Goal: Obtain resource: Obtain resource

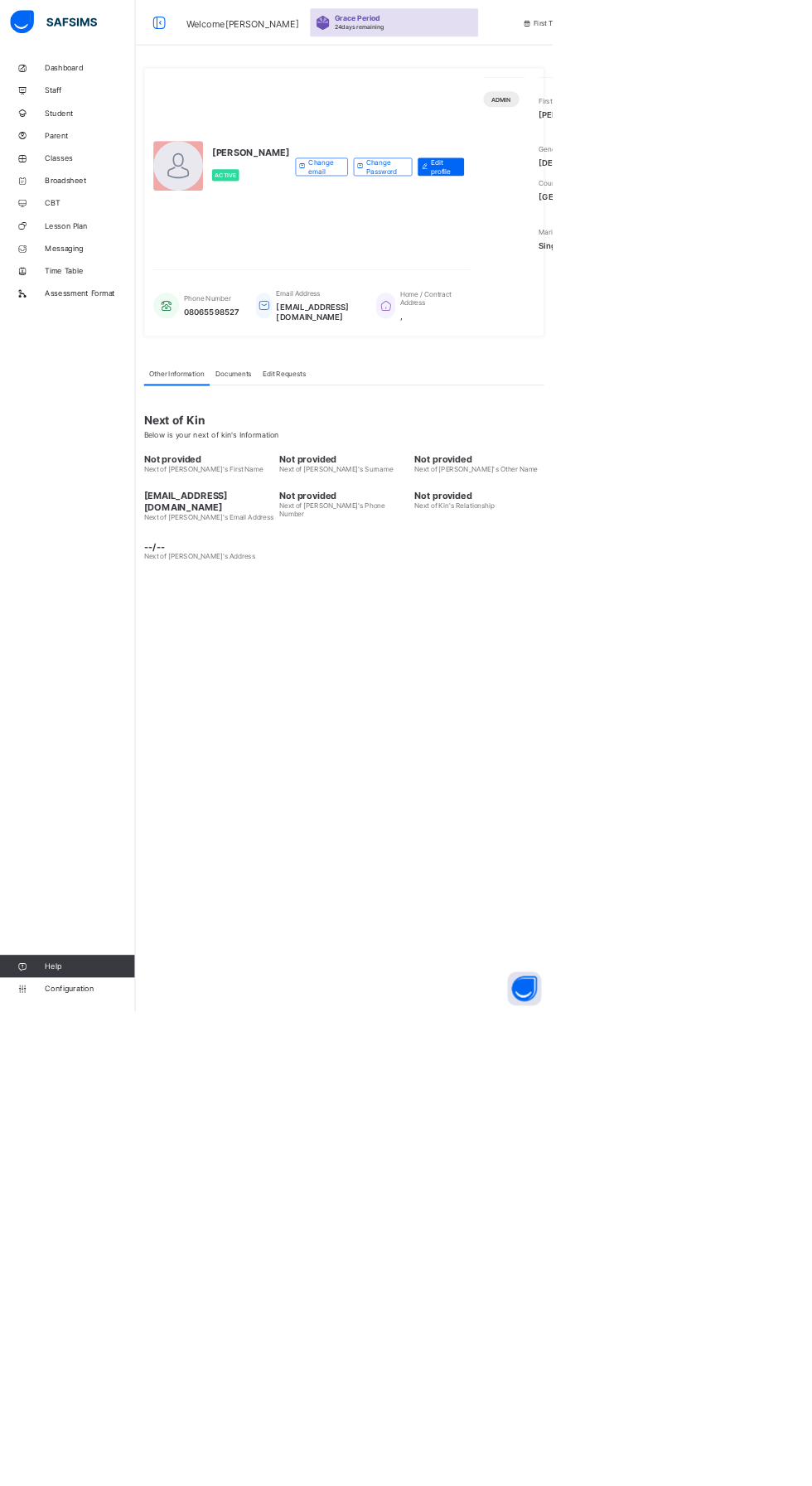
click at [124, 262] on span "Broadsheet" at bounding box center [133, 265] width 133 height 14
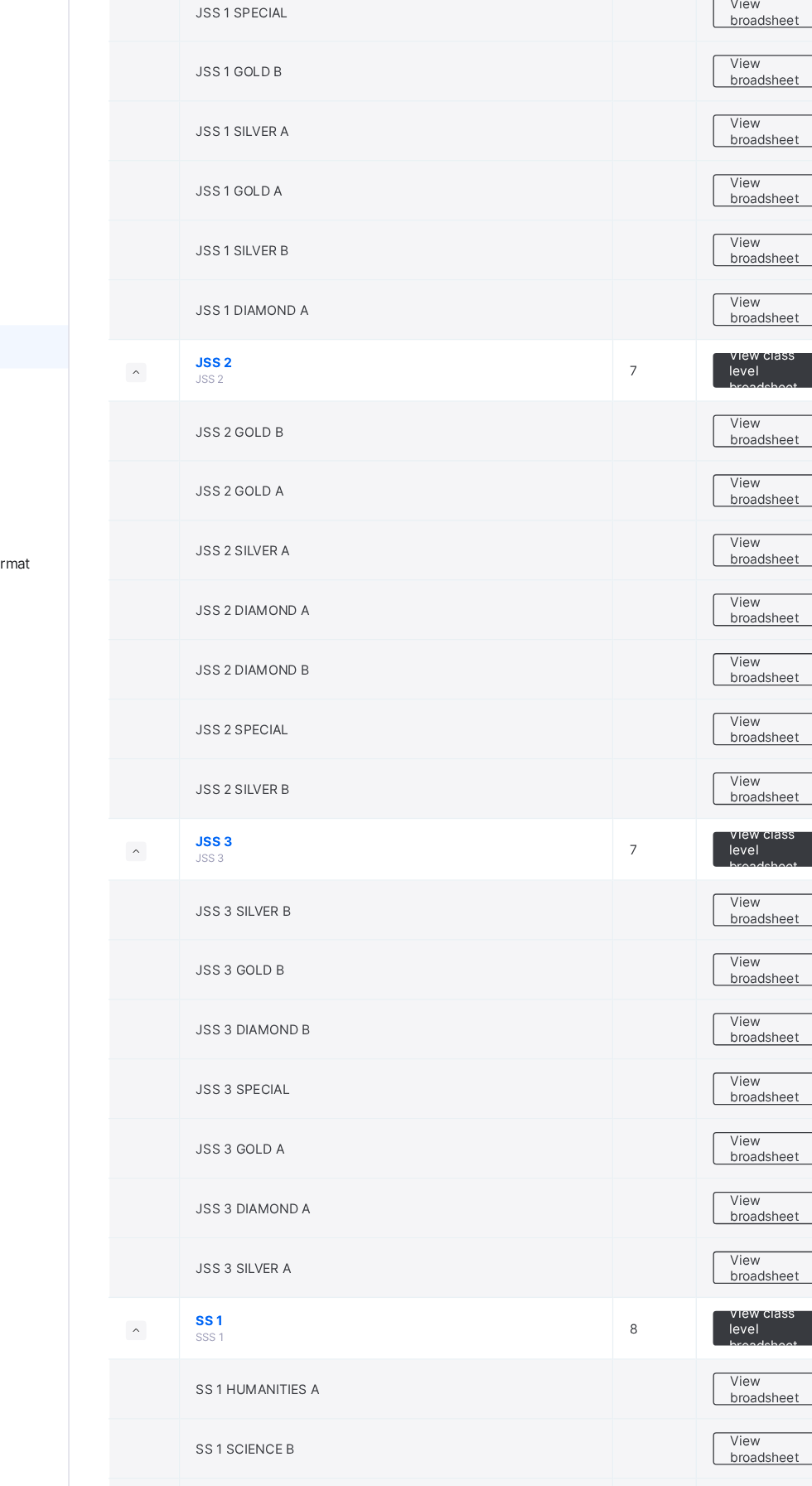
scroll to position [3492, 0]
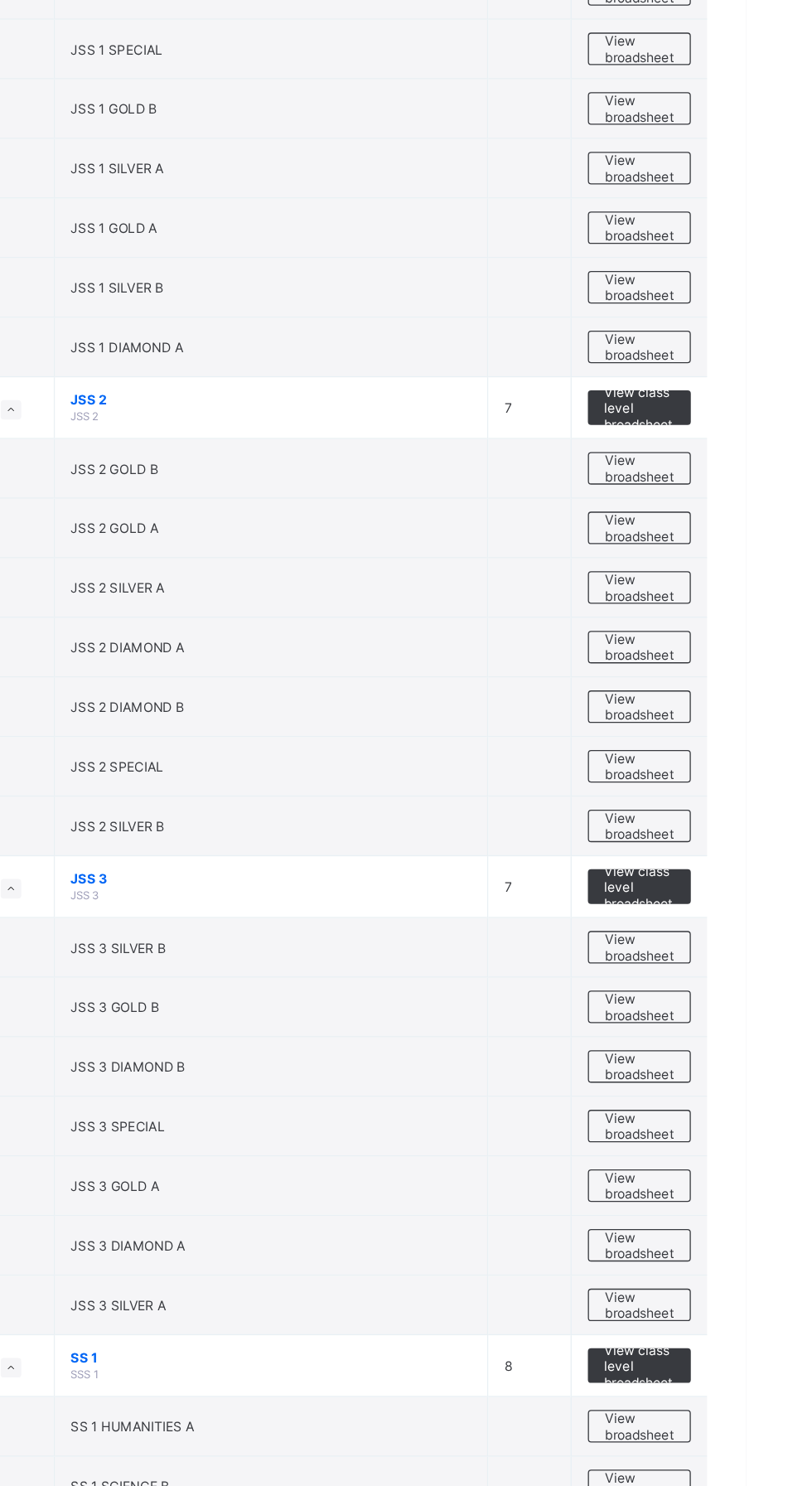
click at [730, 346] on span "View broadsheet" at bounding box center [730, 358] width 52 height 25
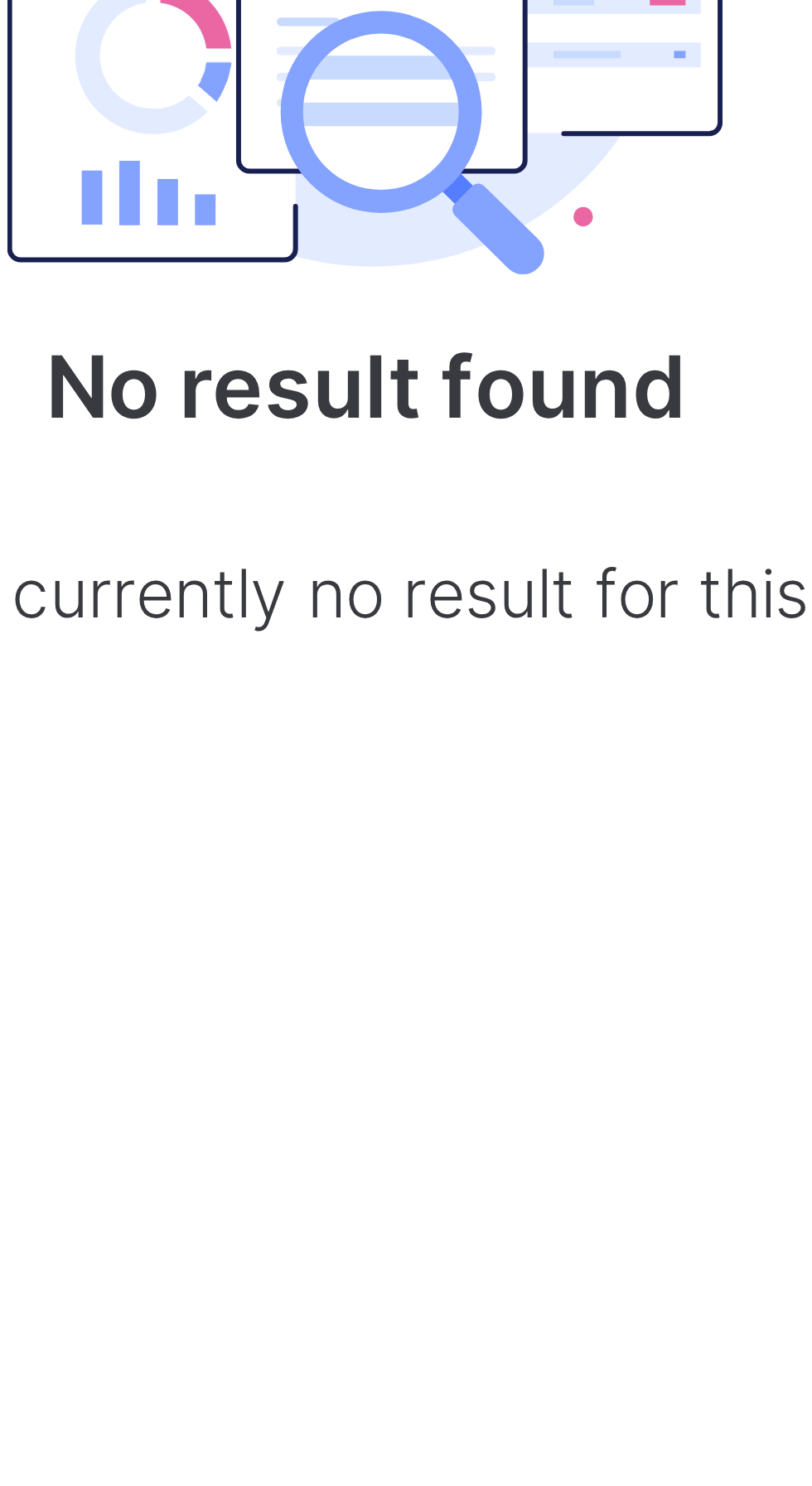
click at [531, 475] on img at bounding box center [505, 435] width 124 height 109
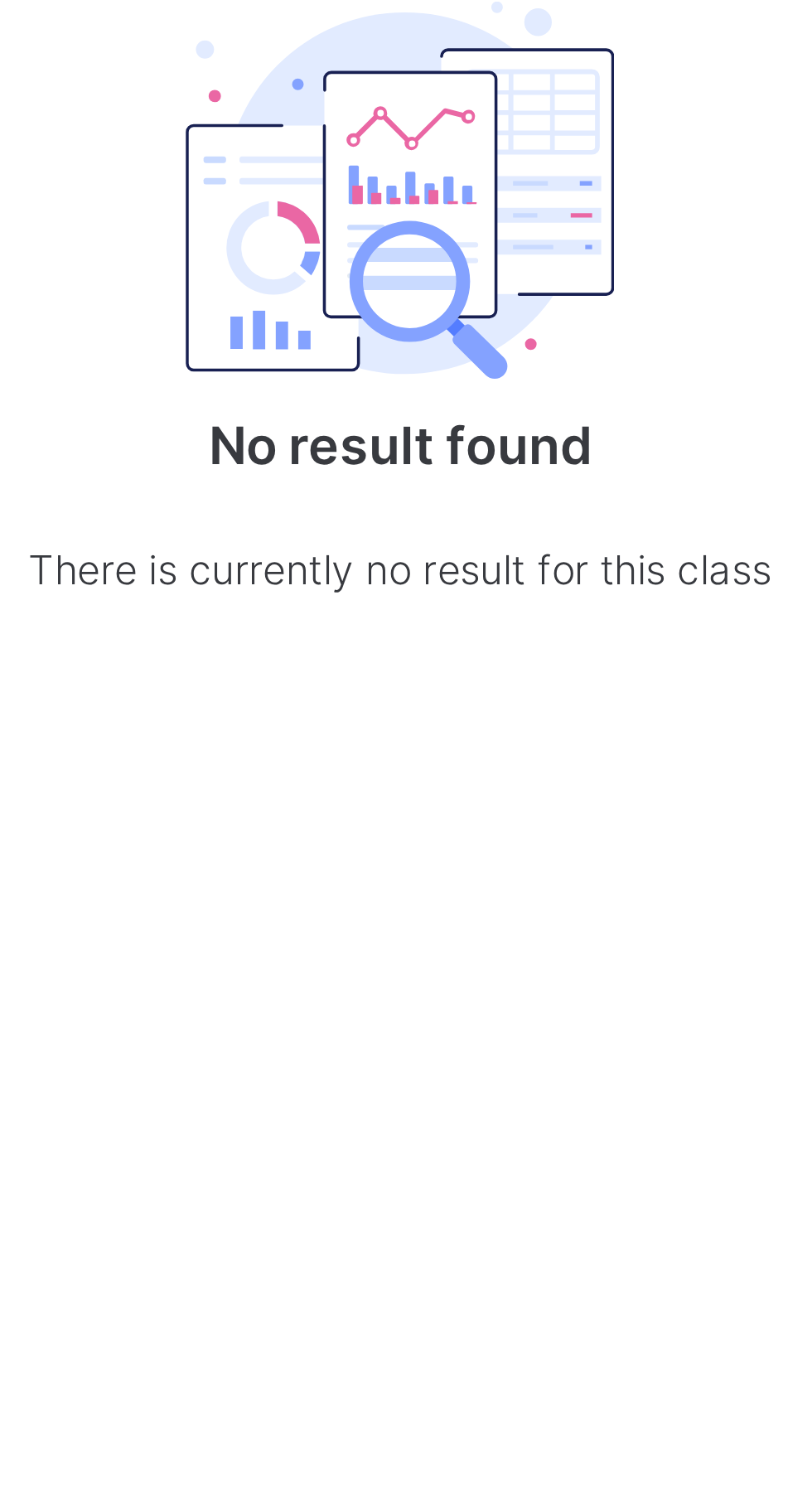
click at [527, 495] on div "No result found There is currently no result for this class" at bounding box center [505, 462] width 331 height 254
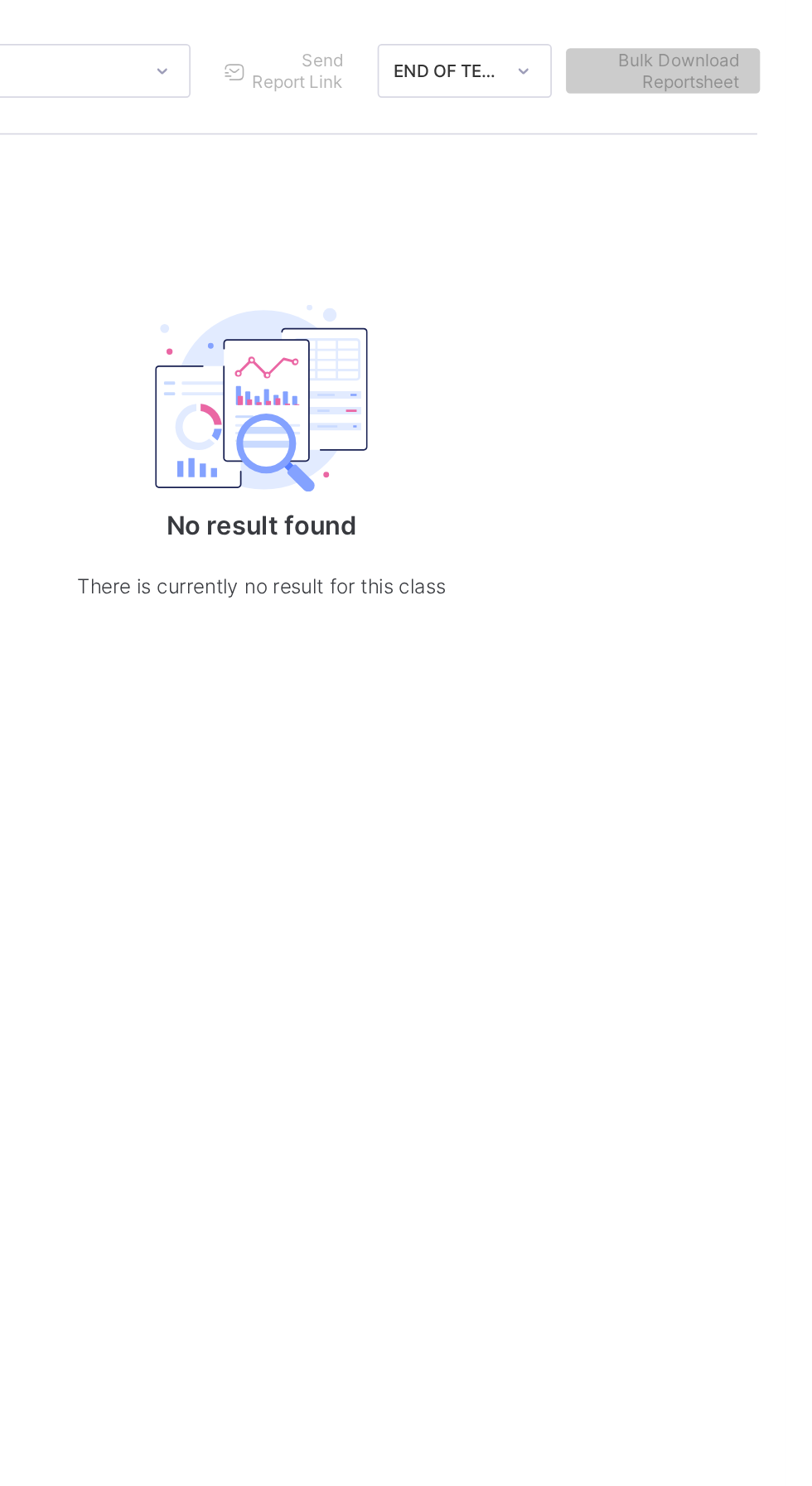
click at [652, 282] on div "Broadsheet / JSS 2 GOLD B Class Arm Broadsheet Cumulative First Term 2025-2026 …" at bounding box center [505, 352] width 613 height 539
click at [572, 780] on div "Broadsheet / JSS 2 GOLD B Class Arm Broadsheet Cumulative First Term 2025-2026 …" at bounding box center [505, 743] width 613 height 1486
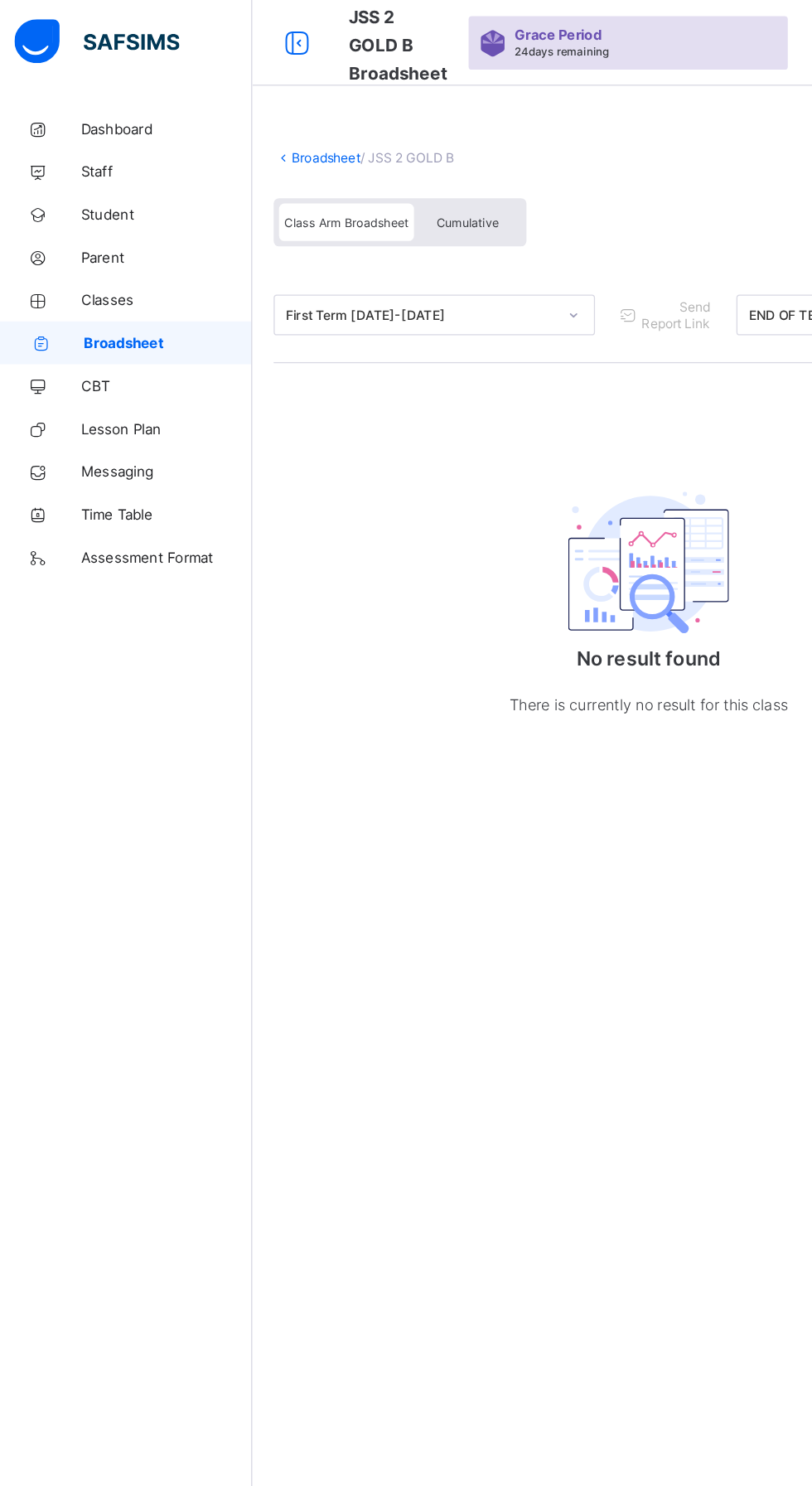
click at [364, 170] on span "Cumulative" at bounding box center [366, 172] width 48 height 12
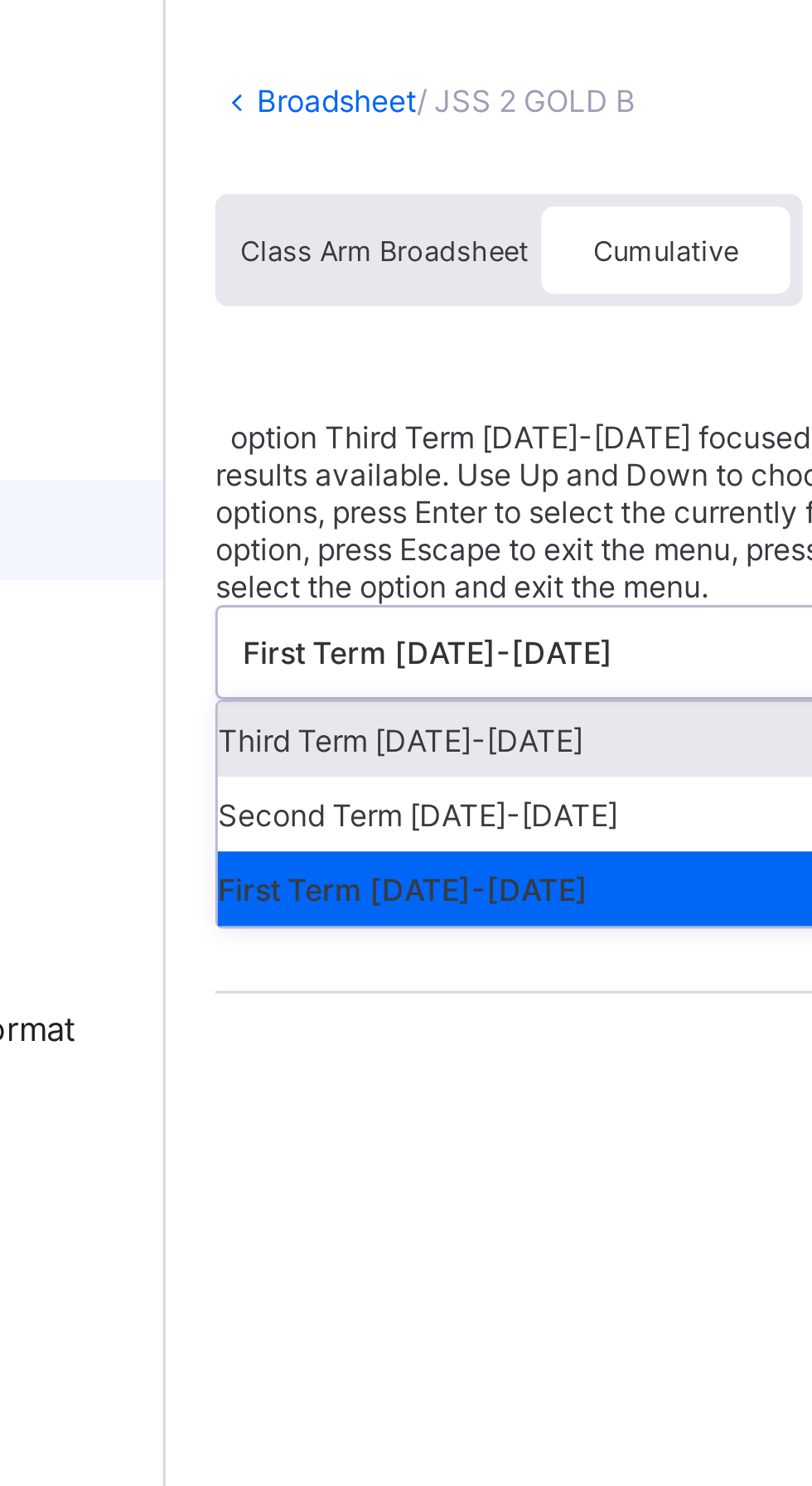
click at [316, 322] on div "Third Term 2025-2026" at bounding box center [340, 334] width 247 height 25
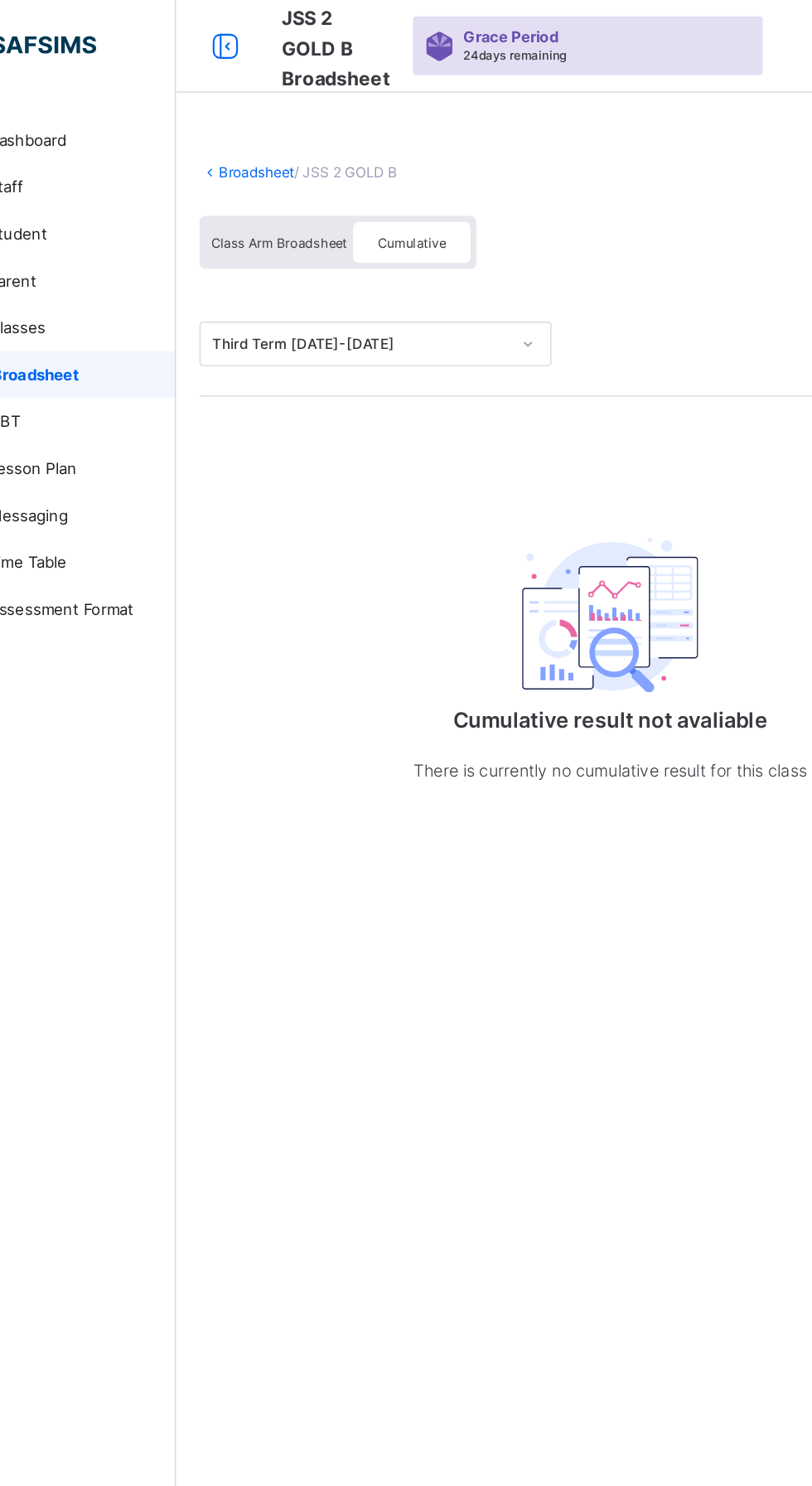
click at [149, 265] on span "Broadsheet" at bounding box center [134, 265] width 130 height 14
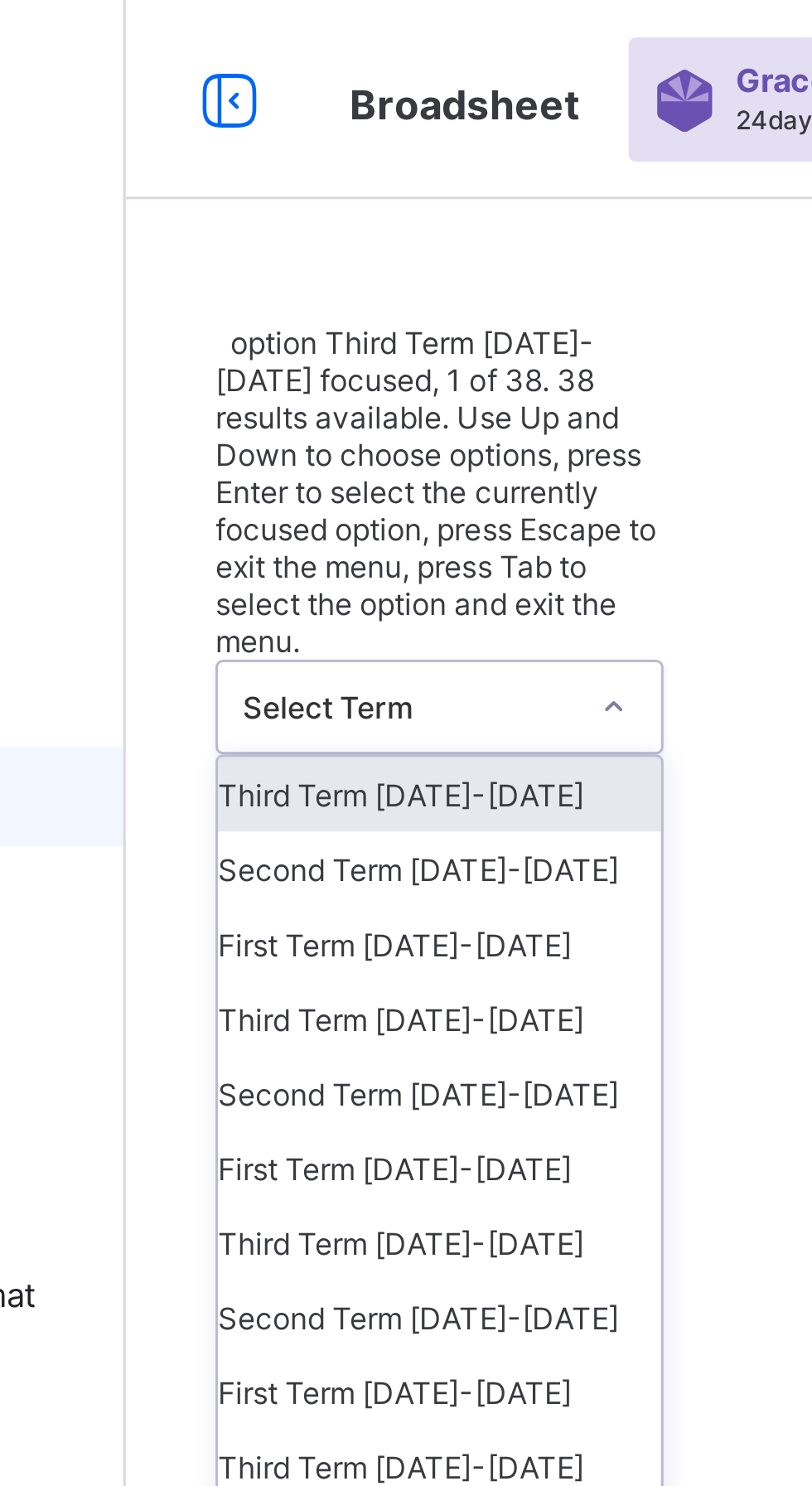
click at [321, 252] on div "Third Term 2025-2026" at bounding box center [302, 264] width 147 height 25
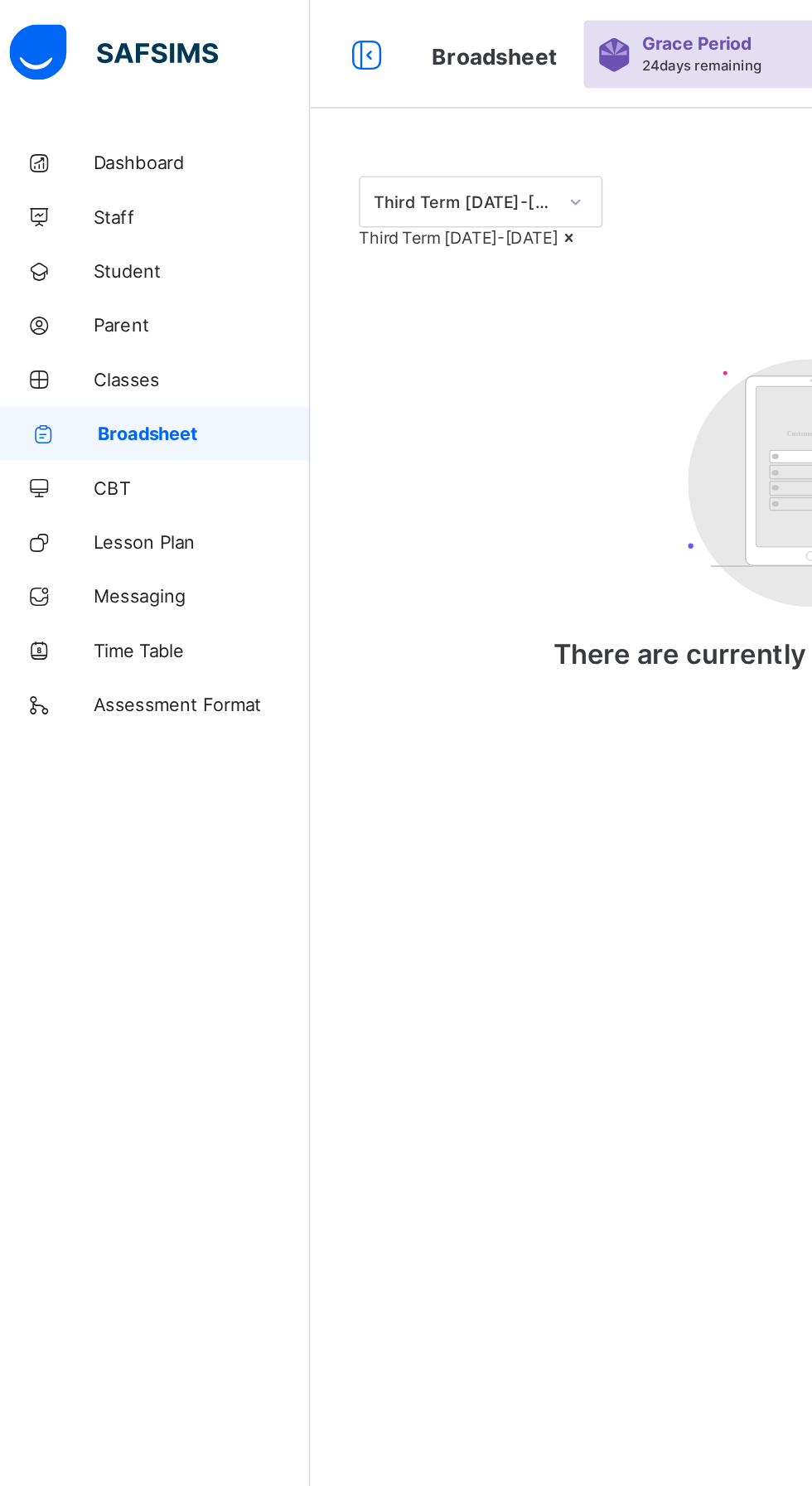
click at [128, 261] on span "Broadsheet" at bounding box center [134, 265] width 130 height 14
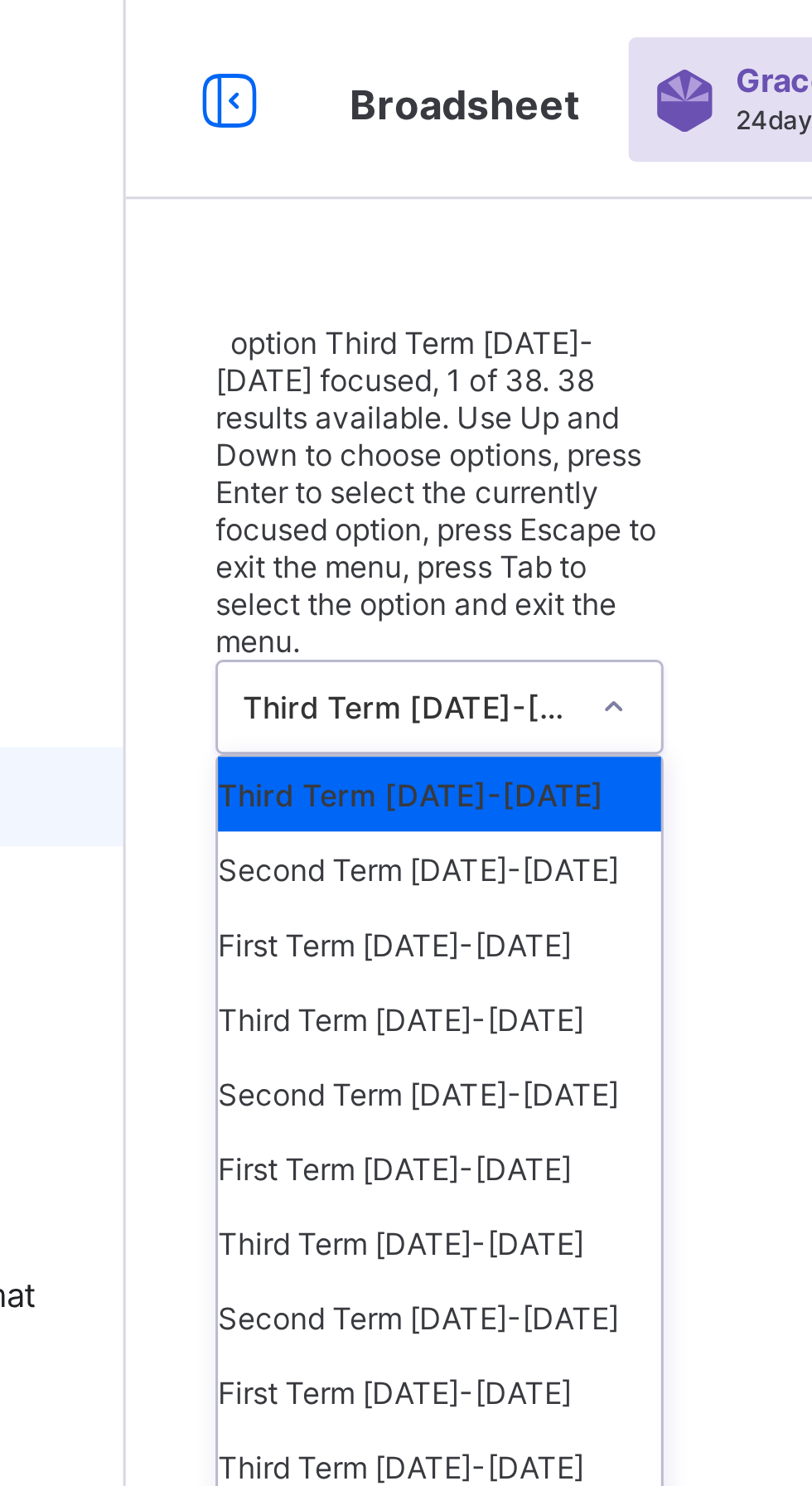
click at [325, 277] on div "Second Term 2025-2026" at bounding box center [302, 289] width 147 height 25
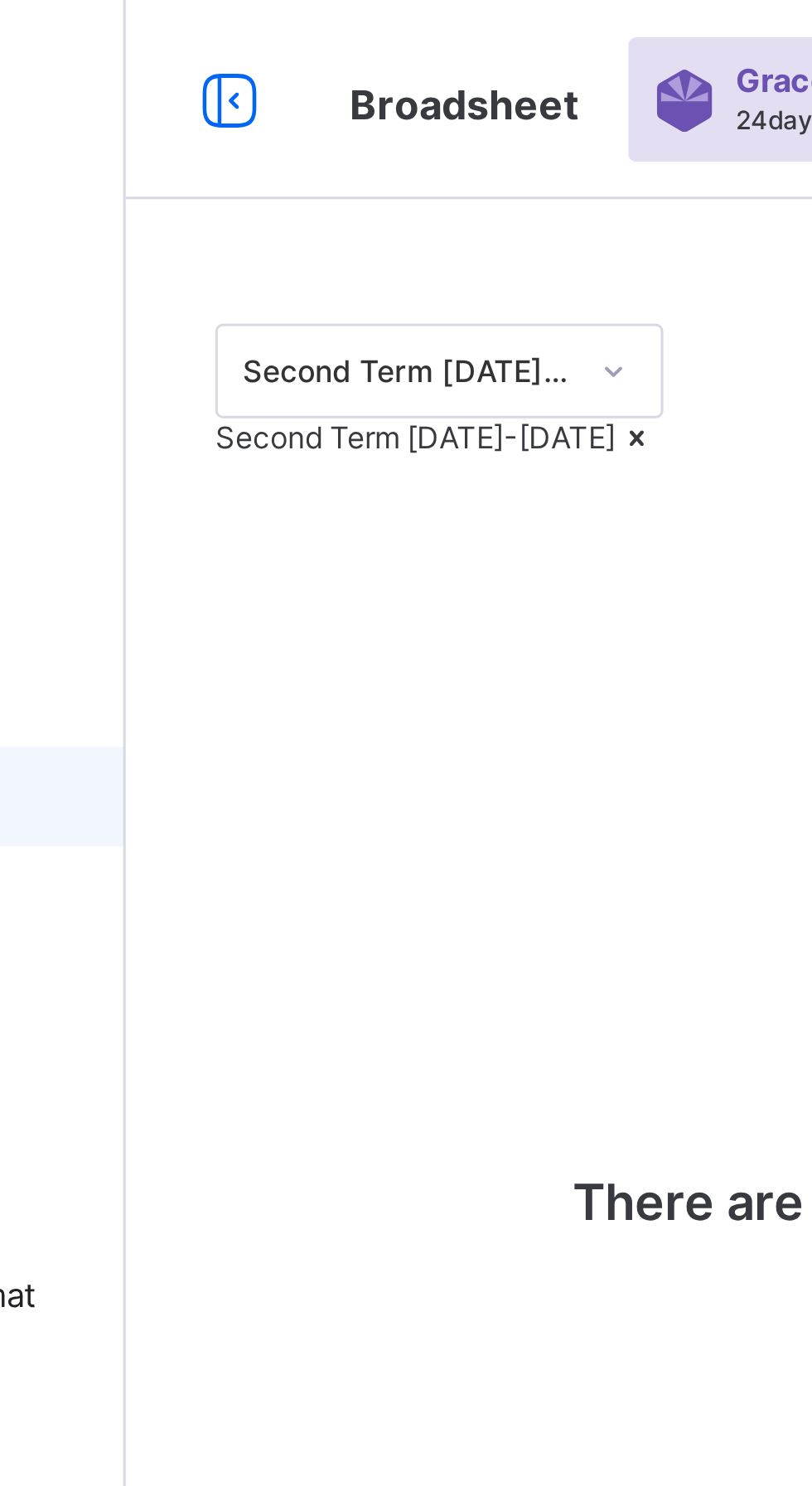
click at [373, 152] on icon at bounding box center [369, 145] width 14 height 13
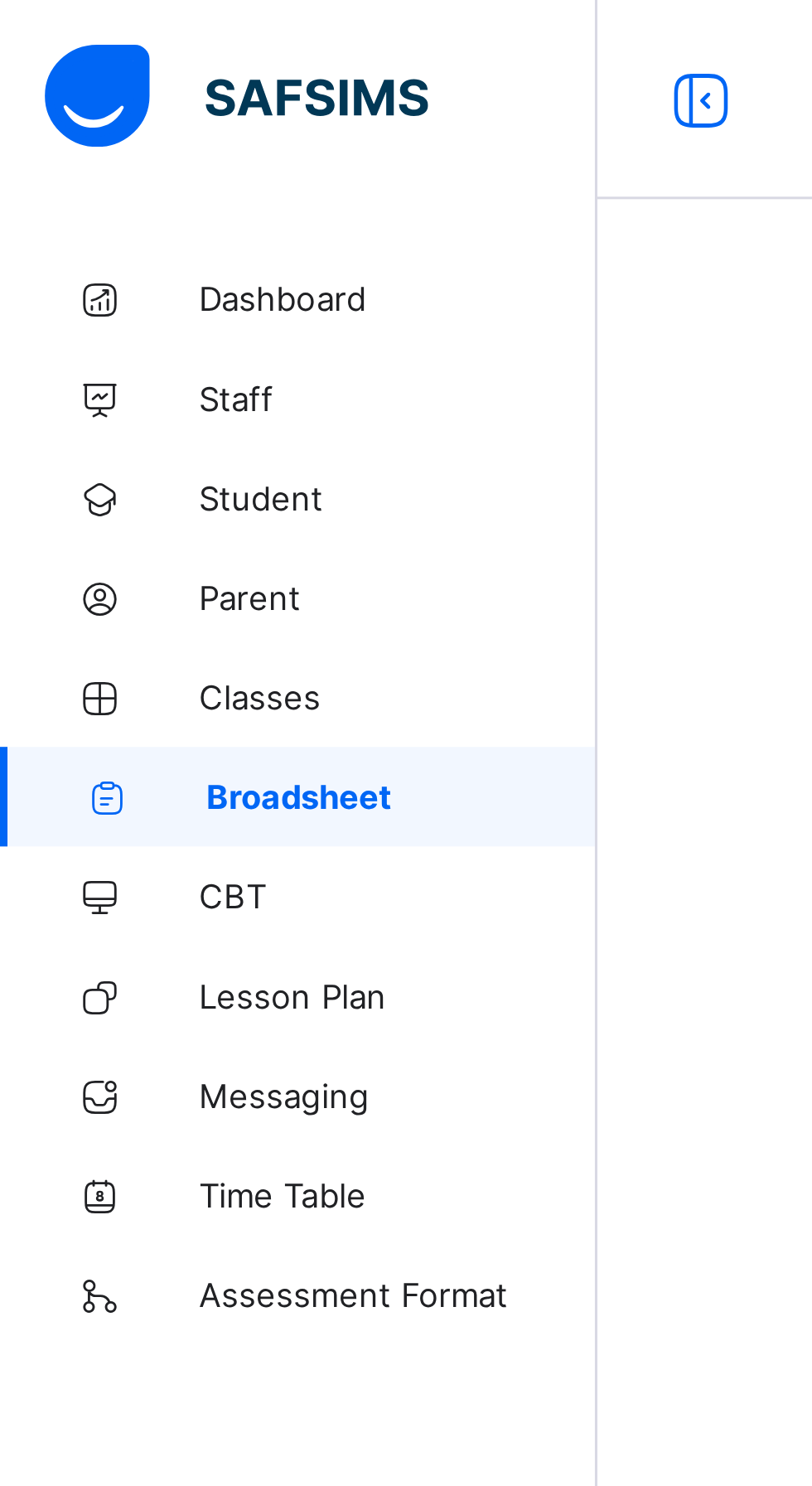
click at [102, 266] on span "Broadsheet" at bounding box center [134, 265] width 130 height 14
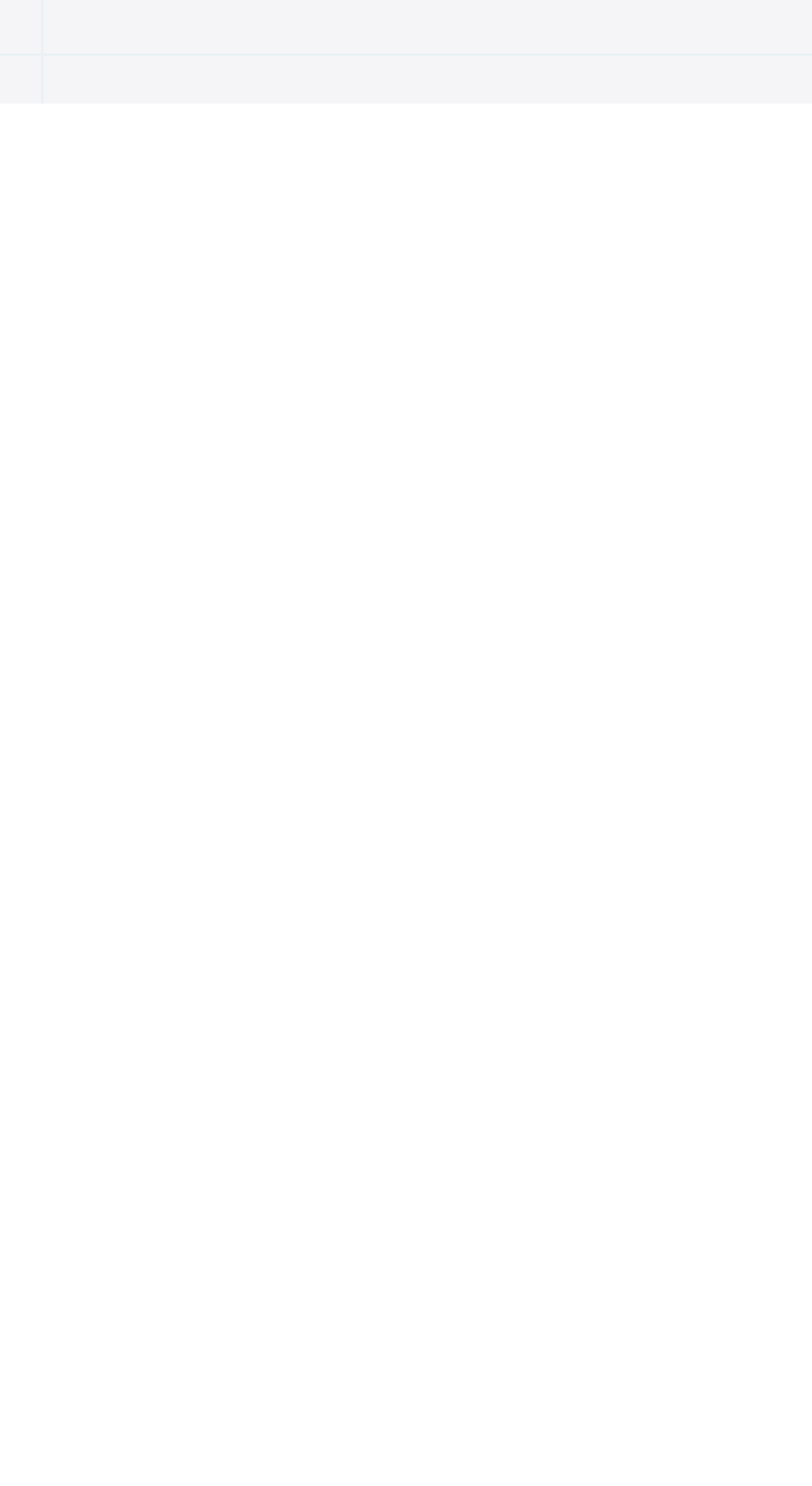
scroll to position [2226, 0]
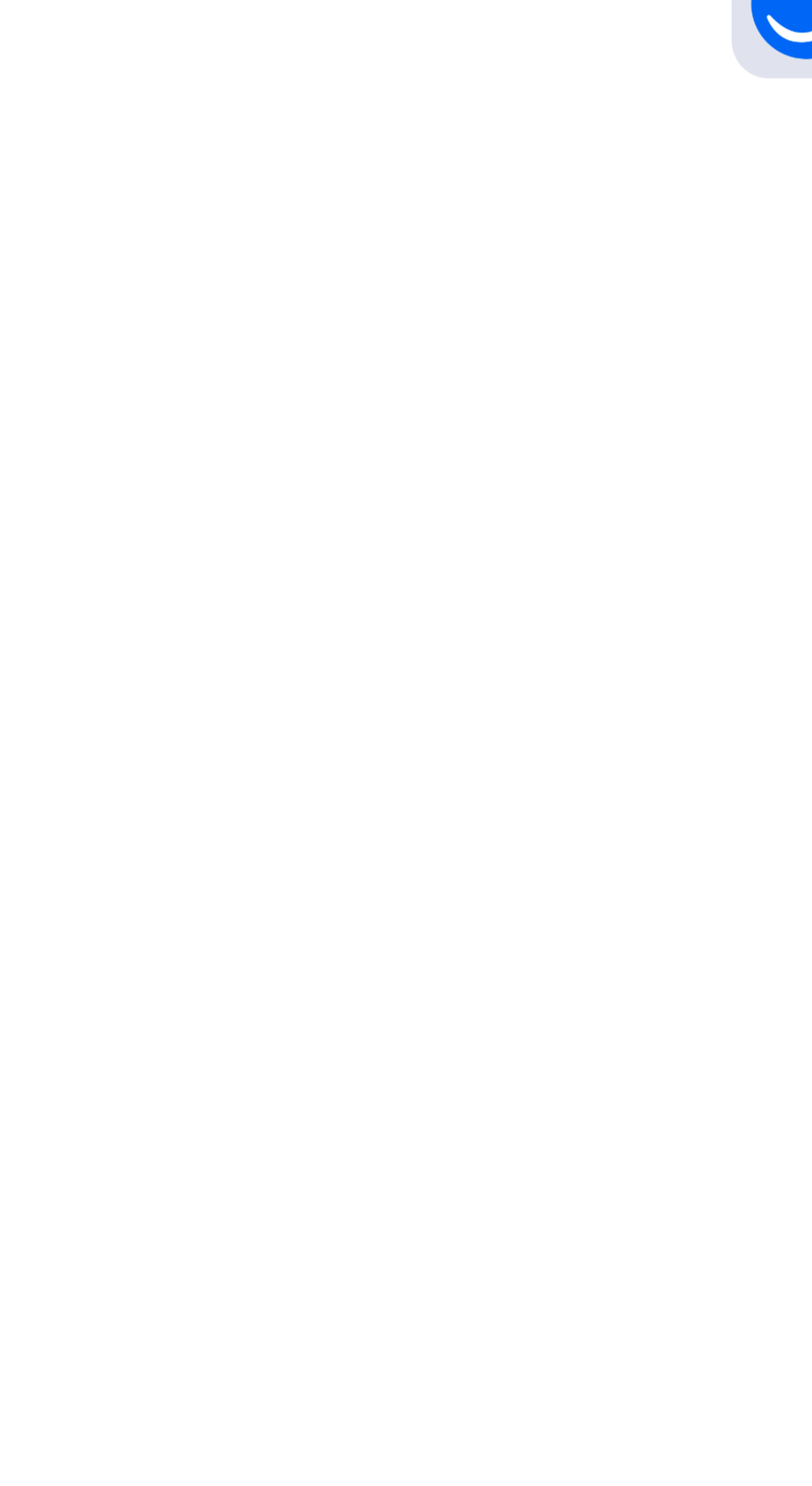
click at [618, 1485] on html "JSS 2 GOLD B Broadsheet Grace Period 24 days remaining First Term / 2025-2026 S…" at bounding box center [406, 743] width 812 height 1486
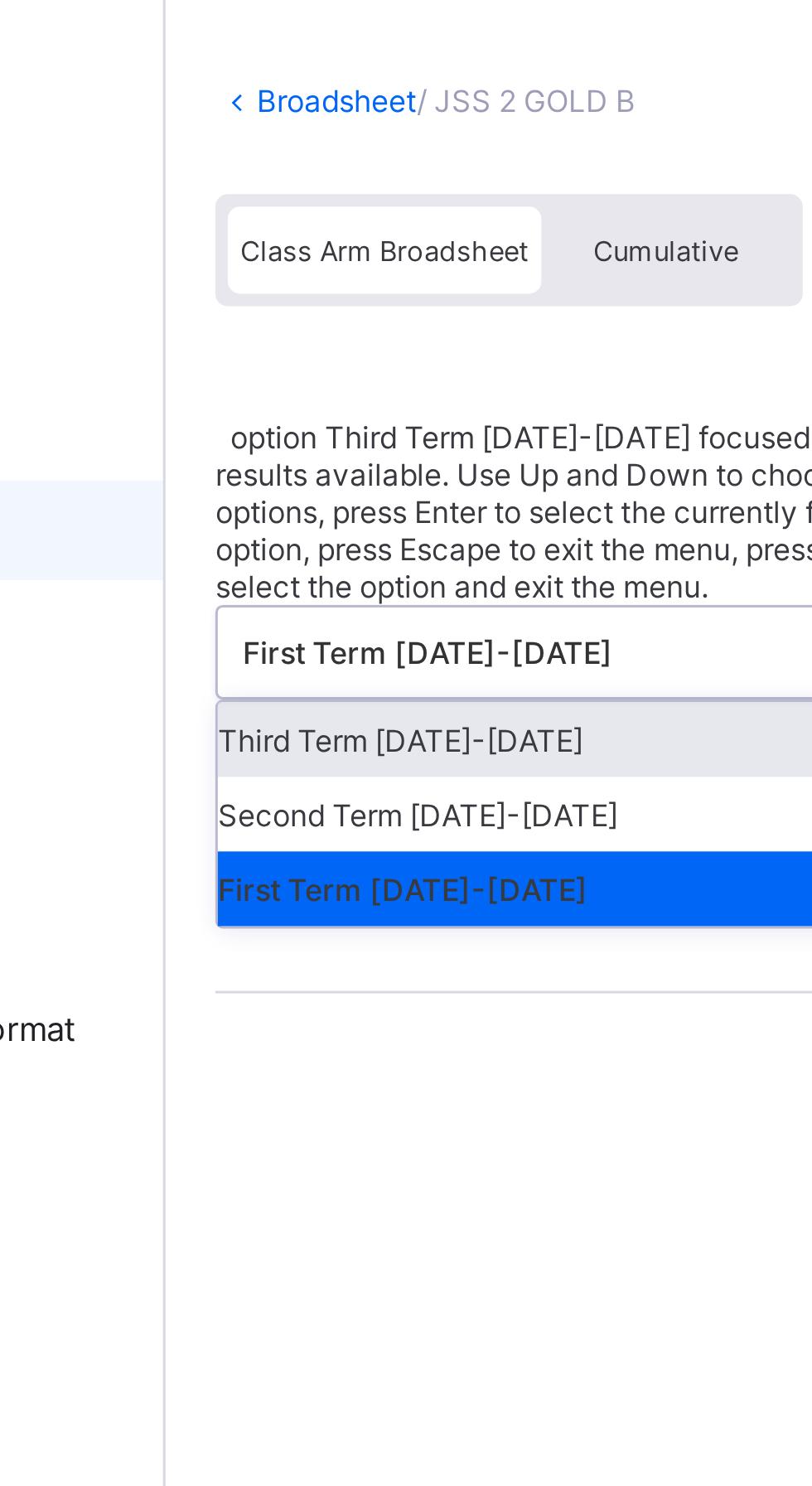
click at [312, 322] on div "Third Term 2025-2026" at bounding box center [340, 334] width 247 height 25
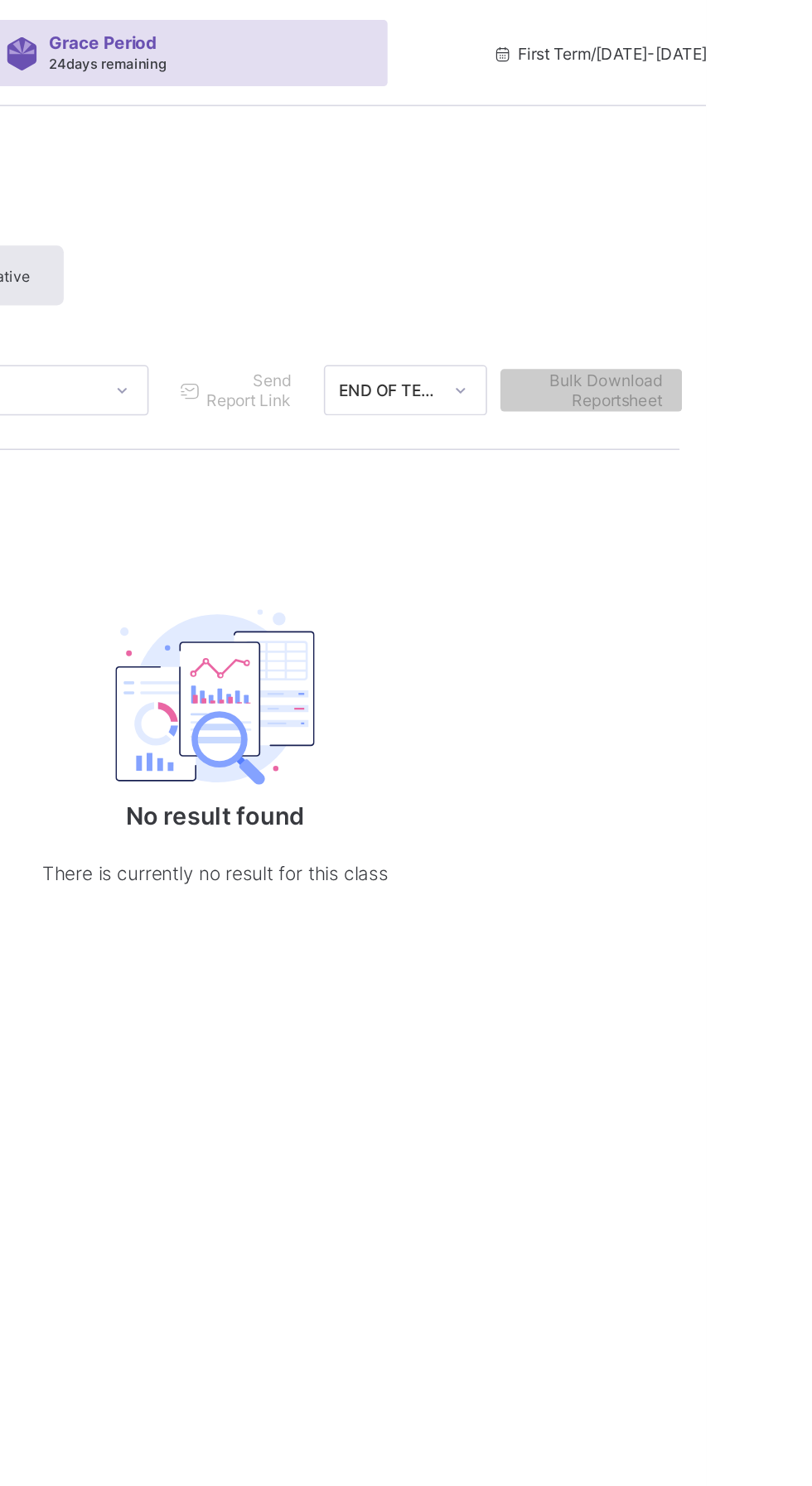
click at [737, 39] on span "First Term / 2025-2026" at bounding box center [745, 33] width 135 height 13
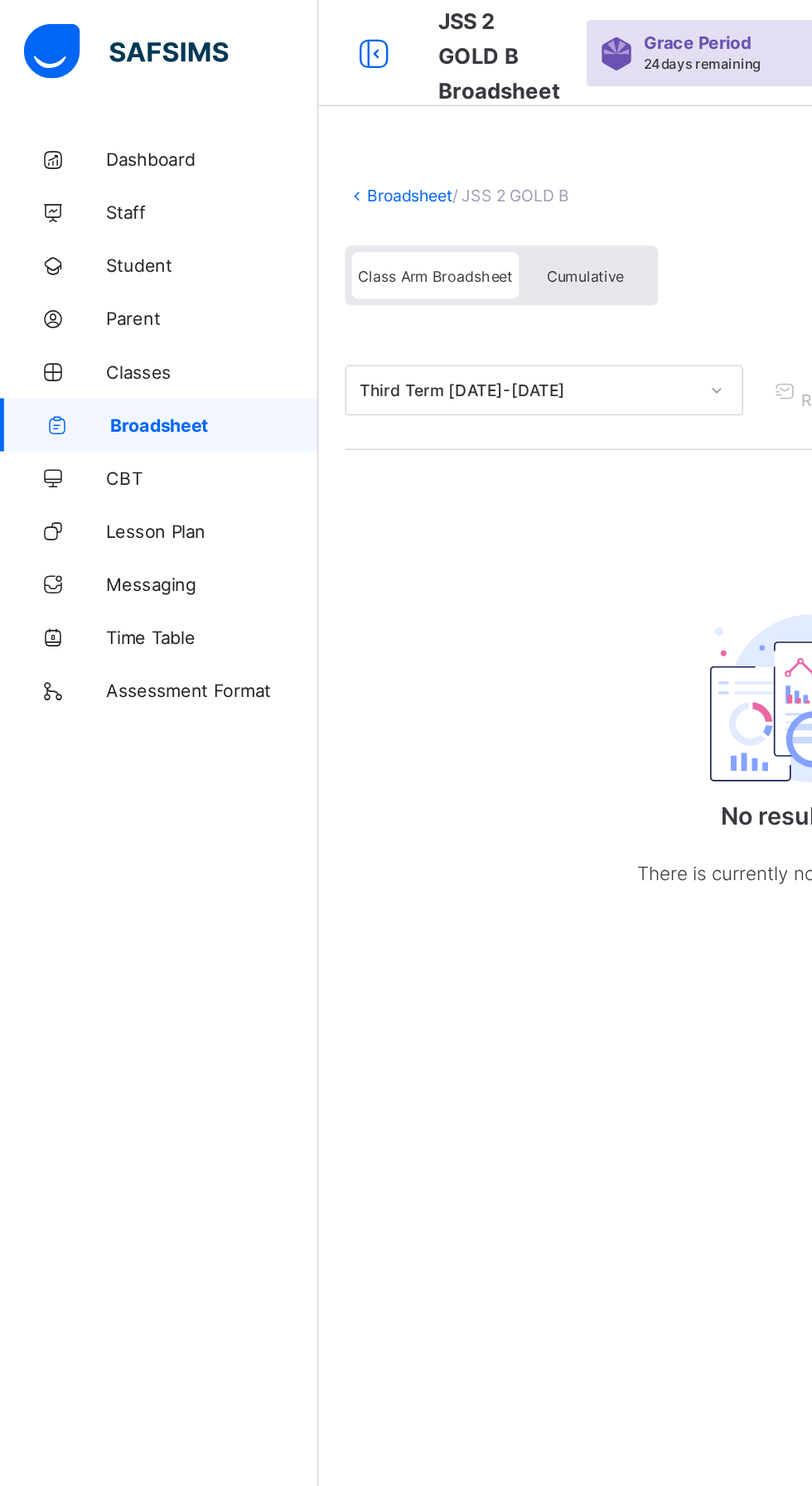
click at [362, 169] on span "Cumulative" at bounding box center [366, 172] width 48 height 12
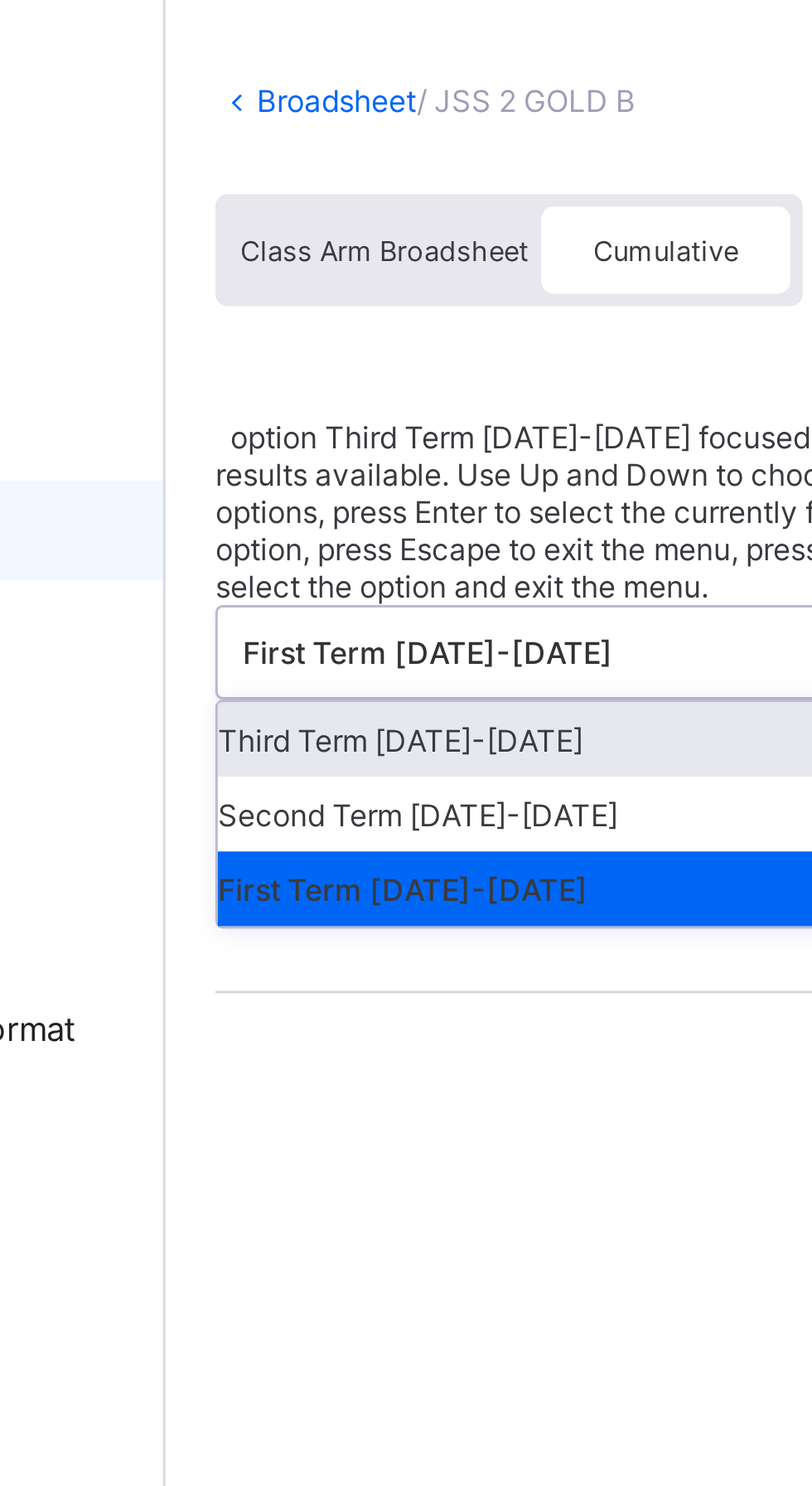
click at [339, 484] on div "Broadsheet / JSS 2 GOLD B Class Arm Broadsheet Cumulative option Third Term 202…" at bounding box center [505, 421] width 613 height 677
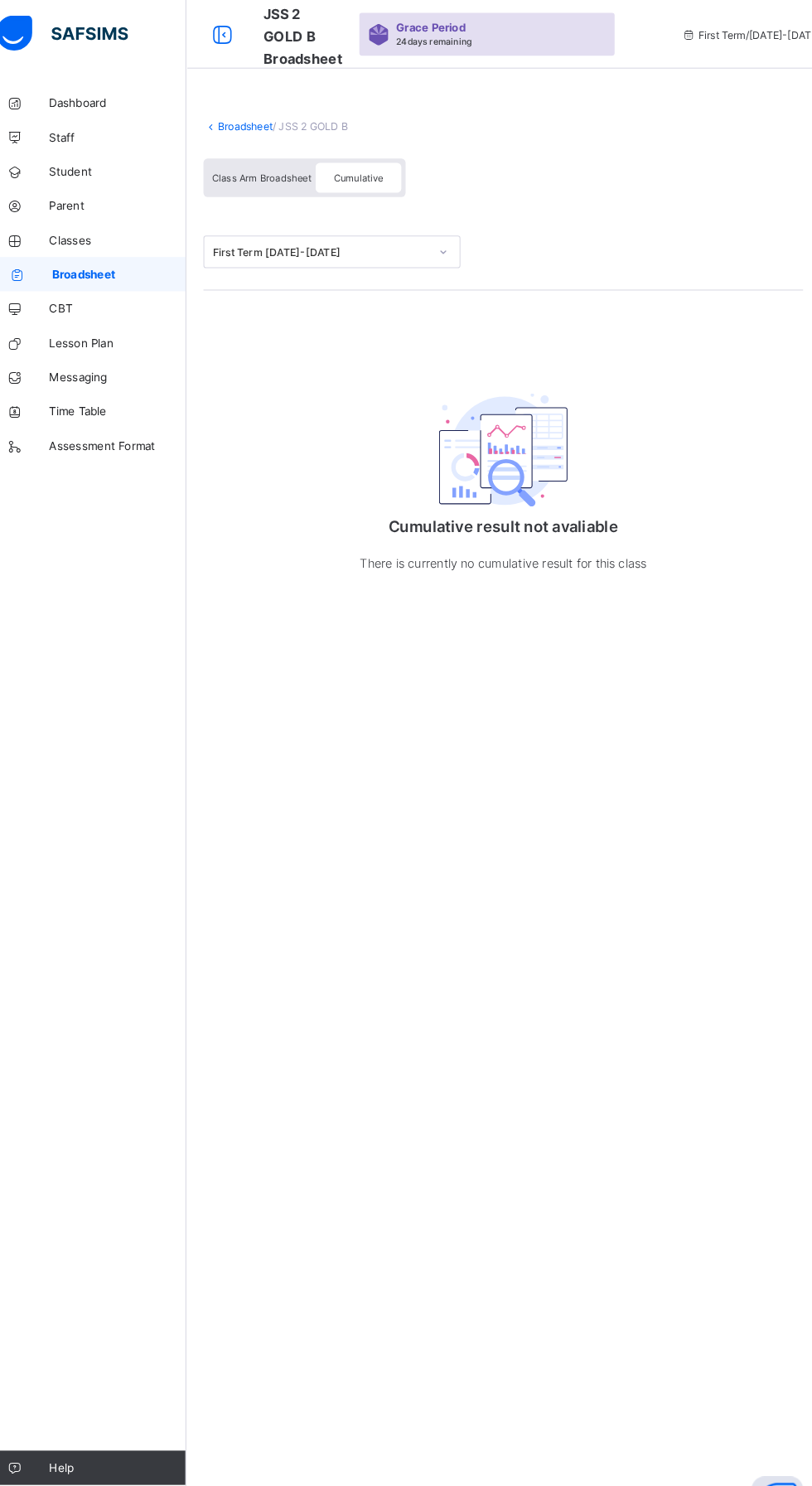
click at [741, 11] on div "First Term / 2025-2026" at bounding box center [745, 33] width 247 height 66
click at [685, 16] on div "First Term / 2025-2026" at bounding box center [745, 33] width 247 height 66
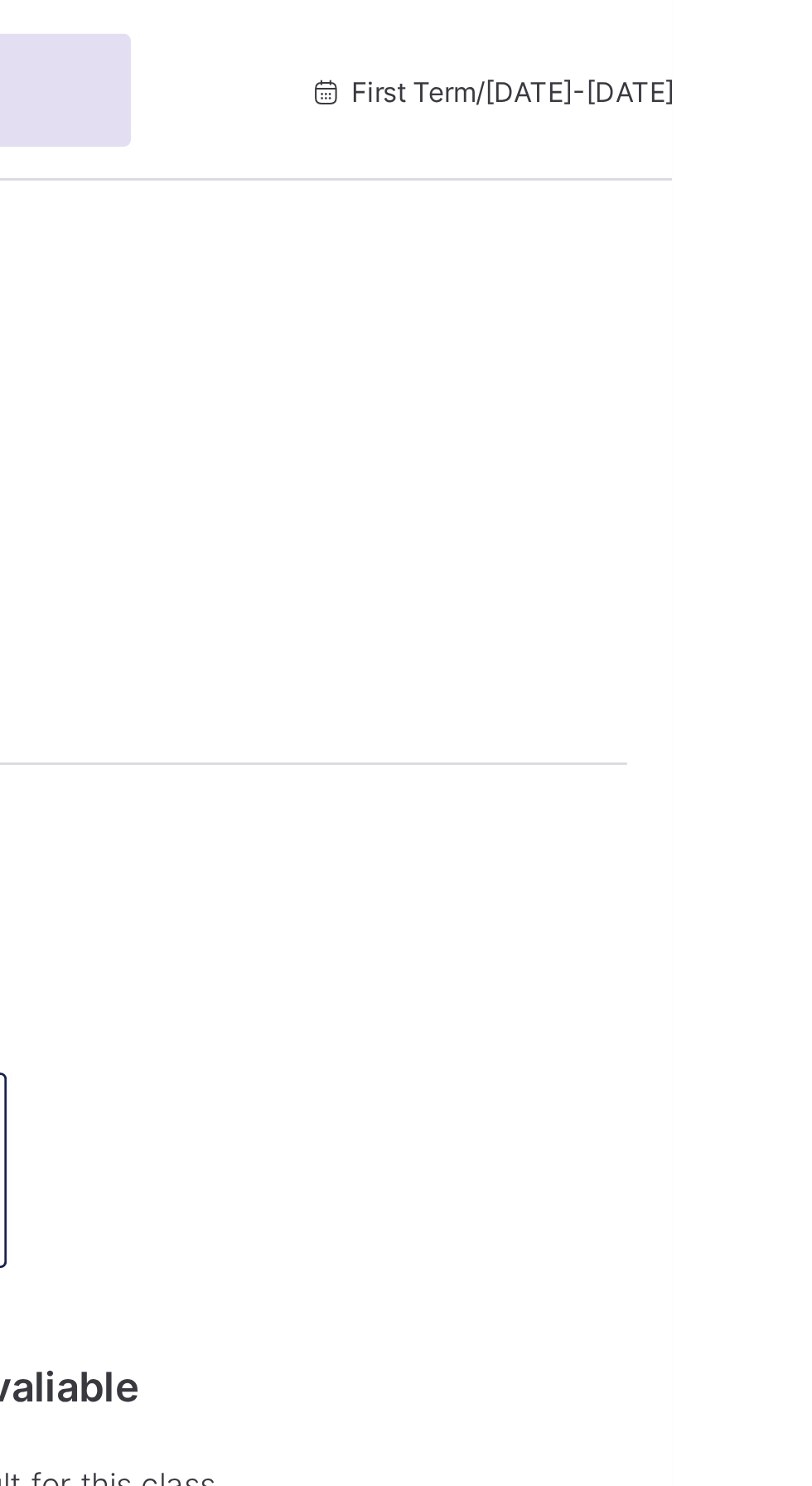
click at [811, 9] on div "Grace Period 24 days remaining First Term / 2025-2026 SOLOMON EKUNDAYO ekundayo…" at bounding box center [746, 33] width 758 height 66
click at [677, 36] on icon at bounding box center [684, 33] width 14 height 13
click at [677, 33] on icon at bounding box center [684, 33] width 14 height 13
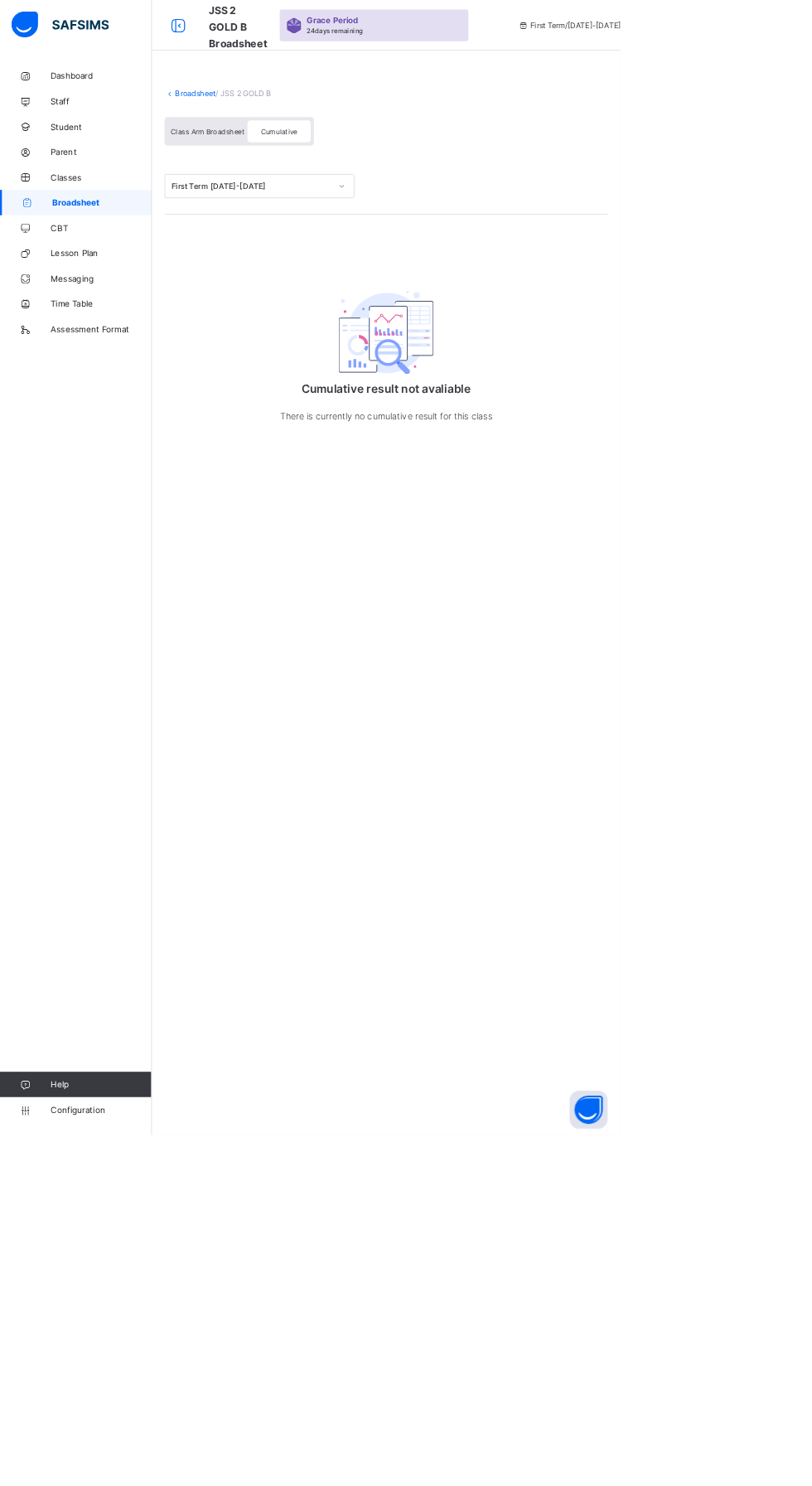
click at [262, 178] on div "Class Arm Broadsheet" at bounding box center [272, 172] width 105 height 29
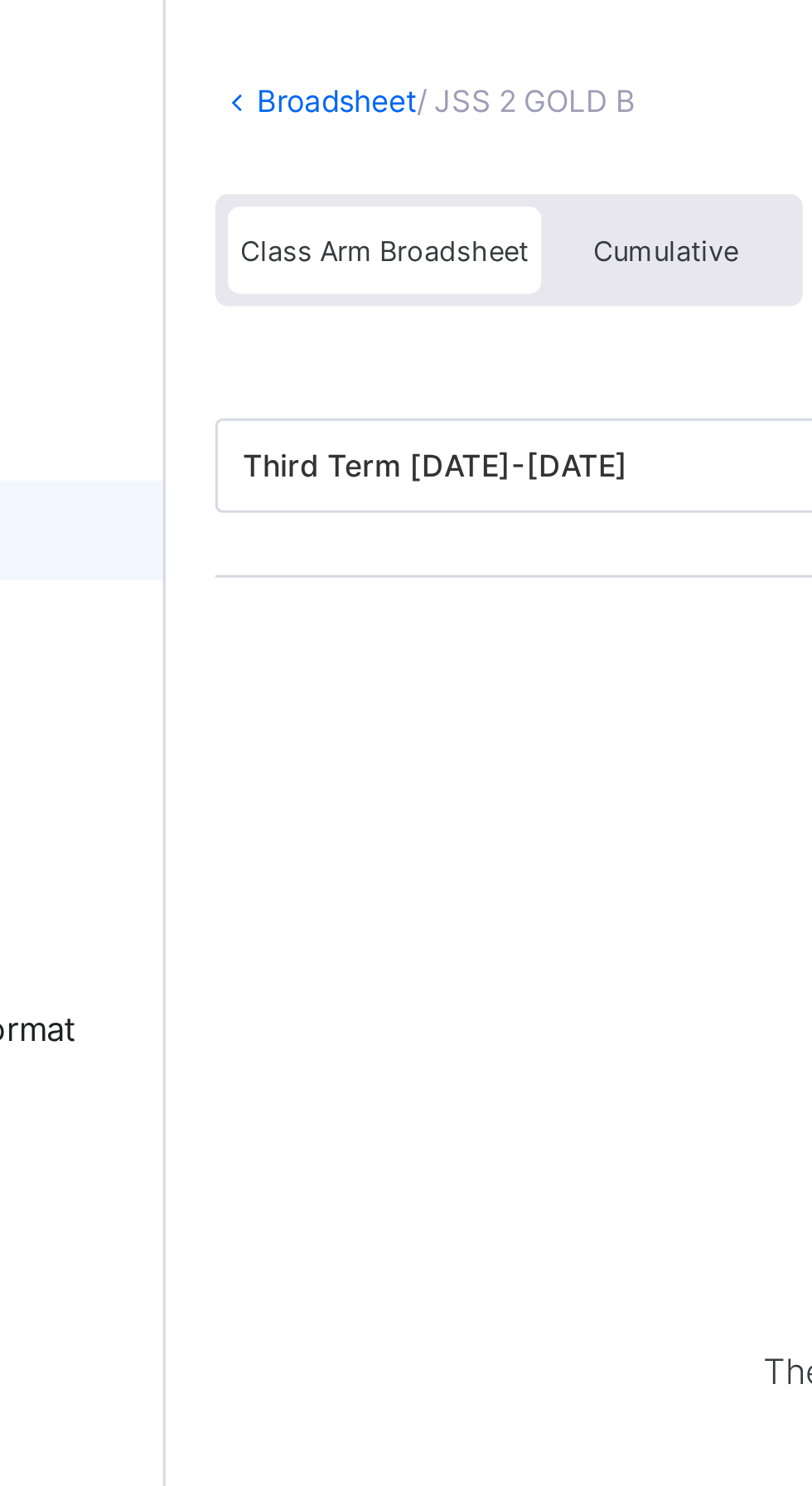
click at [326, 451] on div "Broadsheet / JSS 2 GOLD B Class Arm Broadsheet Cumulative Third Term 2025-2026 …" at bounding box center [505, 352] width 613 height 539
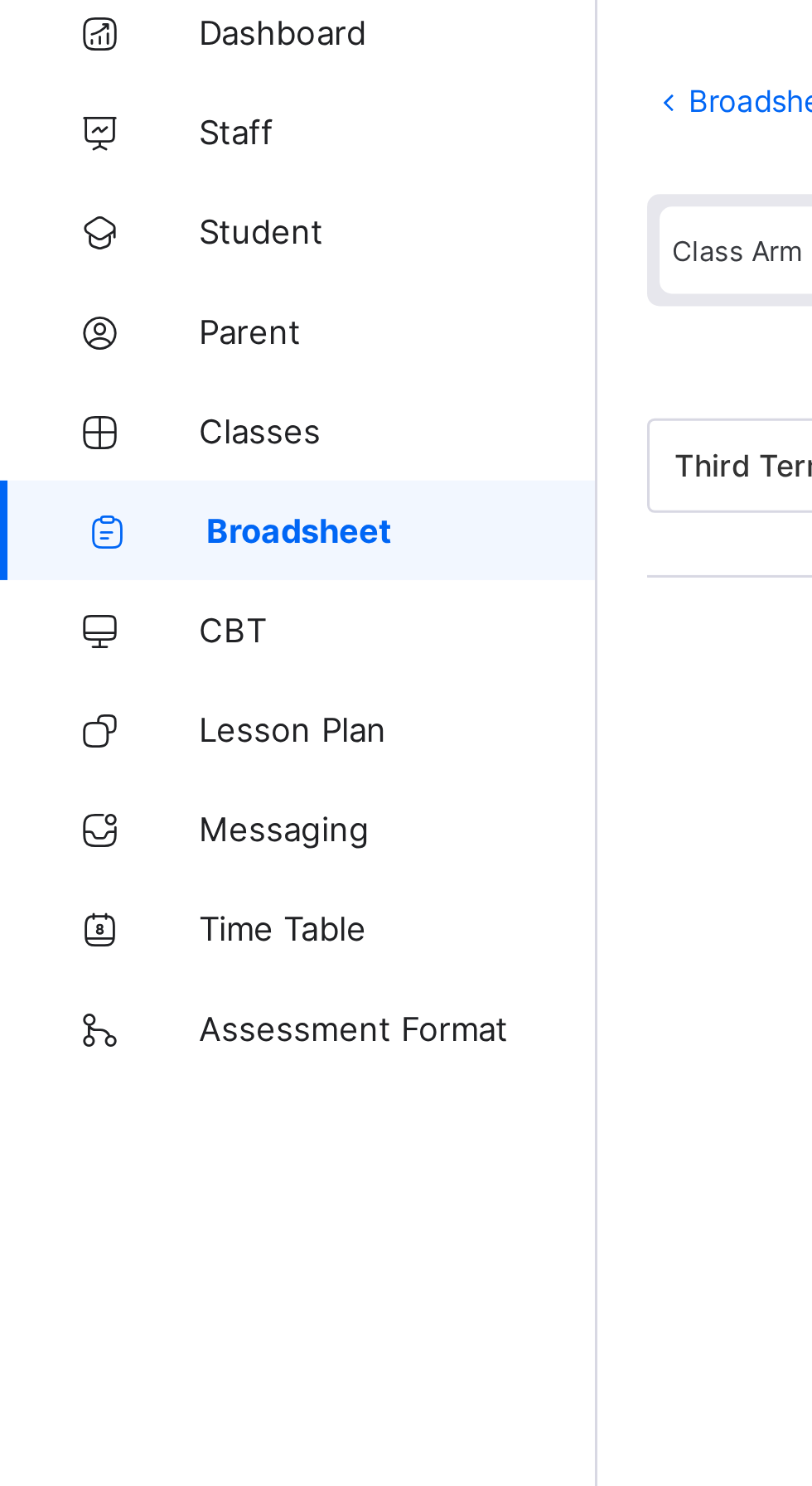
click at [142, 267] on span "Broadsheet" at bounding box center [134, 265] width 130 height 14
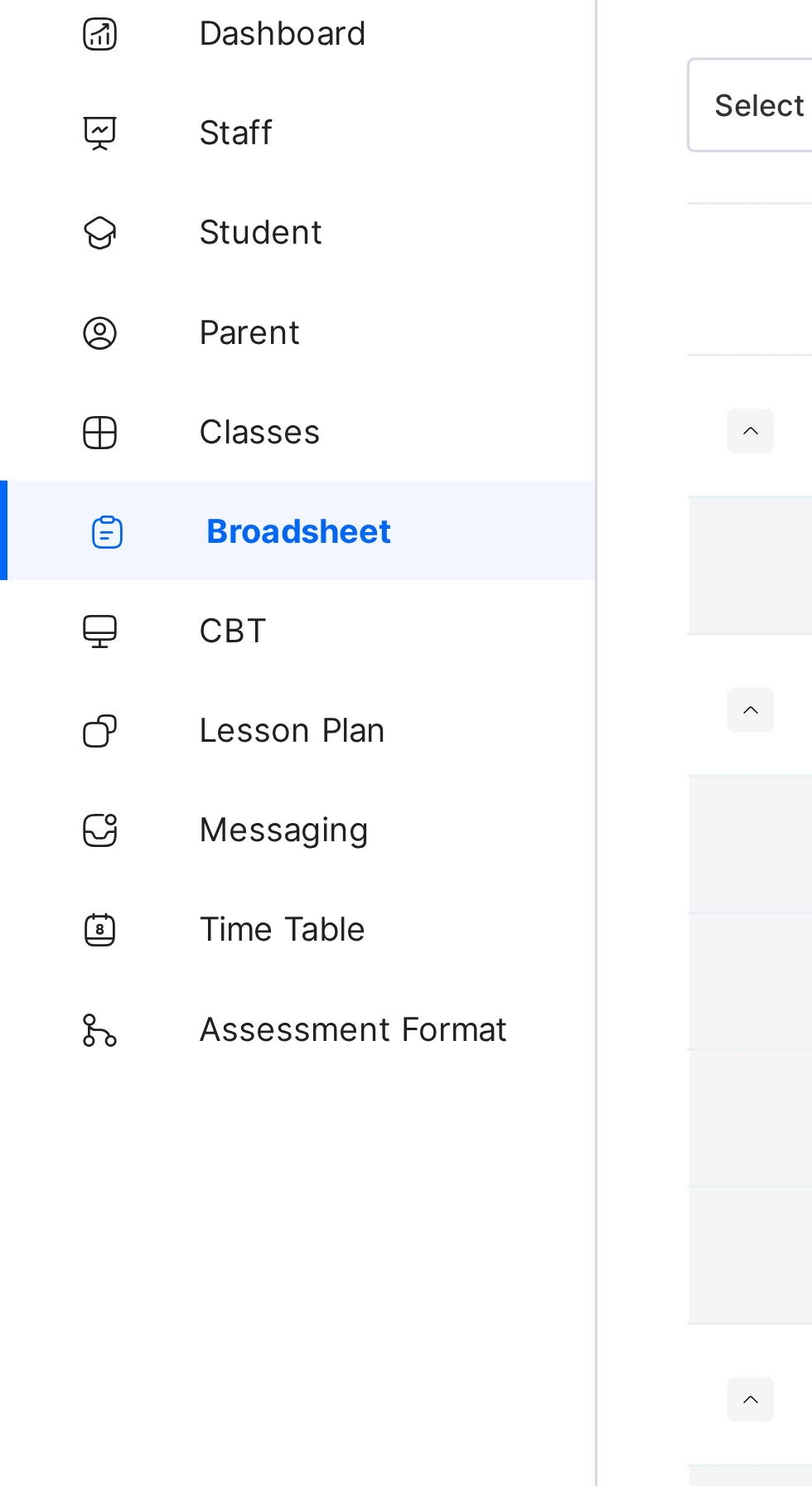
click at [86, 231] on span "Classes" at bounding box center [133, 233] width 133 height 14
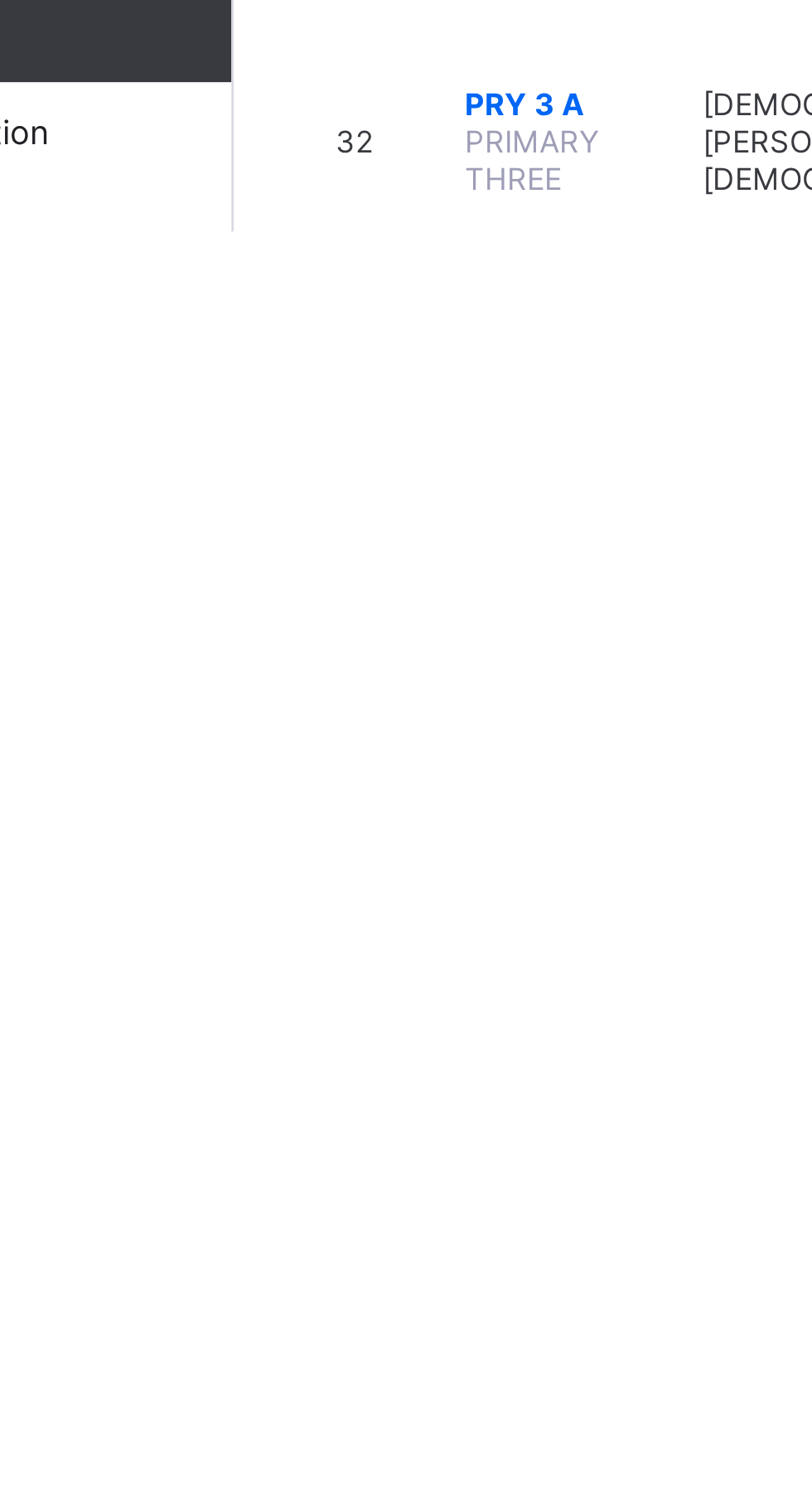
scroll to position [2036, 0]
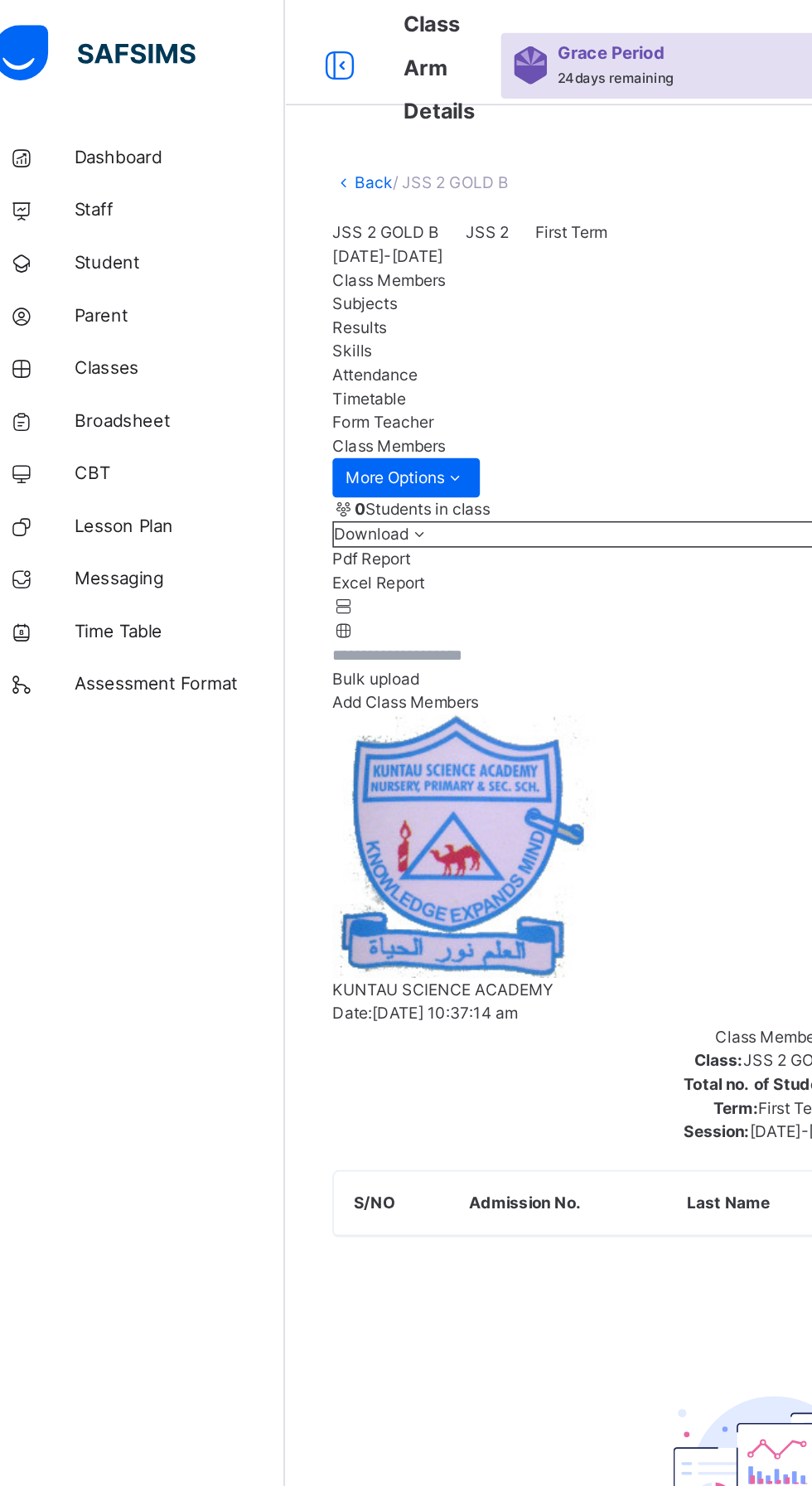
click at [118, 262] on span "Broadsheet" at bounding box center [133, 264] width 133 height 16
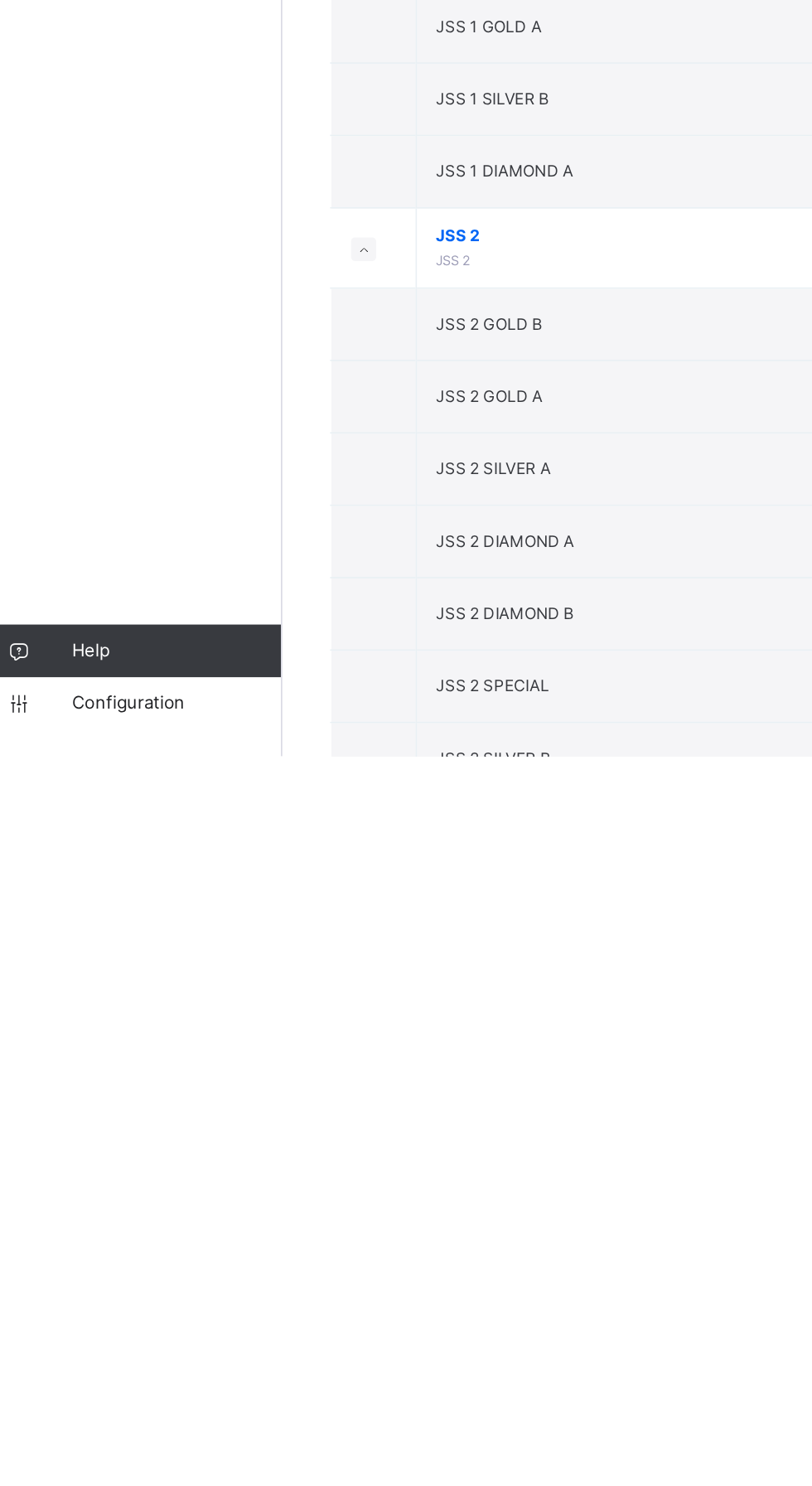
scroll to position [2687, 0]
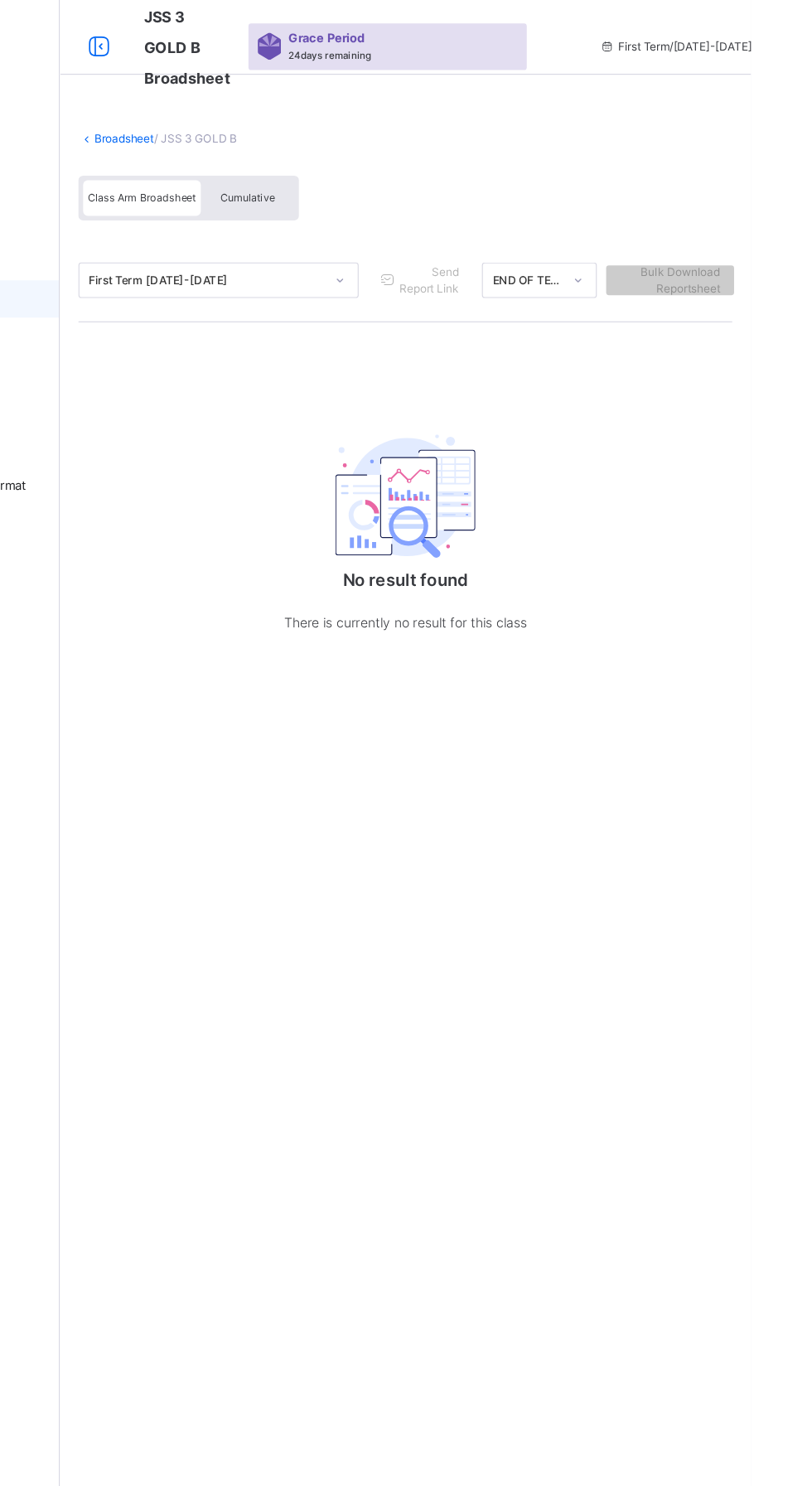
click at [509, 24] on div "Grace Period 24 days remaining" at bounding box center [490, 41] width 247 height 42
click at [458, 32] on span "Grace Period" at bounding box center [435, 33] width 67 height 15
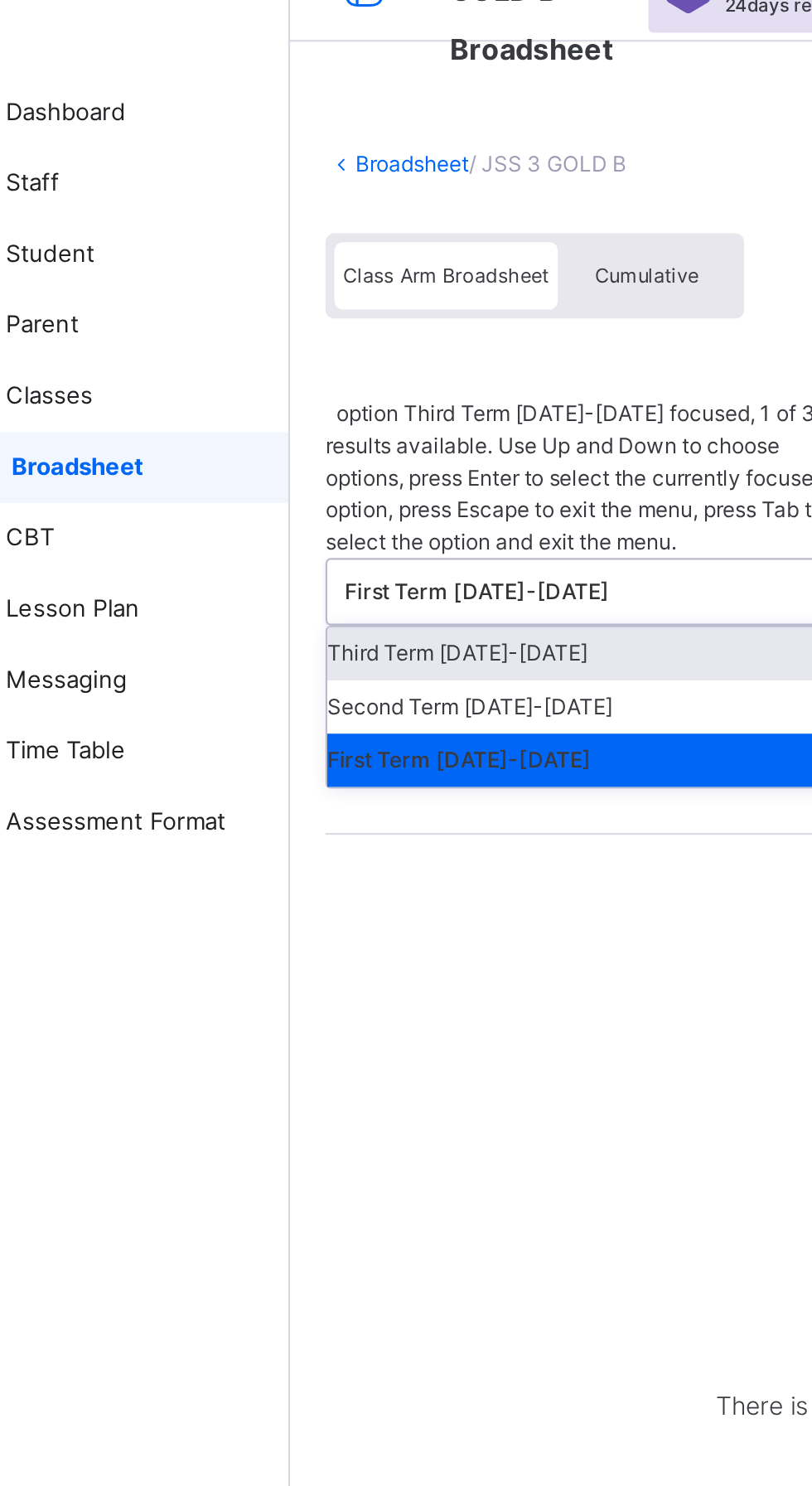
click at [383, 491] on div "No result found There is currently no result for this class" at bounding box center [505, 619] width 331 height 256
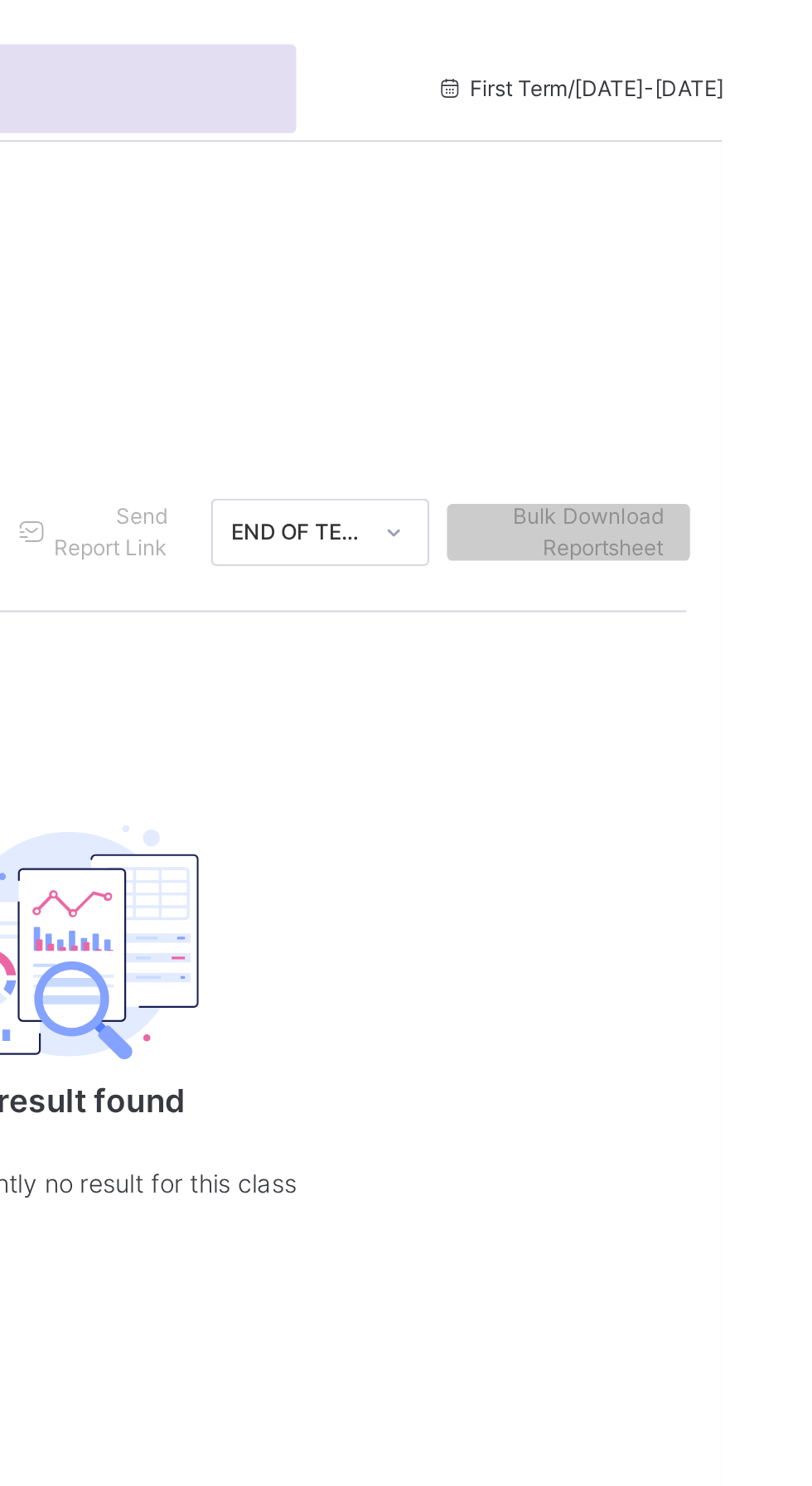
click at [677, 38] on span "First Term / 2025-2026" at bounding box center [745, 42] width 135 height 15
click at [717, 38] on span "First Term / 2025-2026" at bounding box center [745, 42] width 135 height 15
click at [727, 43] on span "First Term / 2025-2026" at bounding box center [745, 42] width 135 height 15
click at [746, 30] on div "First Term / 2025-2026" at bounding box center [745, 42] width 247 height 66
click at [748, 31] on div "First Term / 2025-2026" at bounding box center [745, 42] width 247 height 66
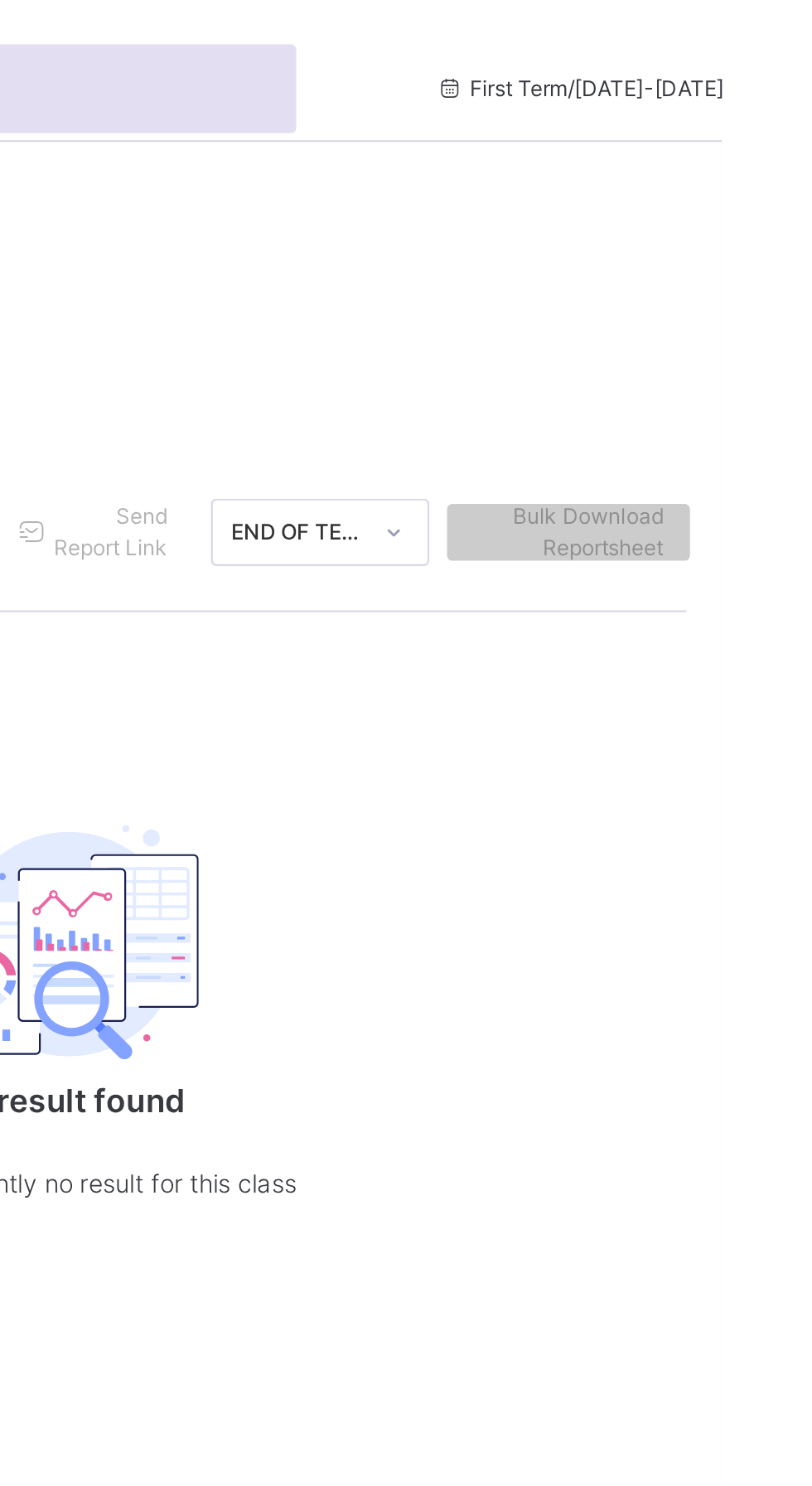
click at [673, 29] on div "First Term / 2025-2026" at bounding box center [745, 42] width 247 height 66
click at [677, 38] on span "First Term / 2025-2026" at bounding box center [745, 42] width 135 height 15
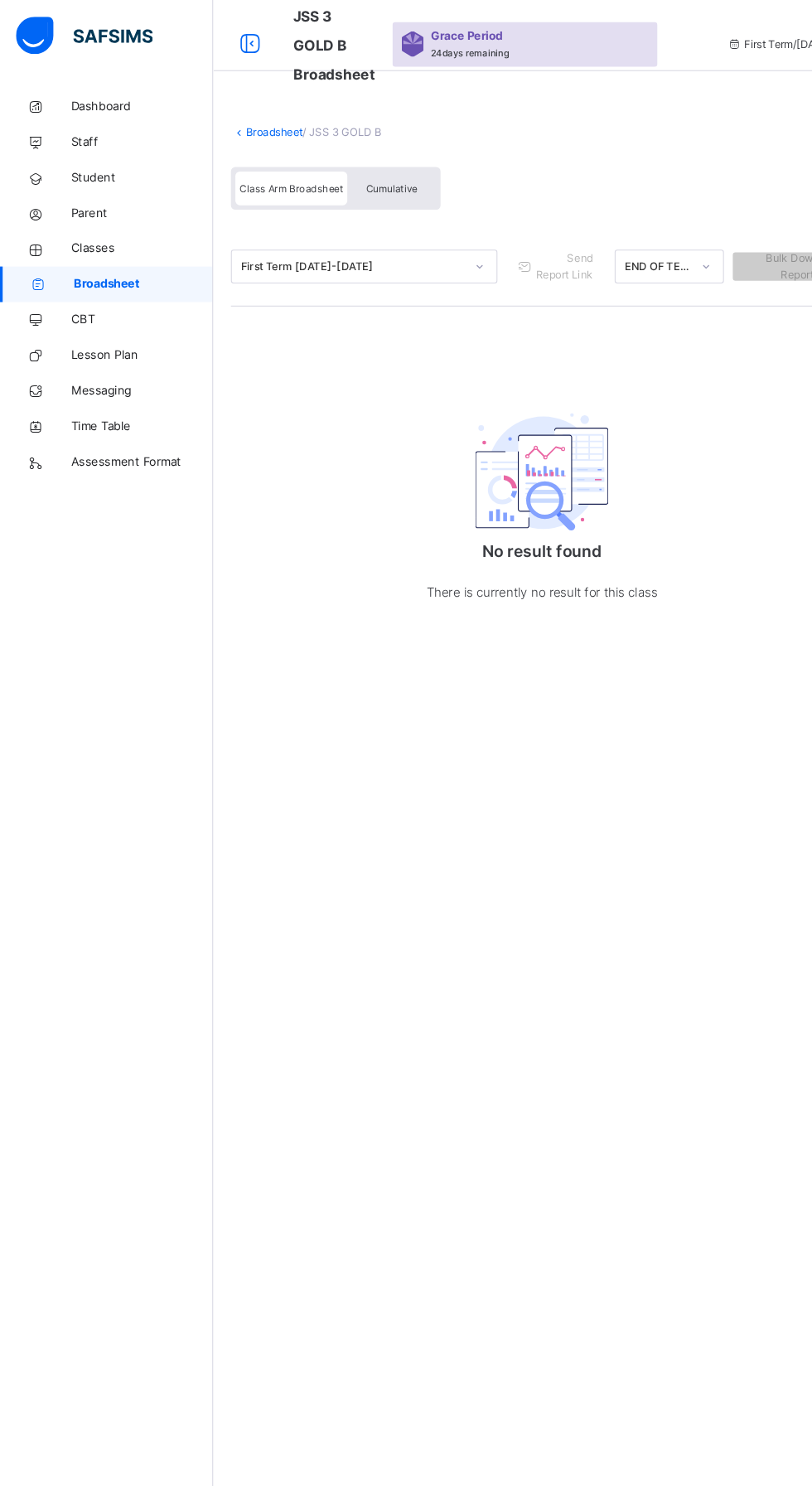
click at [94, 98] on span "Dashboard" at bounding box center [133, 99] width 133 height 16
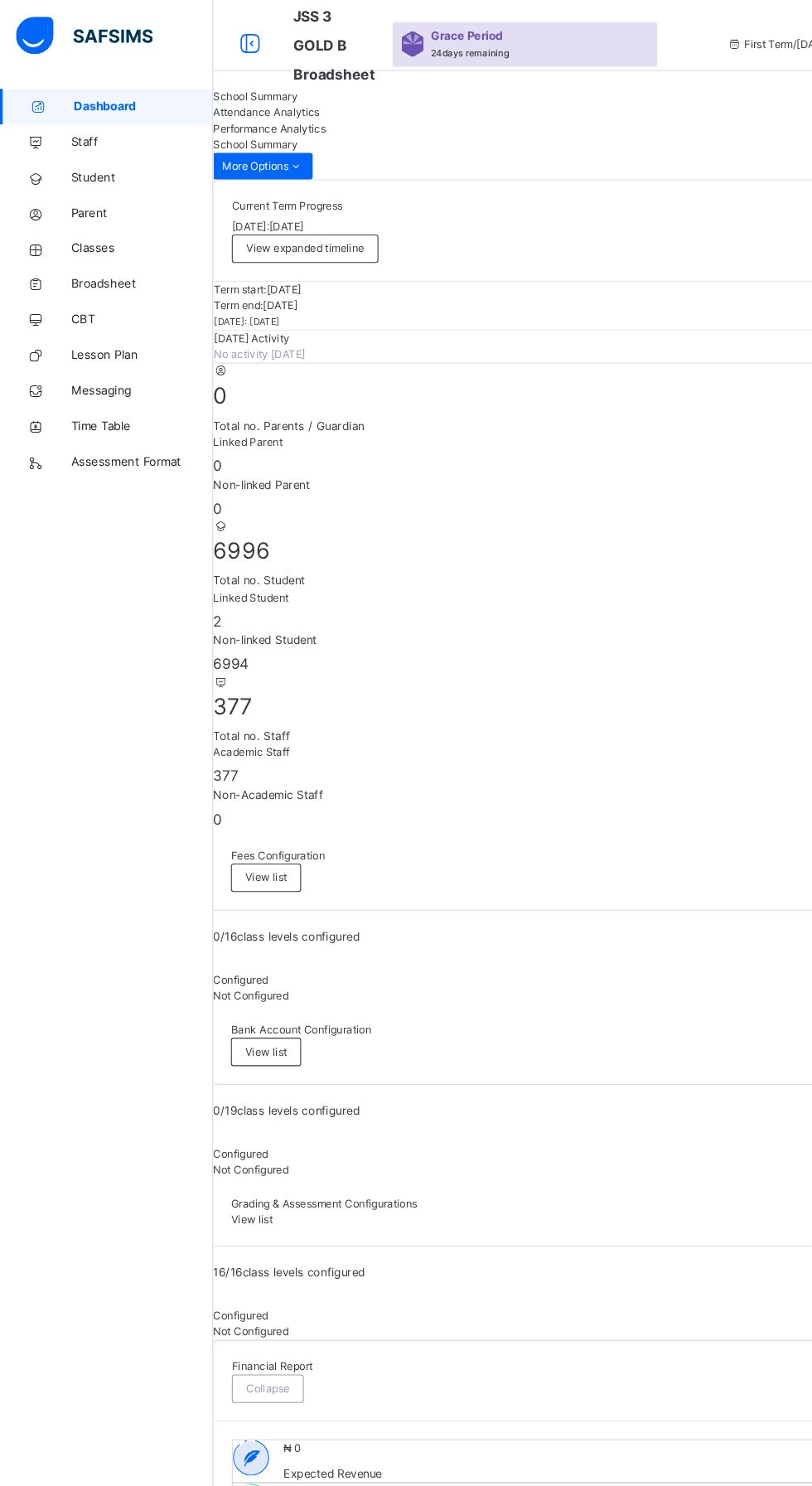
click at [103, 161] on span "Student" at bounding box center [133, 165] width 133 height 16
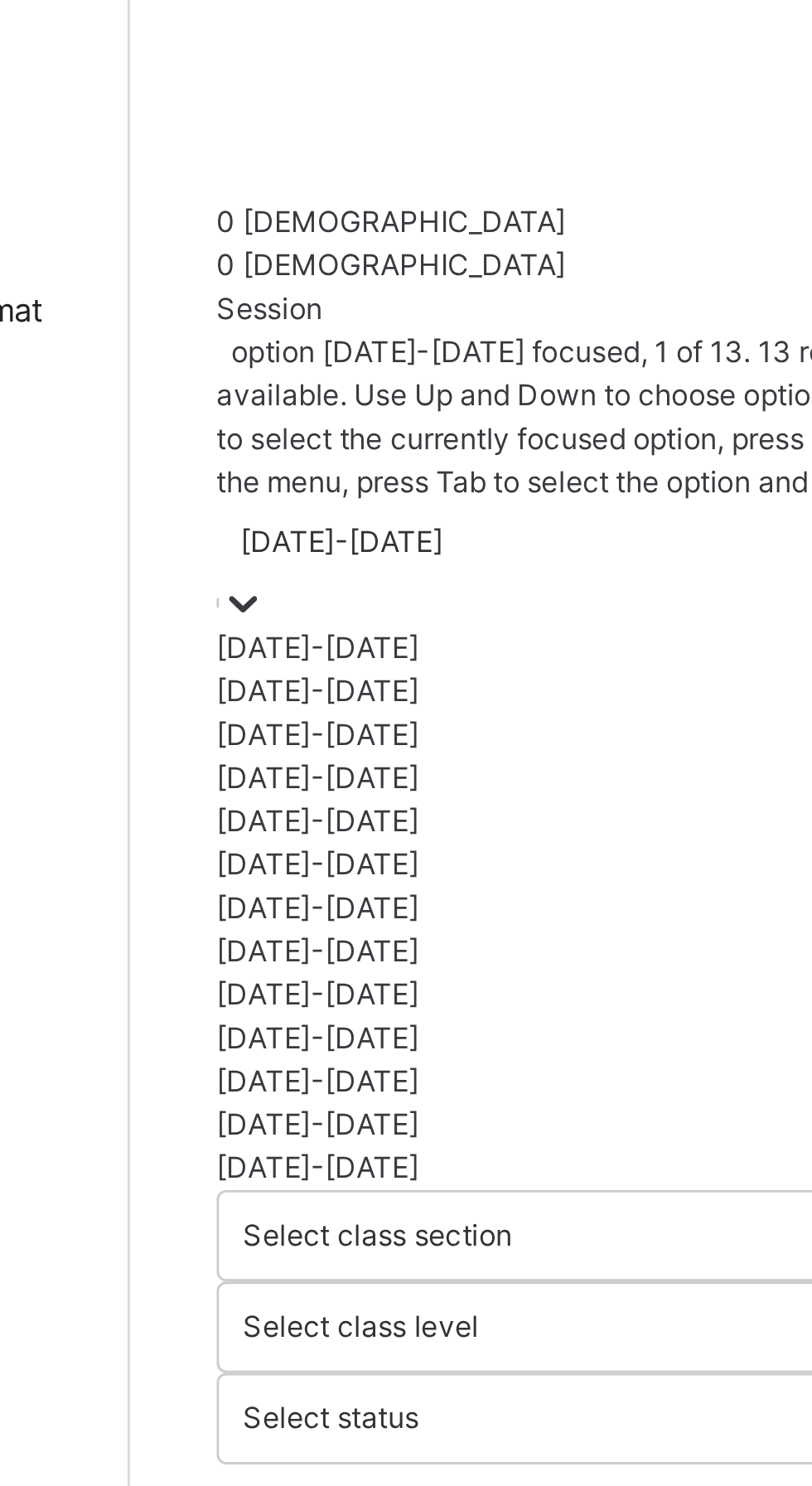
click at [273, 555] on div "[DATE]-[DATE]" at bounding box center [366, 562] width 277 height 15
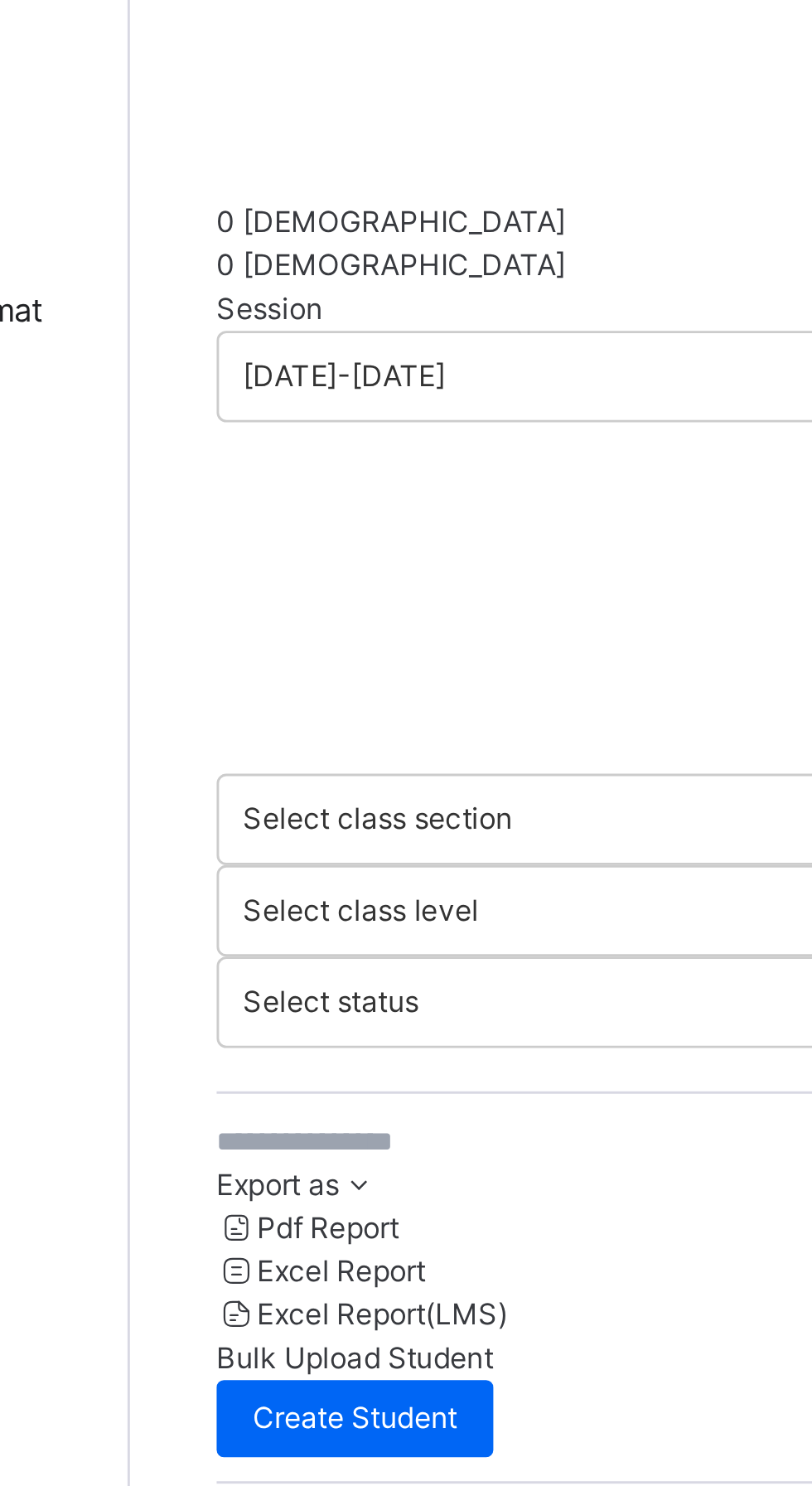
click at [506, 576] on div "Third Term" at bounding box center [643, 576] width 275 height 25
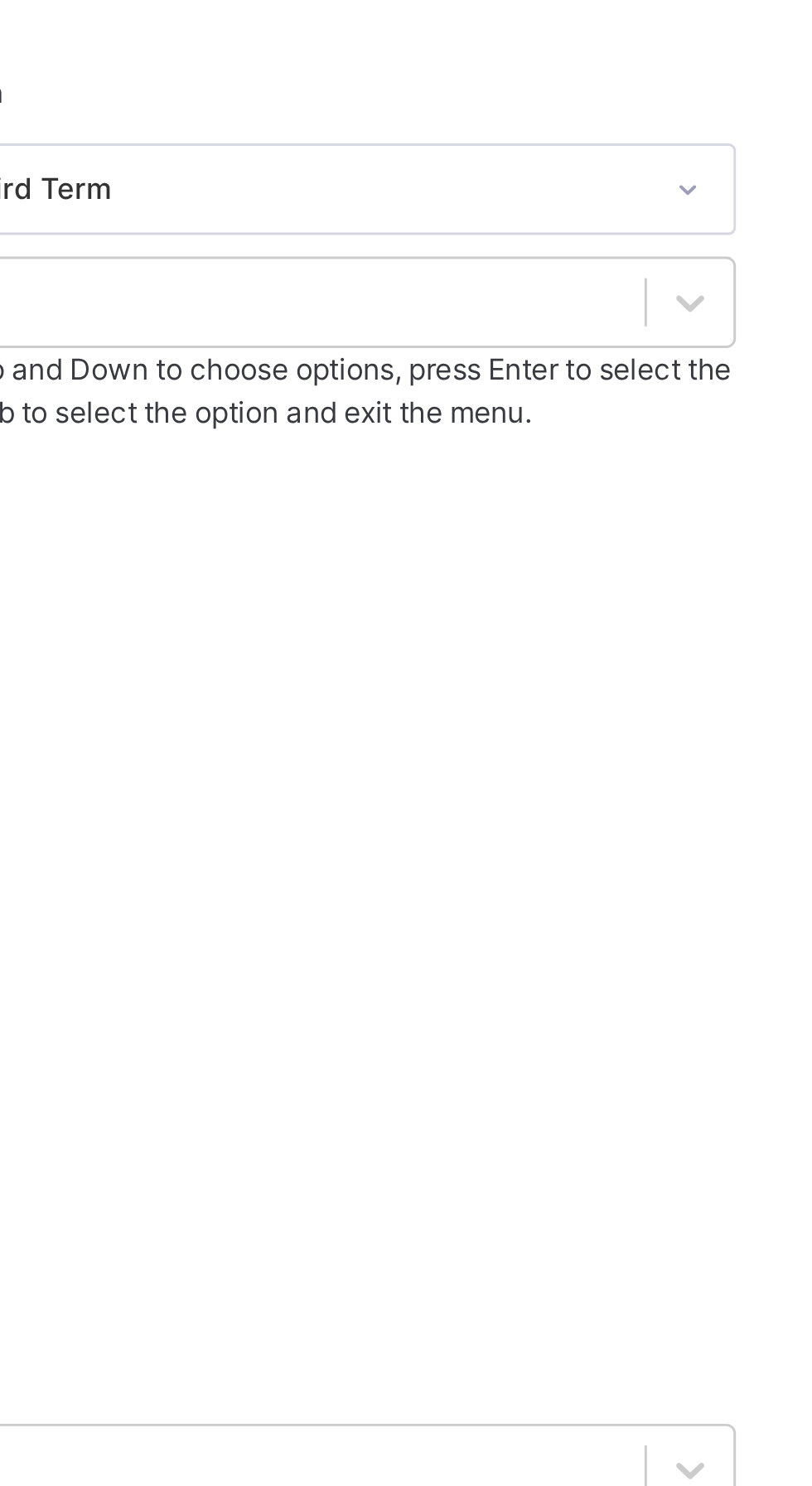
scroll to position [314, 0]
click at [643, 752] on div "JSS 2" at bounding box center [505, 759] width 554 height 15
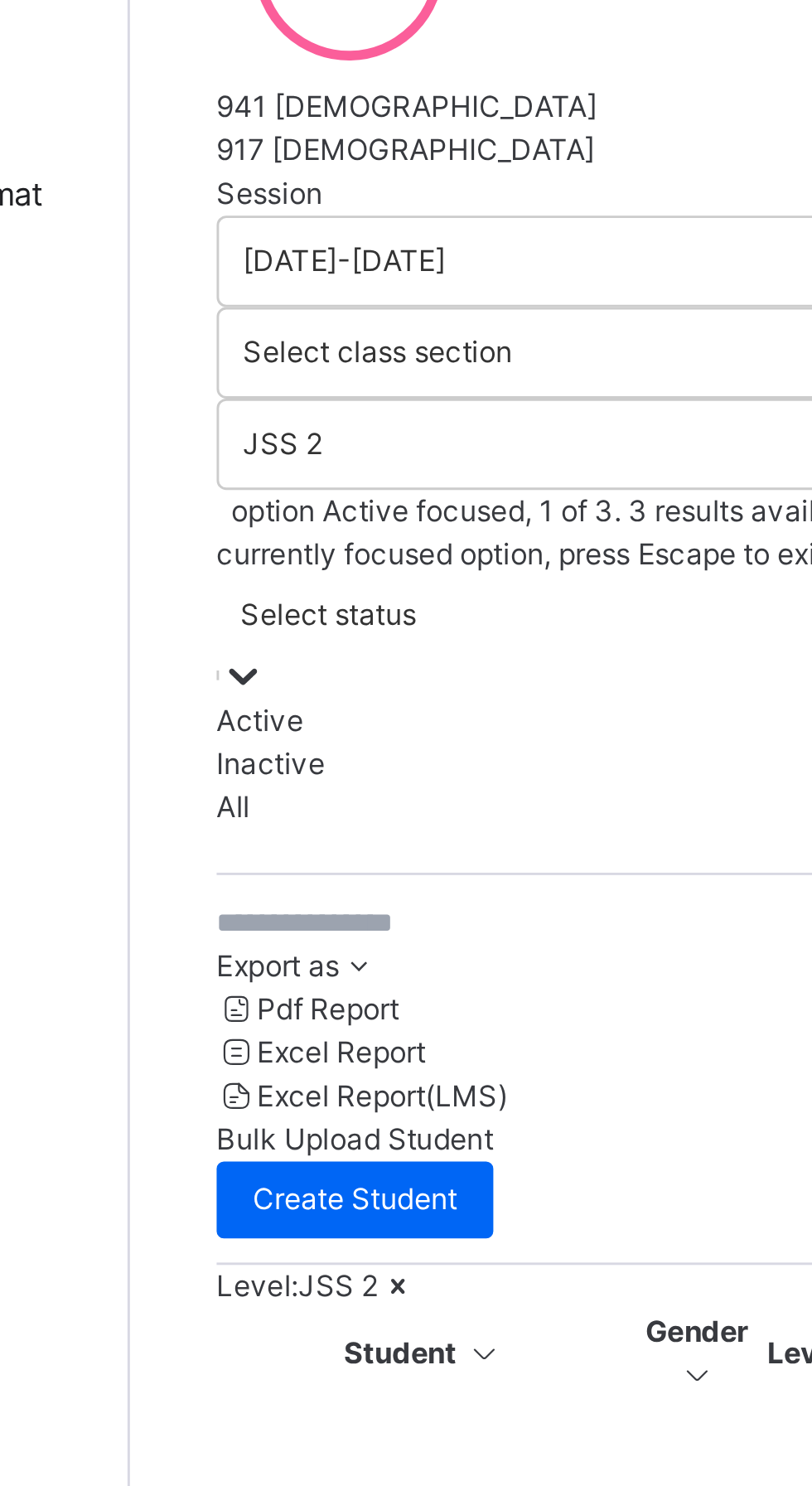
click at [212, 573] on div "Student 6996 Total Student Active Student 6996 Deactivated Student 0 1858 Total…" at bounding box center [505, 1287] width 613 height 2408
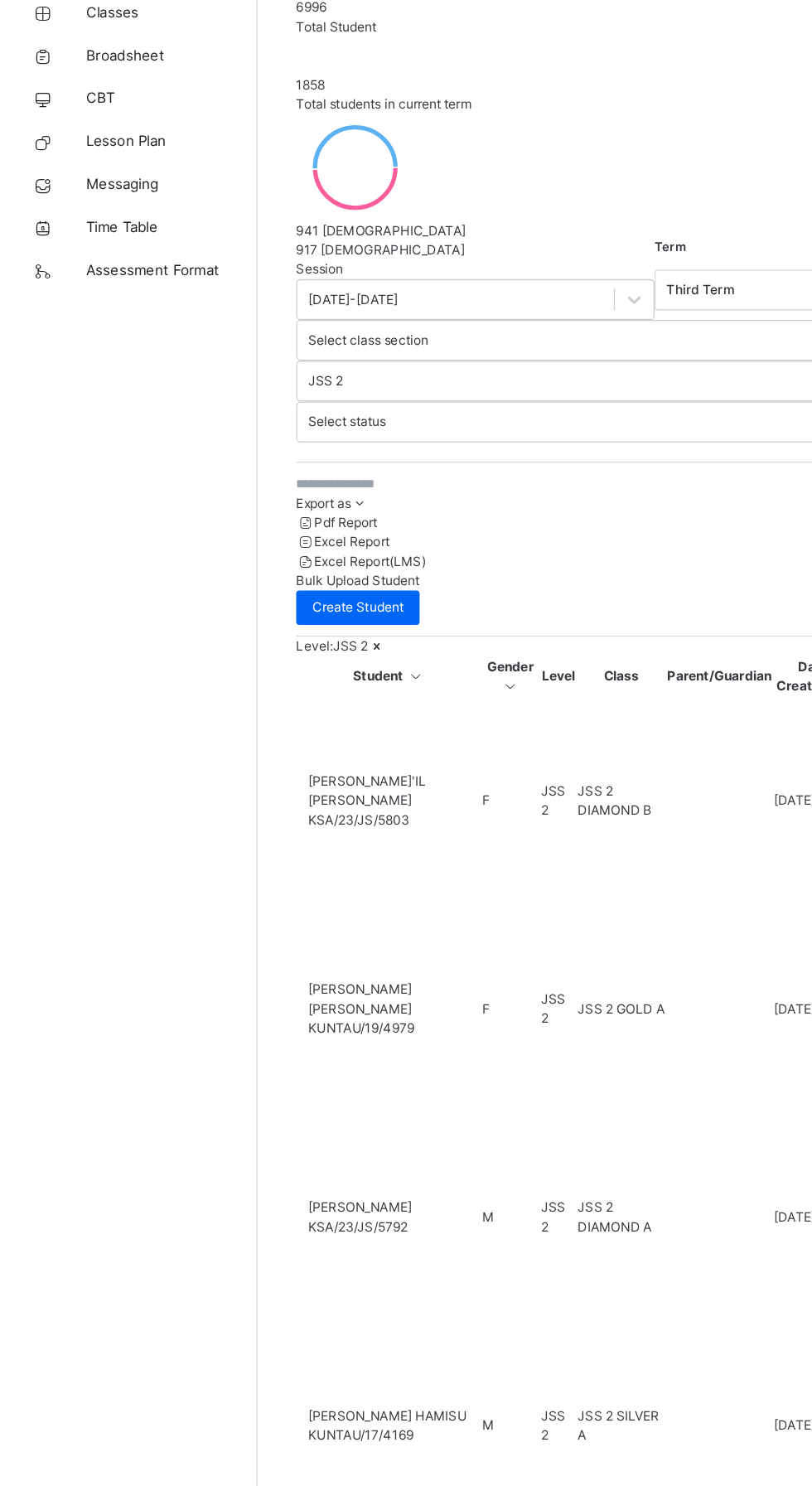
click at [317, 588] on input "text" at bounding box center [353, 596] width 249 height 15
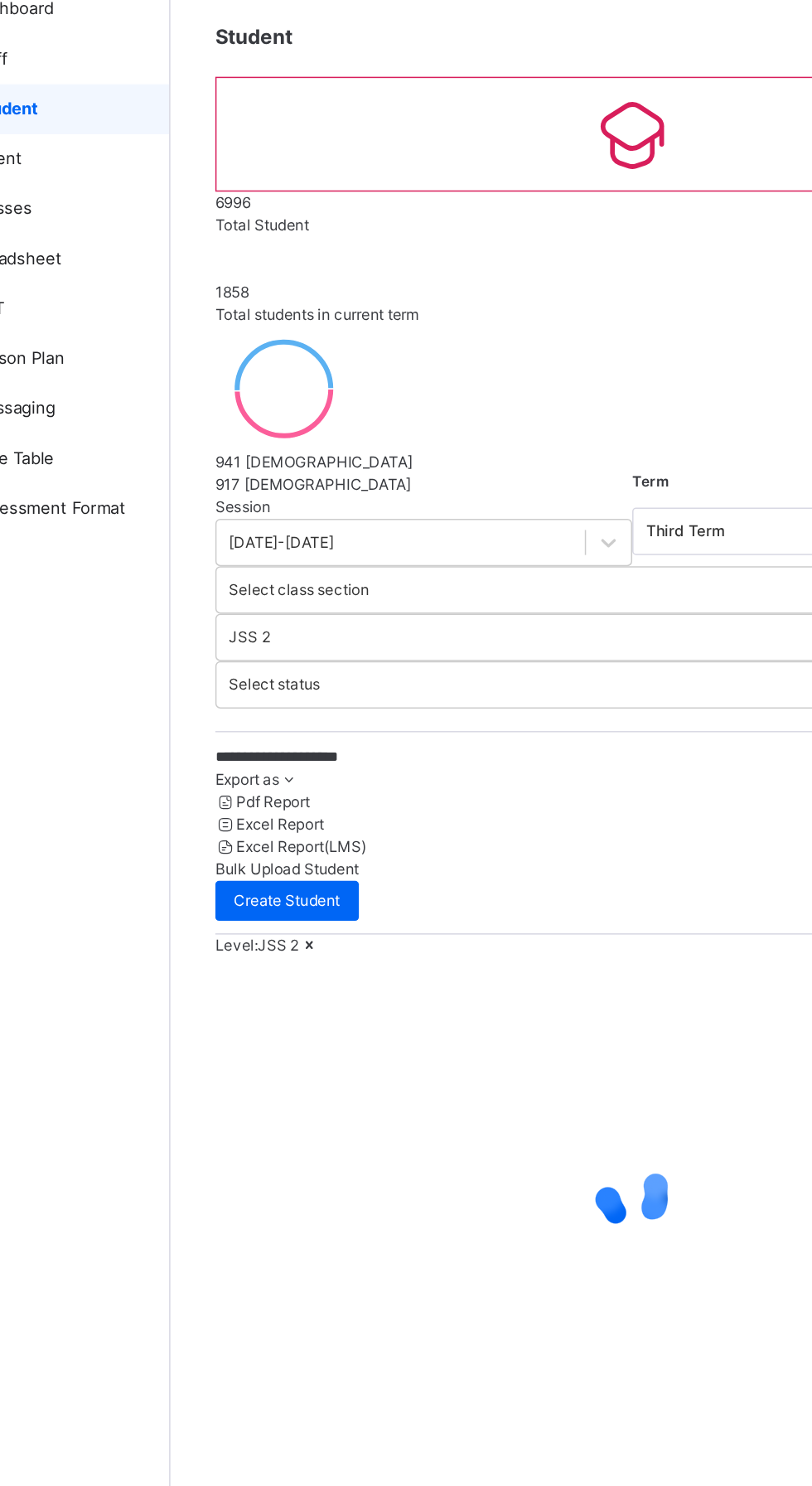
click at [371, 588] on input "**********" at bounding box center [353, 596] width 249 height 15
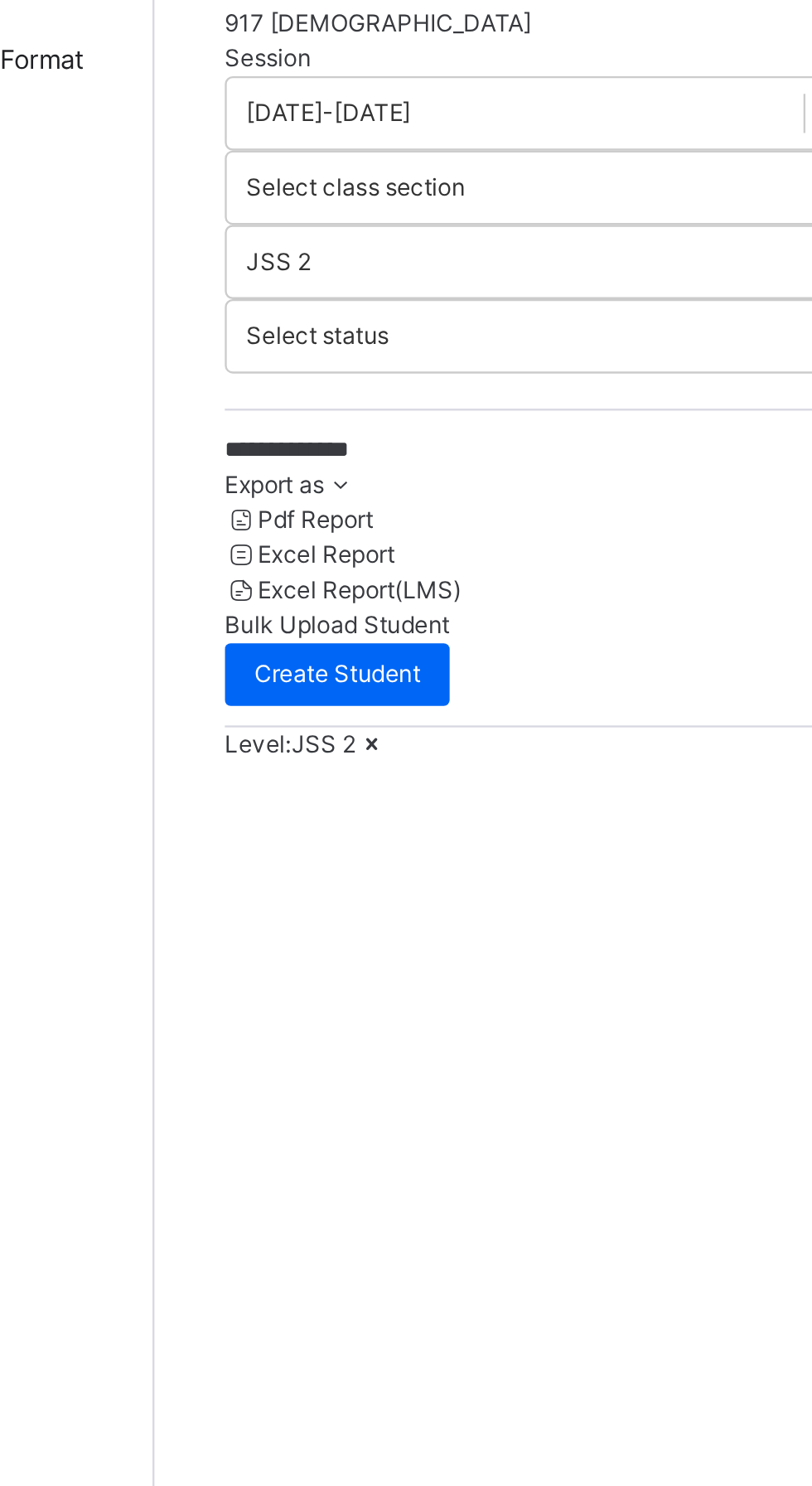
type input "**********"
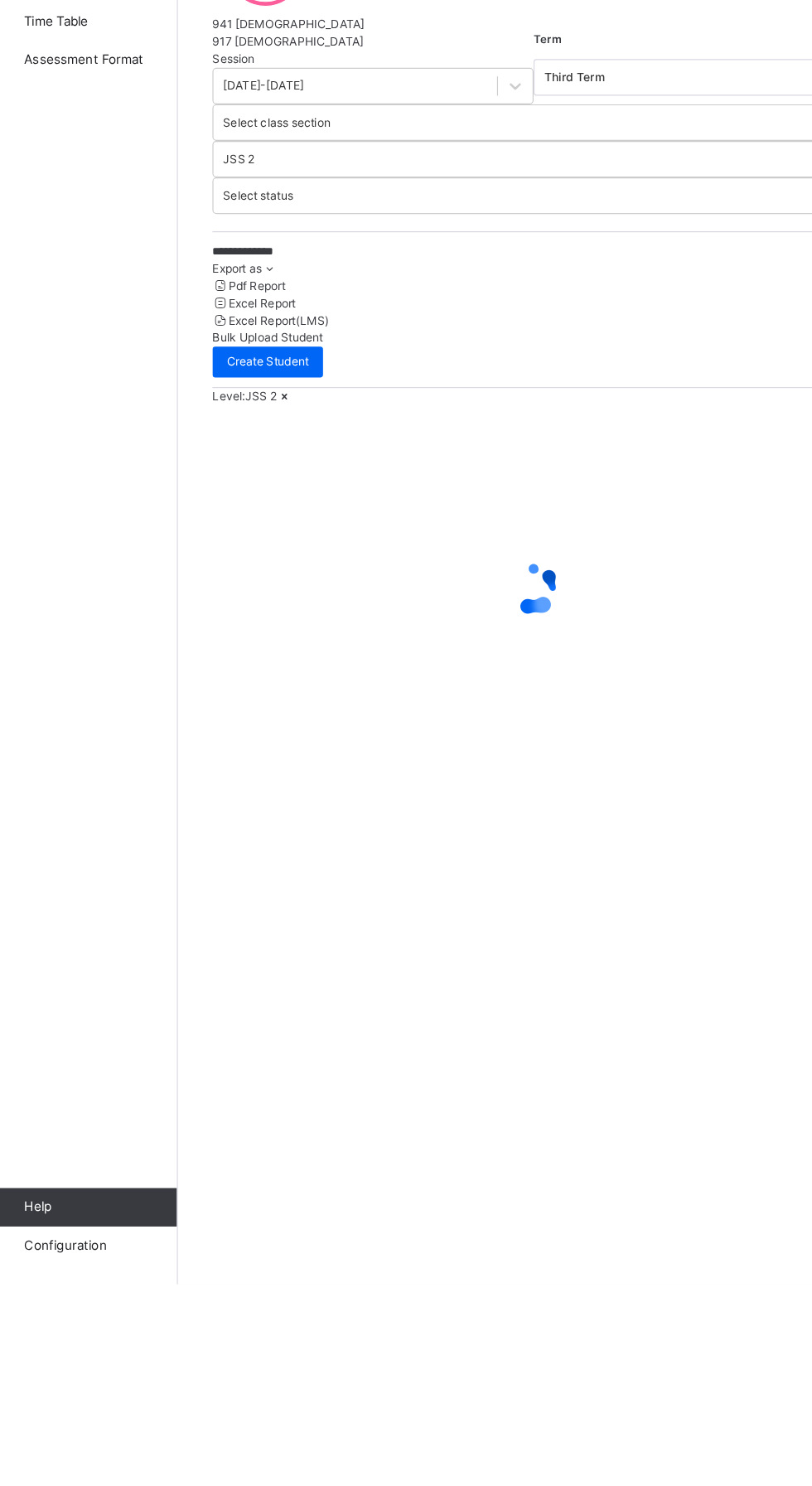
click at [296, 1187] on div "**********" at bounding box center [505, 743] width 613 height 1486
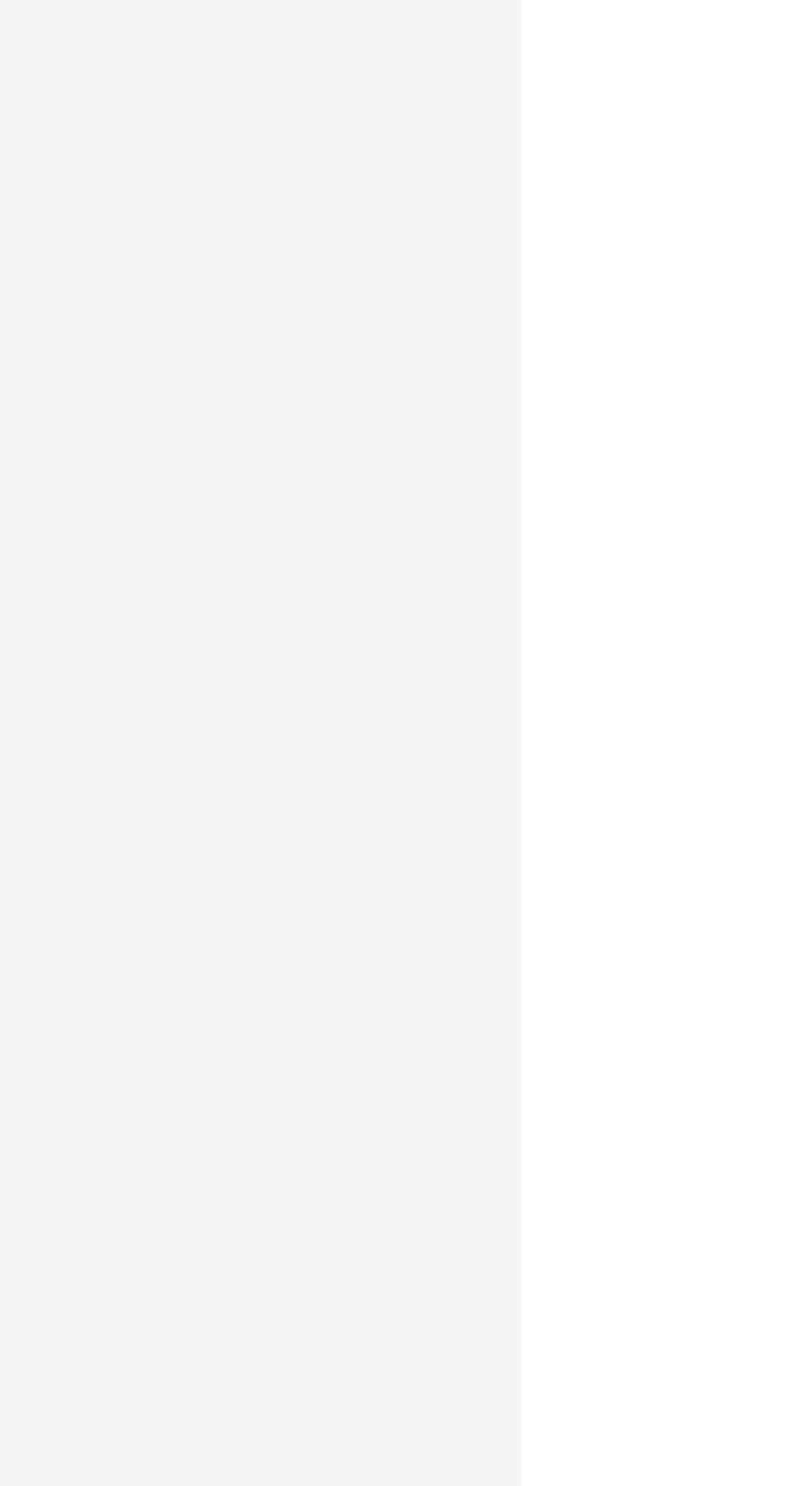
scroll to position [0, 0]
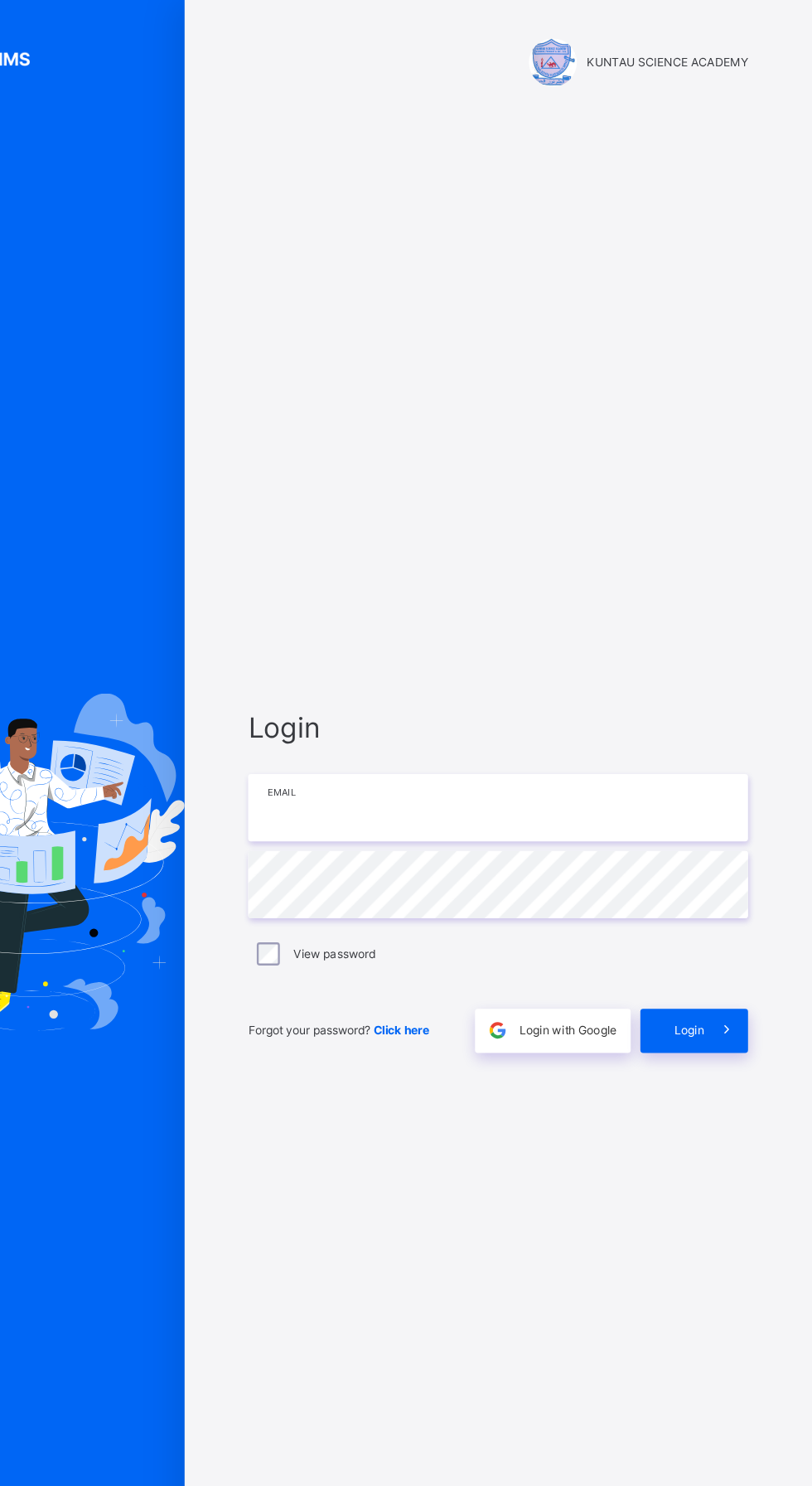
click at [499, 725] on input "email" at bounding box center [541, 696] width 431 height 58
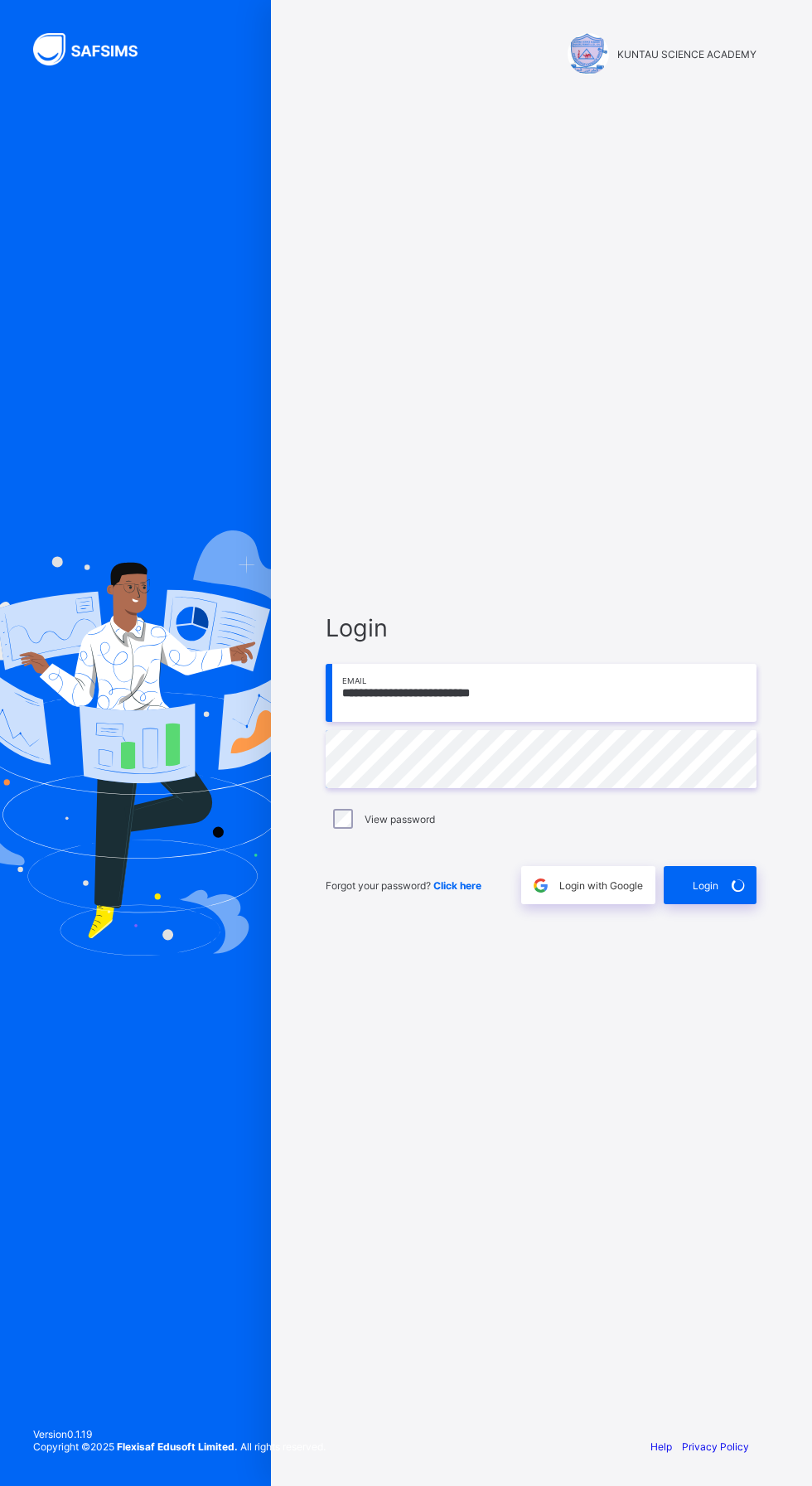
click at [290, 987] on div "**********" at bounding box center [541, 743] width 541 height 1486
click at [312, 871] on div "**********" at bounding box center [406, 743] width 812 height 1486
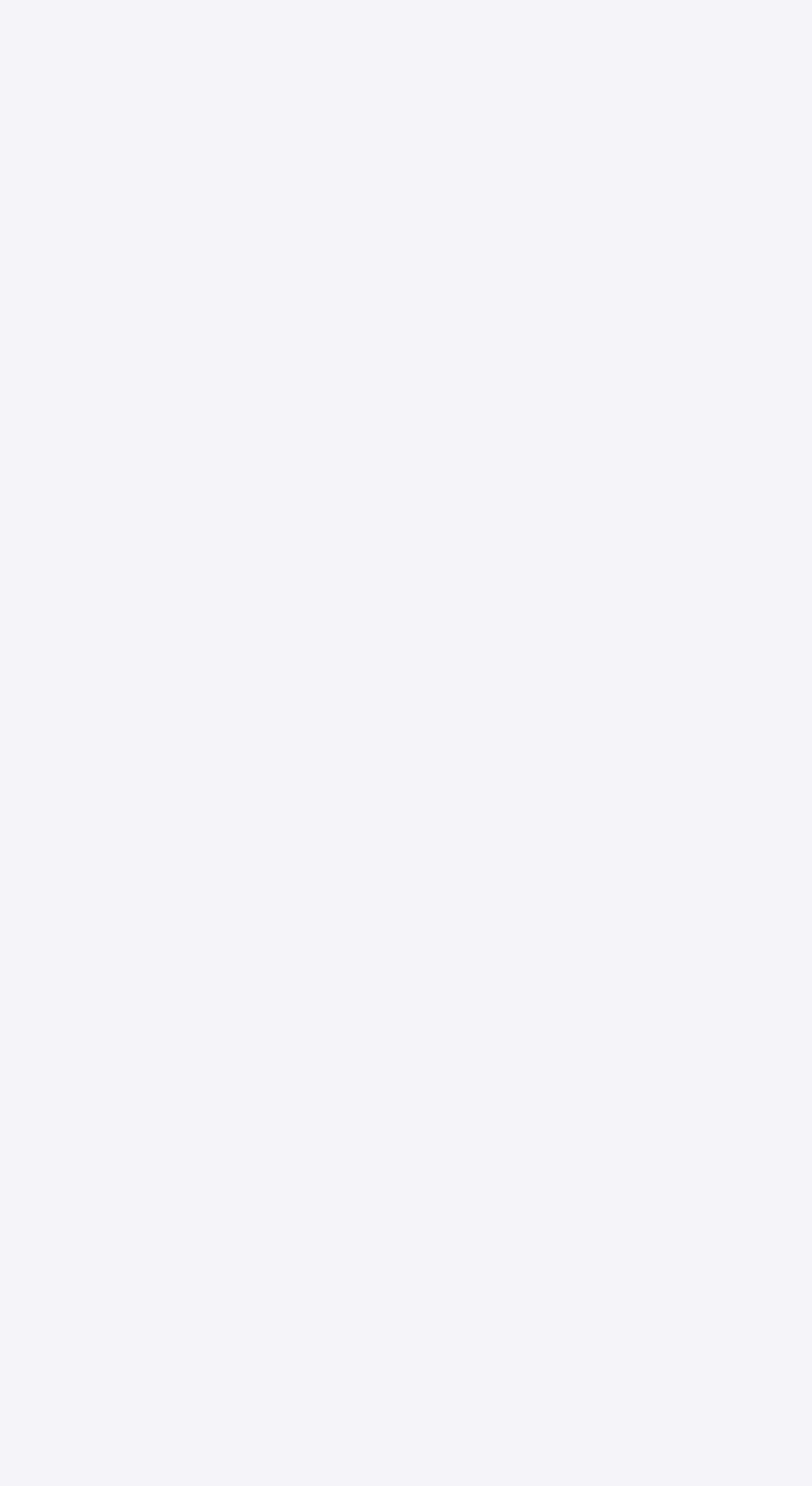
click at [83, 551] on div at bounding box center [406, 743] width 812 height 1486
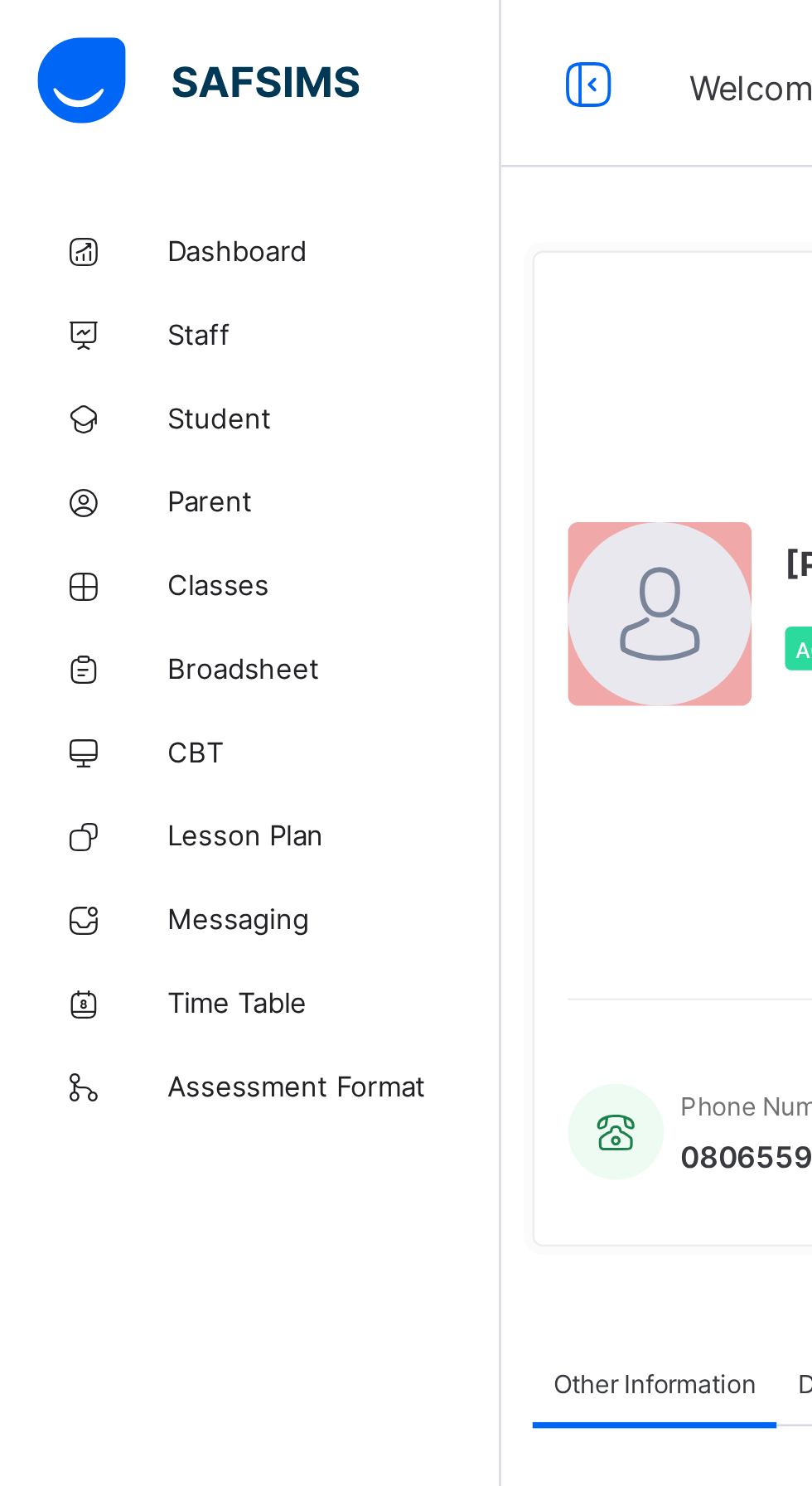
click at [107, 278] on link "Broadsheet" at bounding box center [99, 265] width 199 height 33
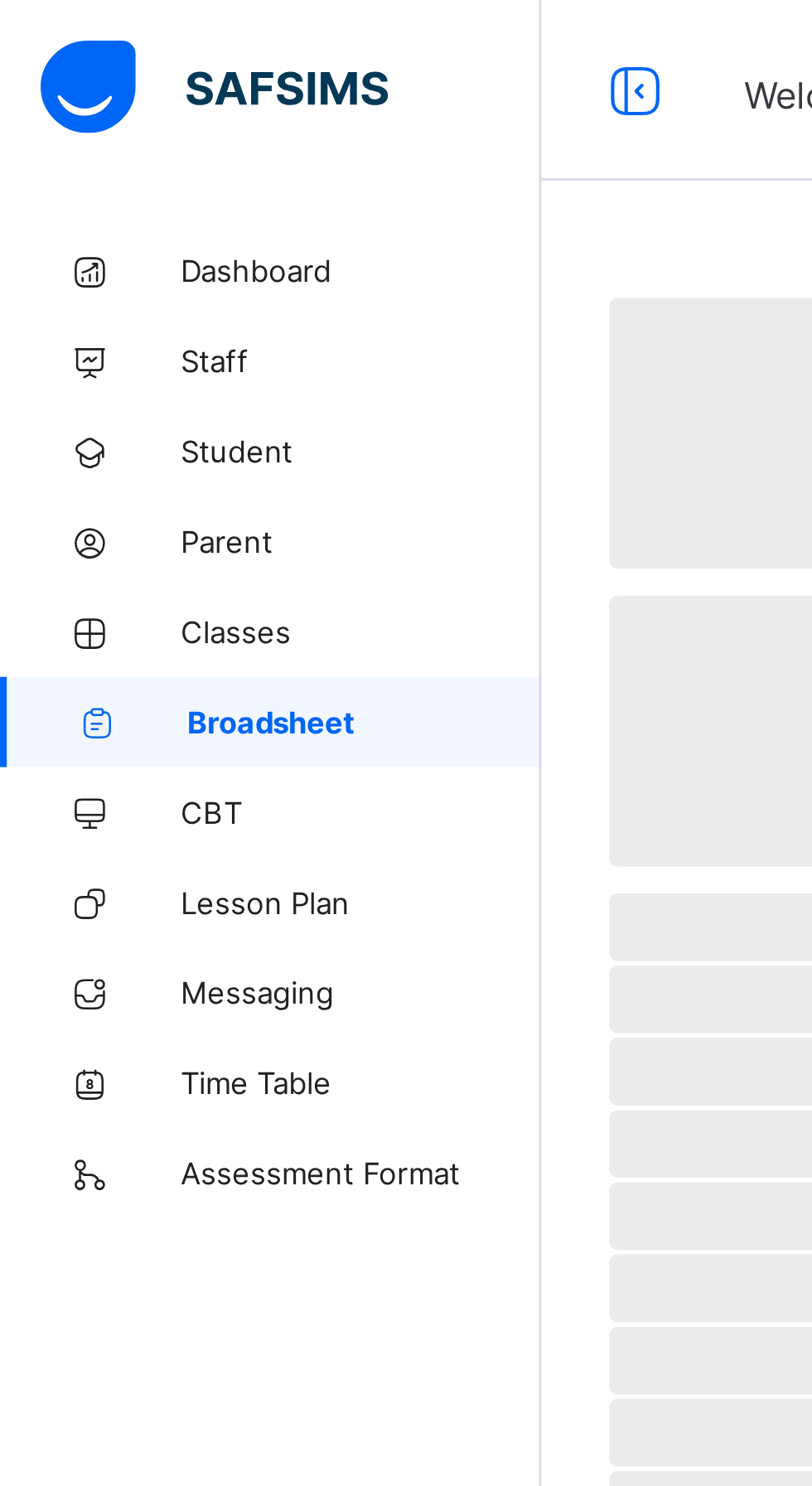
click at [18, 297] on icon at bounding box center [33, 298] width 66 height 13
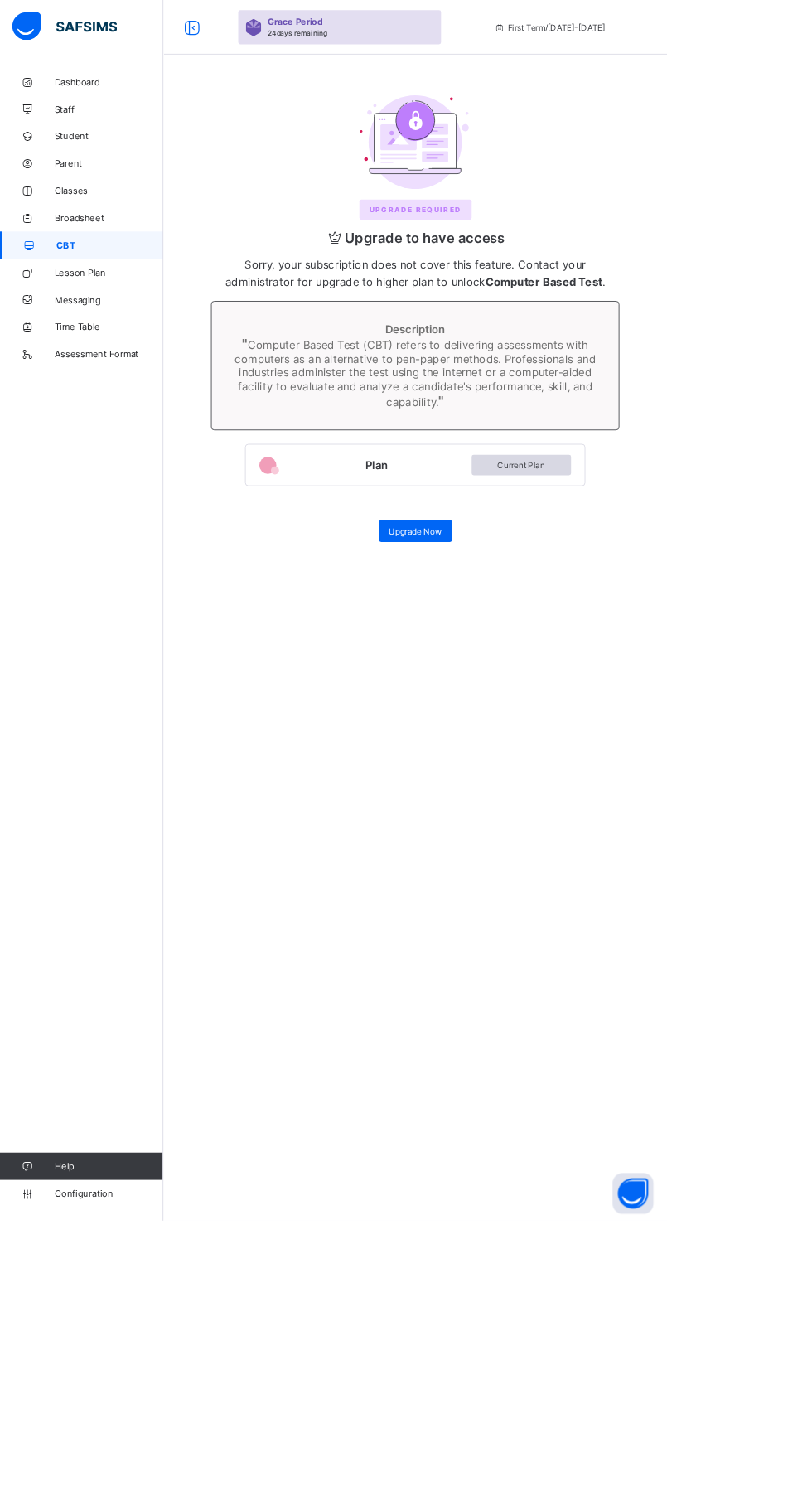
click at [101, 228] on span "Classes" at bounding box center [133, 233] width 133 height 14
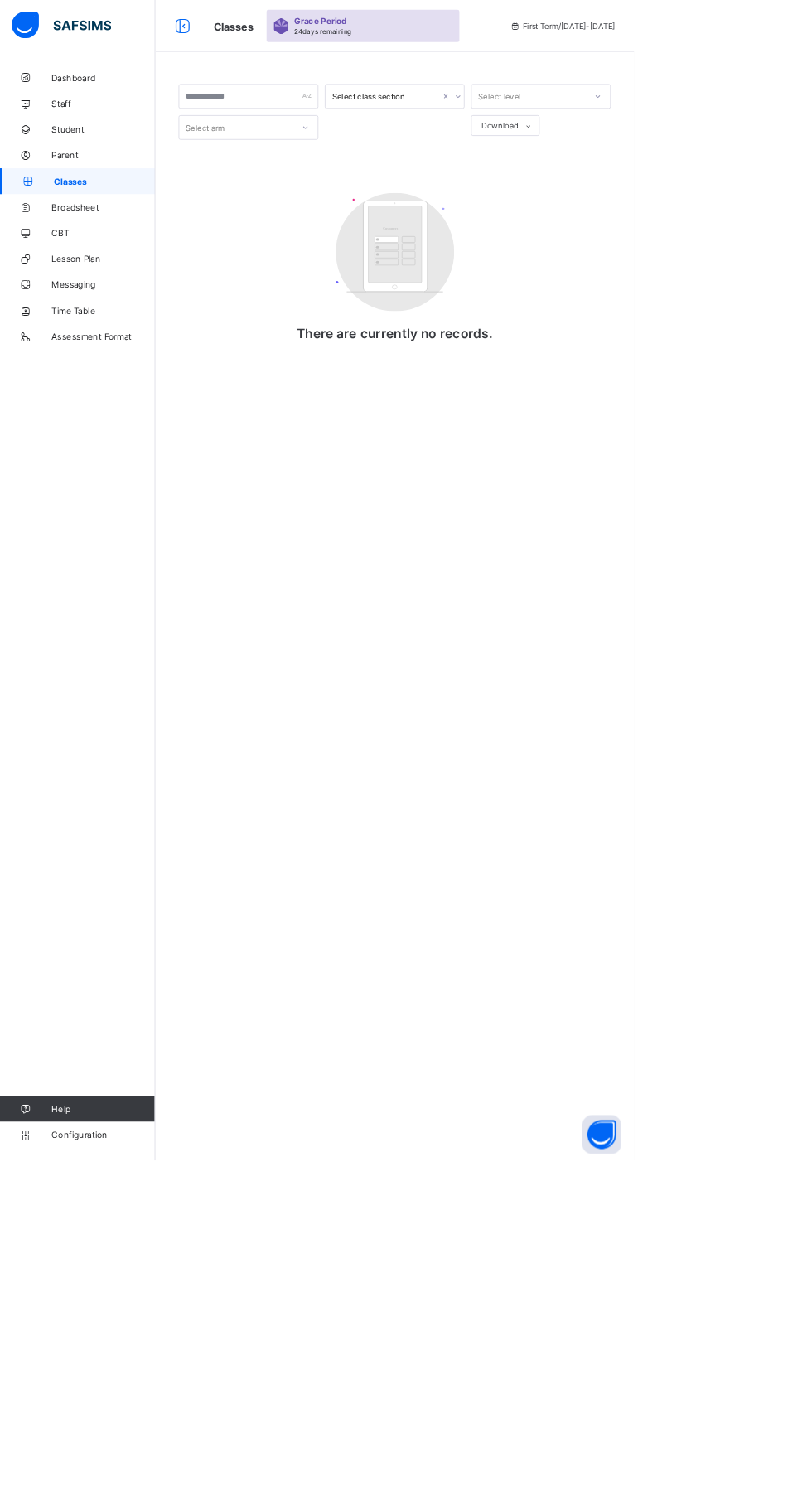
click at [140, 267] on span "Broadsheet" at bounding box center [133, 265] width 133 height 14
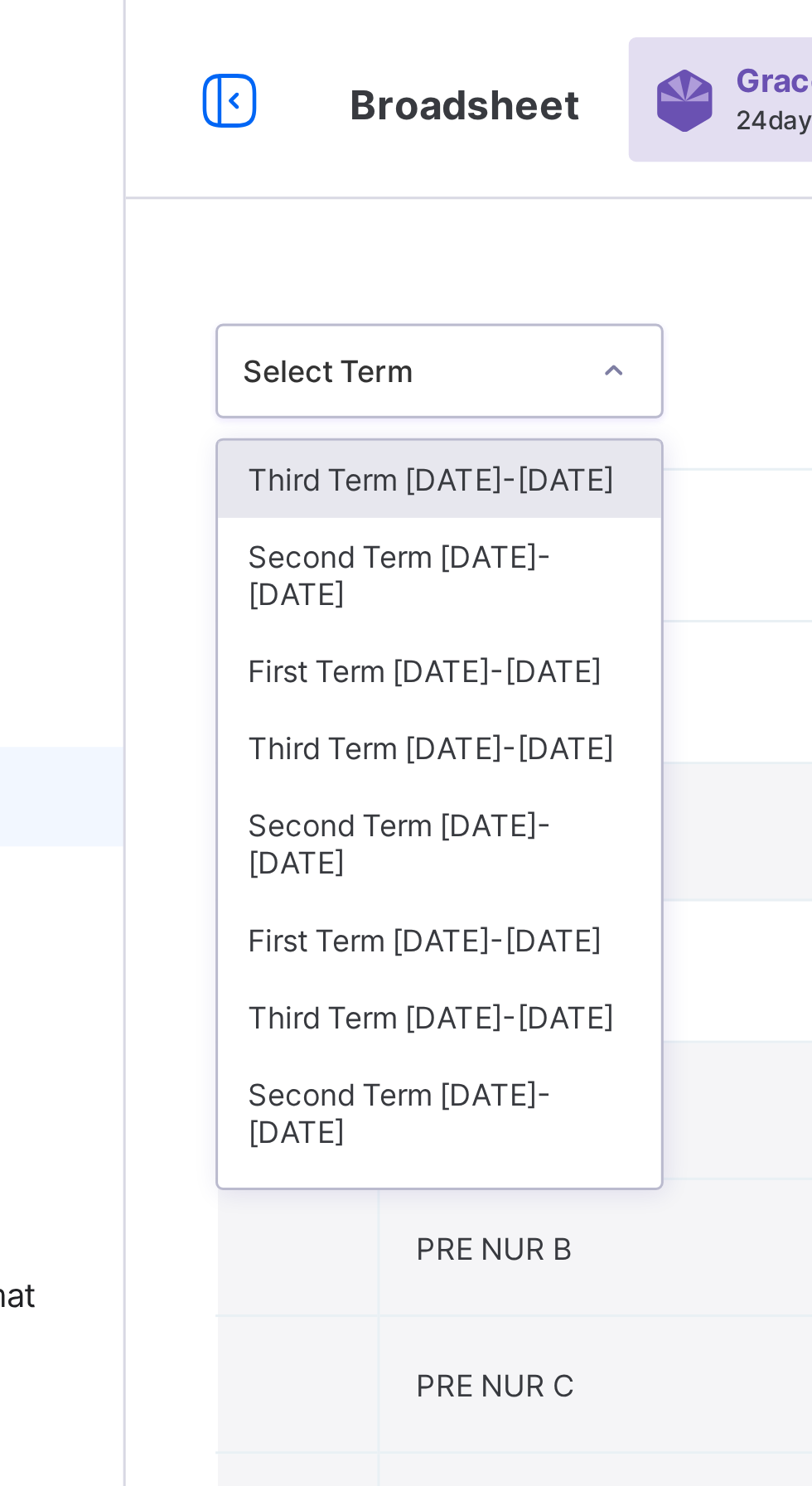
click at [325, 237] on div "Third Term 2024-2025" at bounding box center [302, 249] width 147 height 26
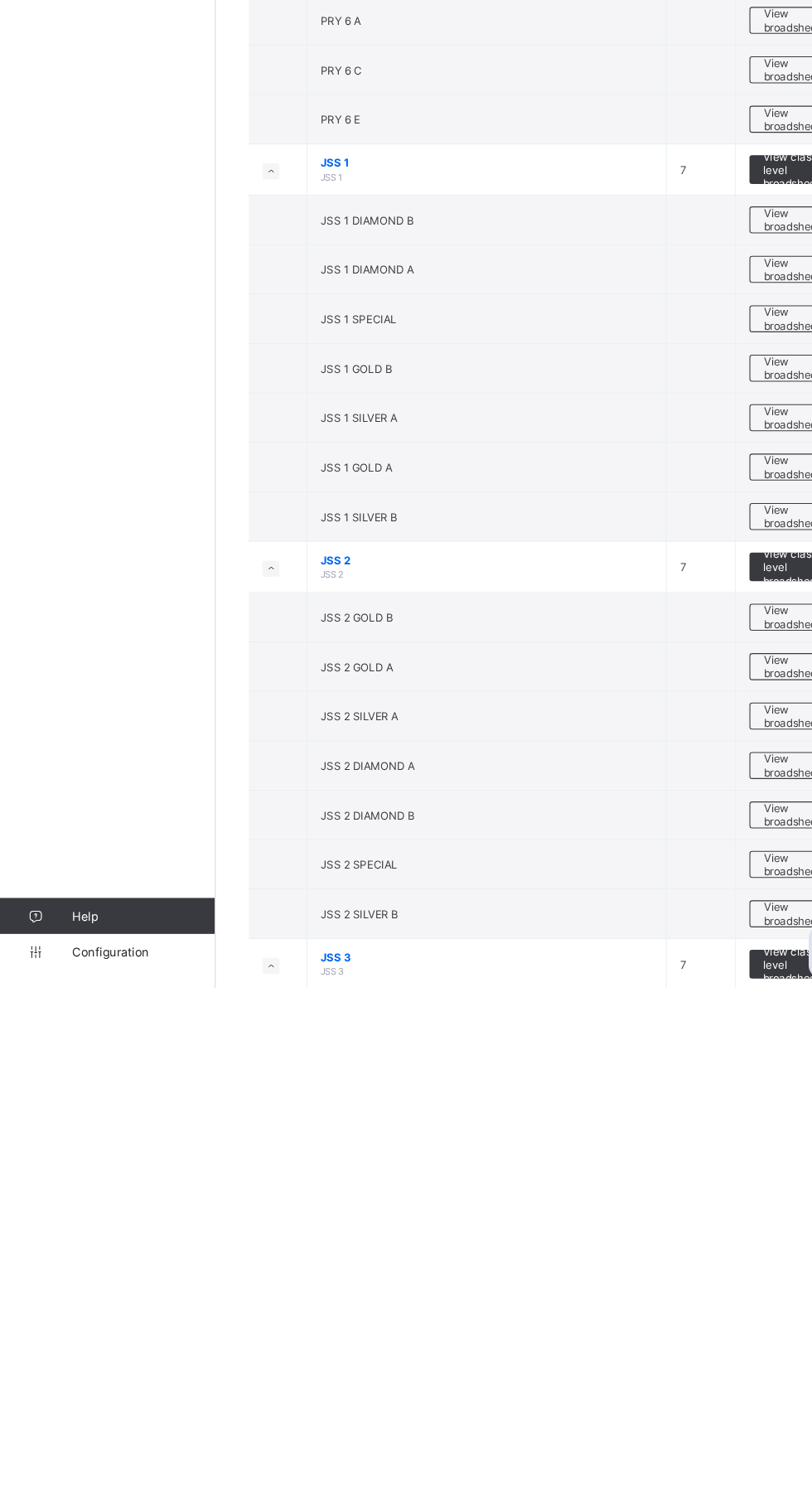
scroll to position [3068, 0]
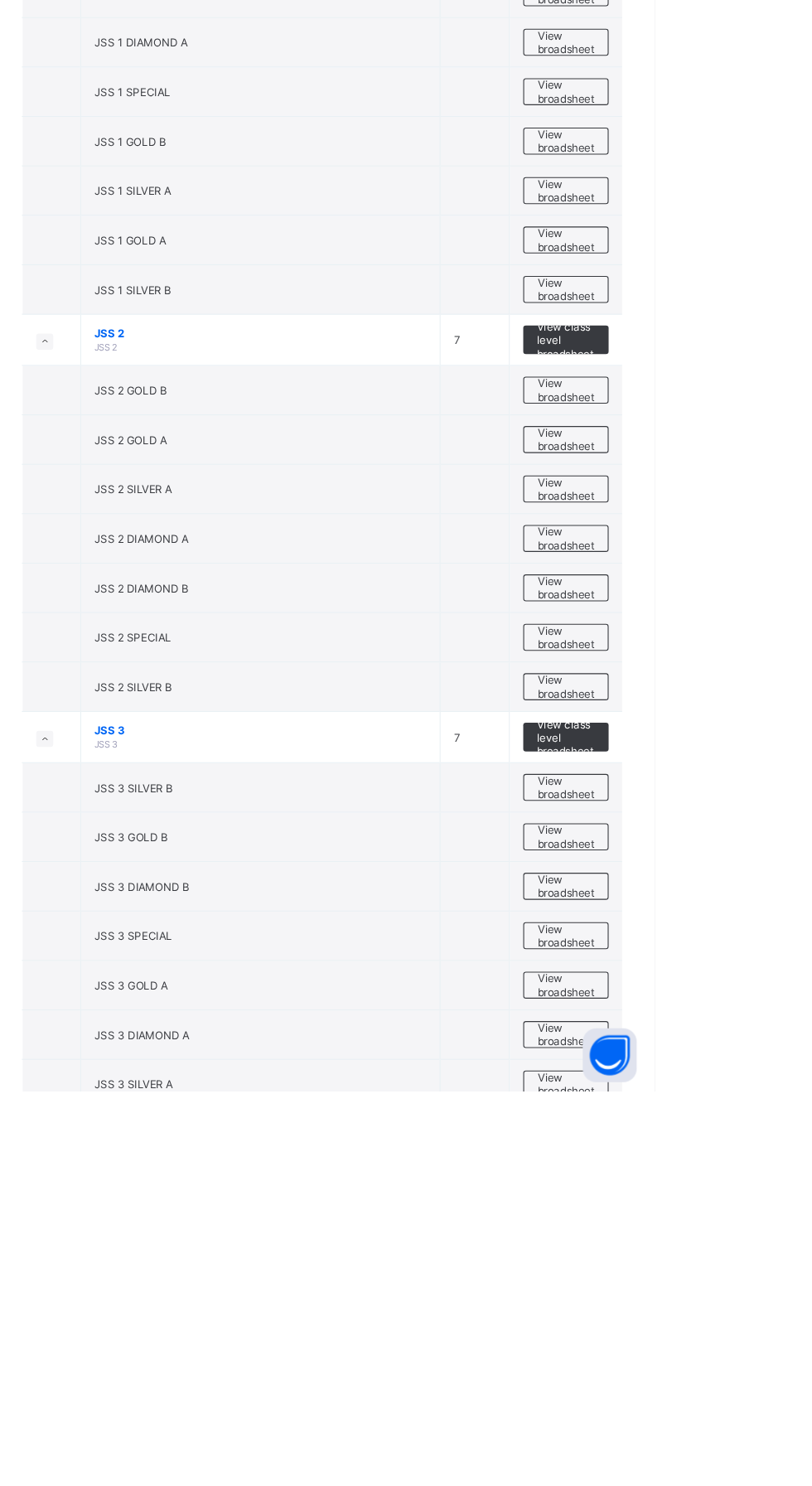
click at [730, 836] on span "View broadsheet" at bounding box center [730, 838] width 52 height 25
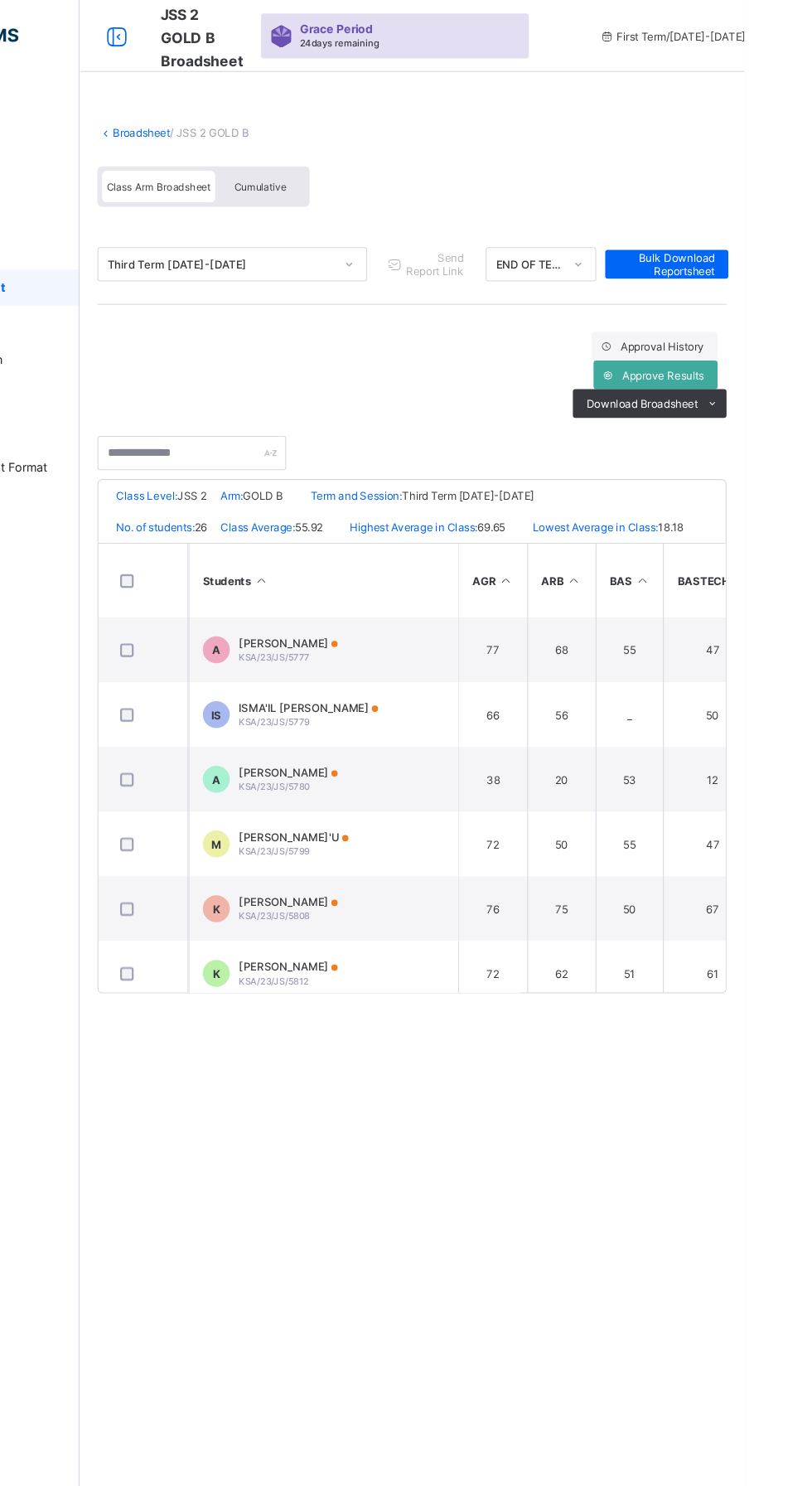
click at [342, 166] on span "Cumulative" at bounding box center [366, 172] width 48 height 12
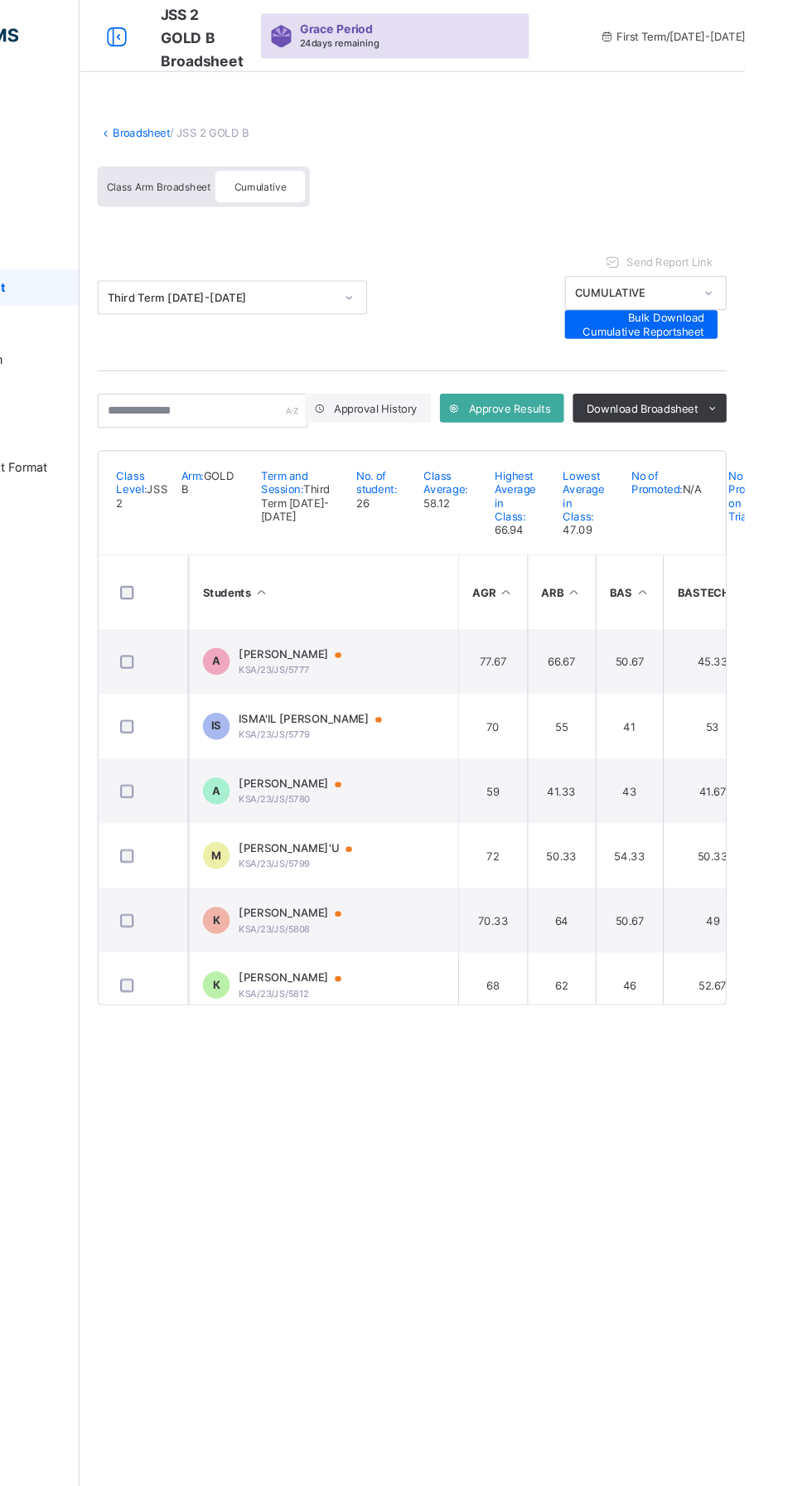
click at [755, 372] on span "Download Broadsheet" at bounding box center [717, 377] width 103 height 13
click at [0, 0] on li "PDF" at bounding box center [0, 0] width 0 height 0
click at [733, 296] on span "Bulk Download Cumulative Reportsheet" at bounding box center [717, 298] width 116 height 25
click at [248, 119] on link "Broadsheet" at bounding box center [256, 122] width 53 height 13
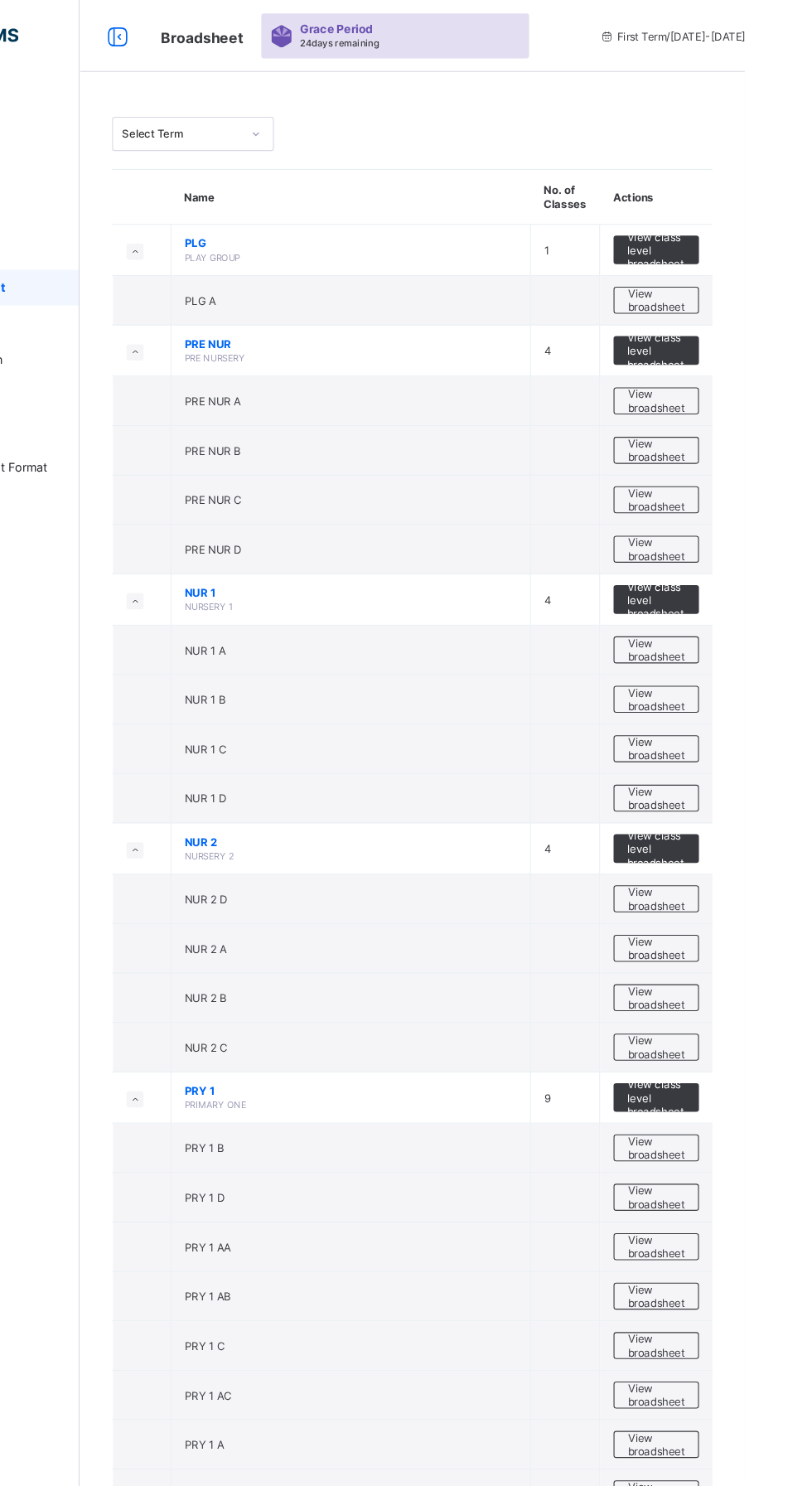
click at [551, 685] on td "NUR 1 C" at bounding box center [449, 690] width 332 height 45
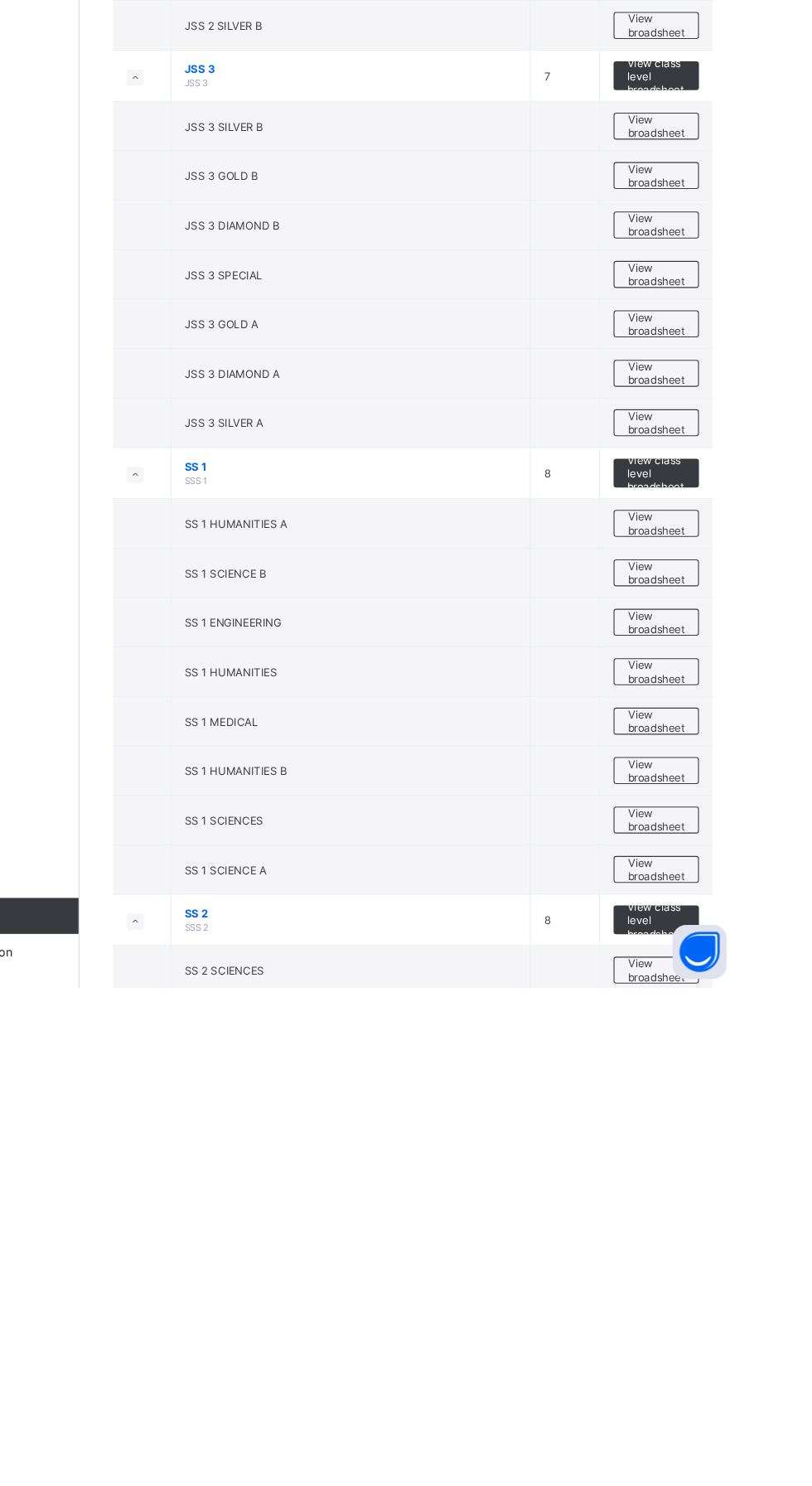
scroll to position [3660, 0]
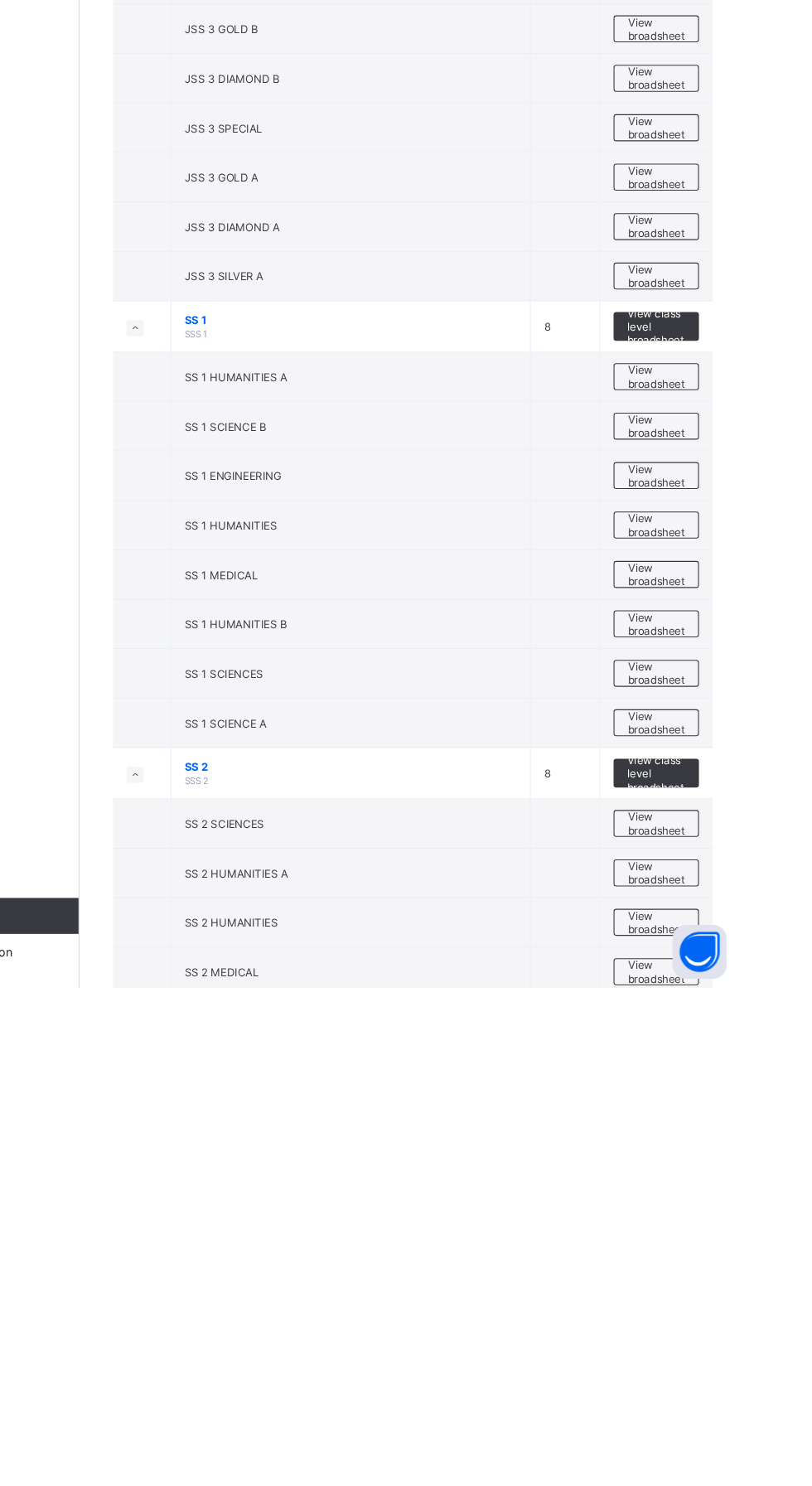
click at [728, 1469] on span "View broadsheet" at bounding box center [730, 1470] width 52 height 25
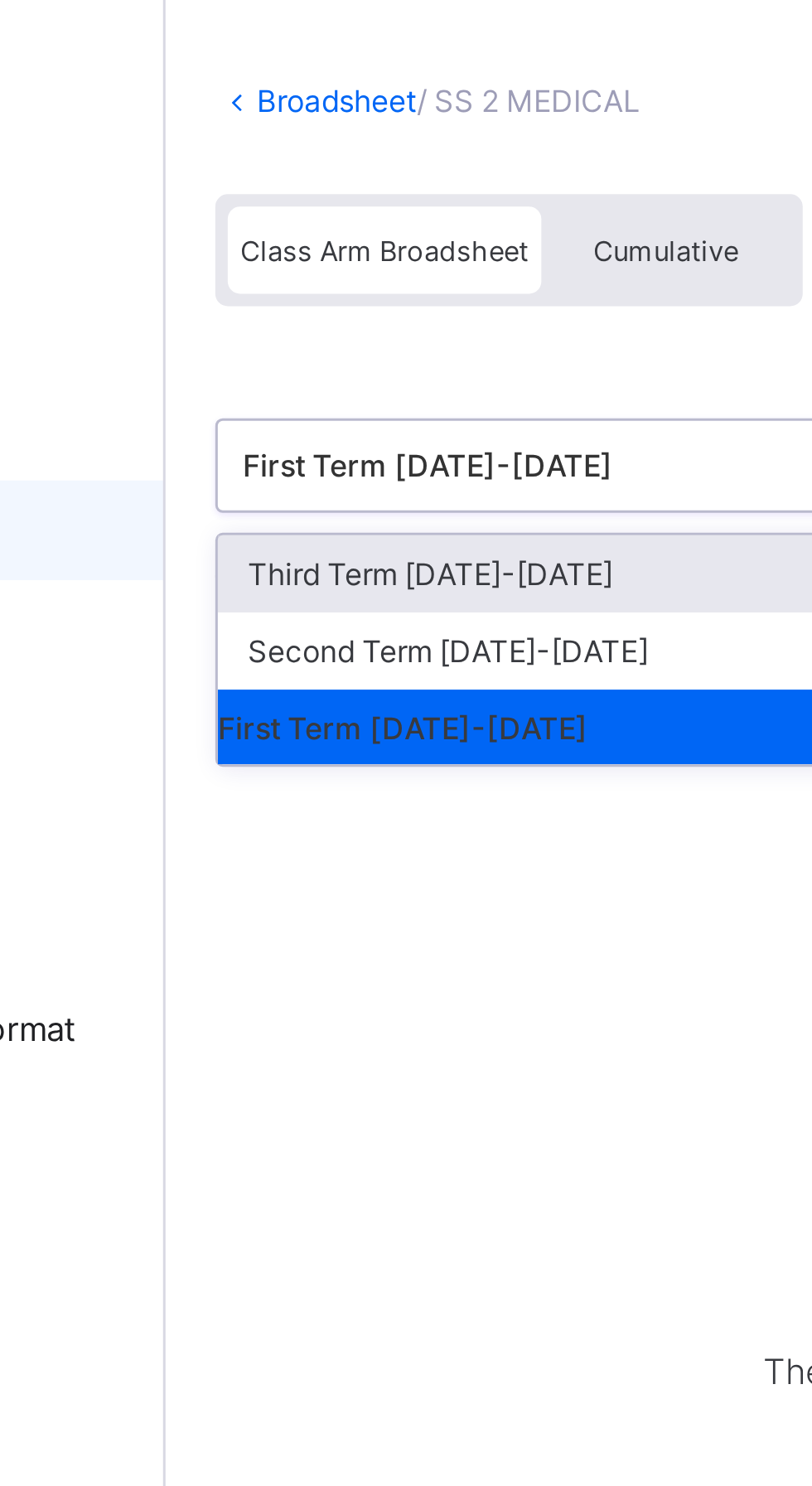
click at [354, 202] on div "Class Arm Broadsheet Cumulative" at bounding box center [505, 176] width 580 height 62
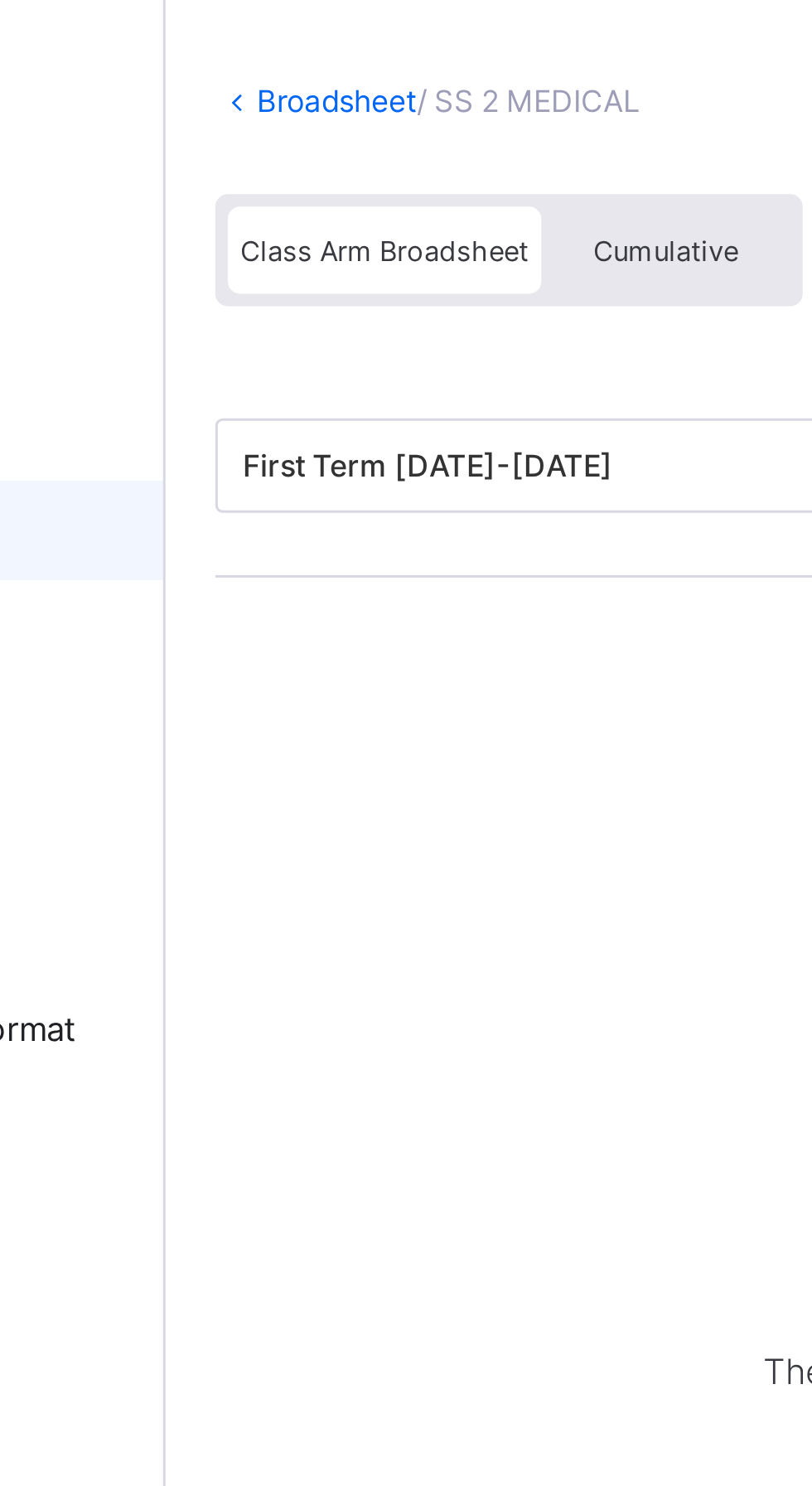
click at [256, 120] on link "Broadsheet" at bounding box center [256, 122] width 53 height 13
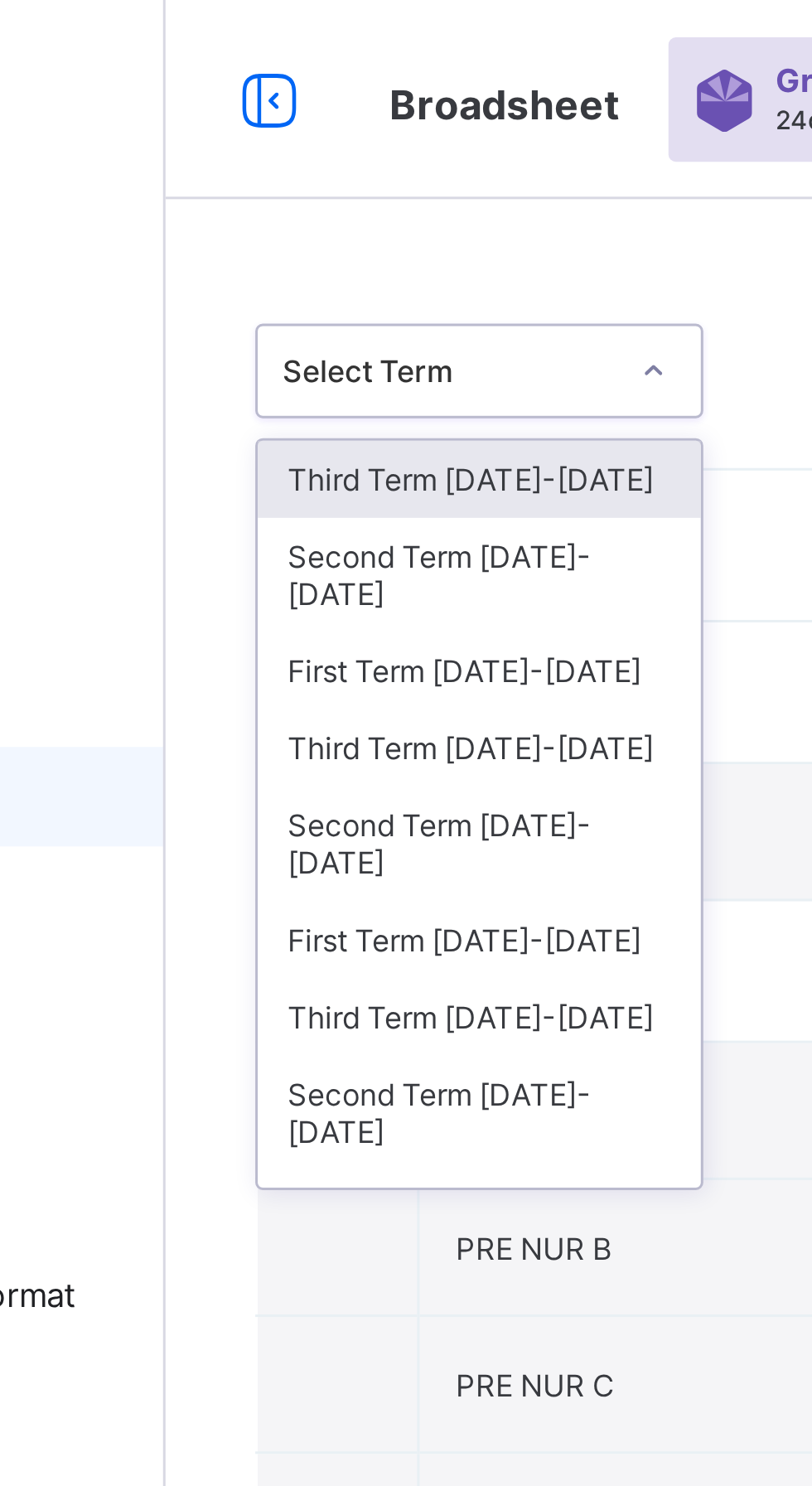
click at [314, 239] on div "Third Term 2024-2025" at bounding box center [302, 249] width 147 height 26
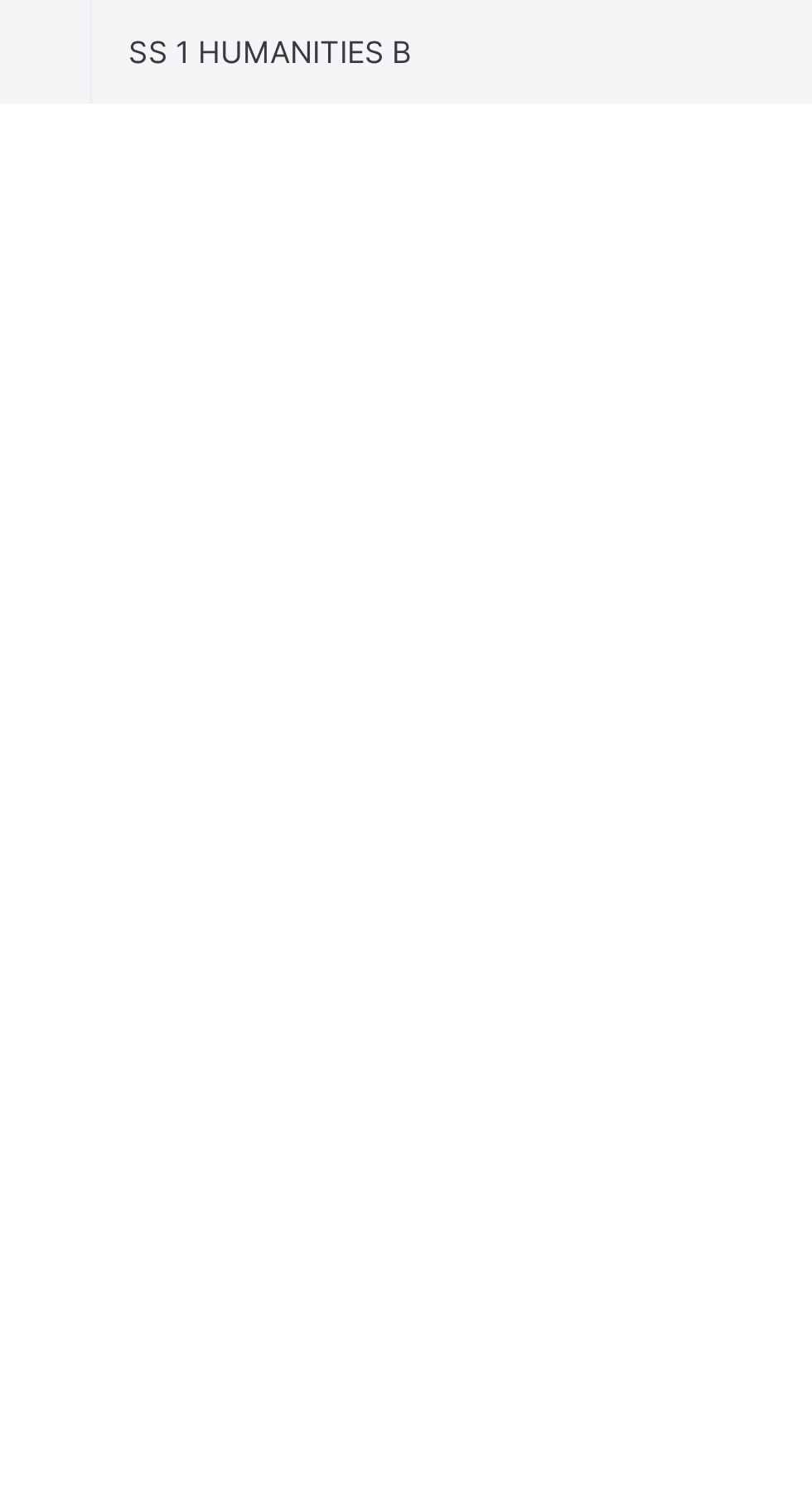
scroll to position [3508, 0]
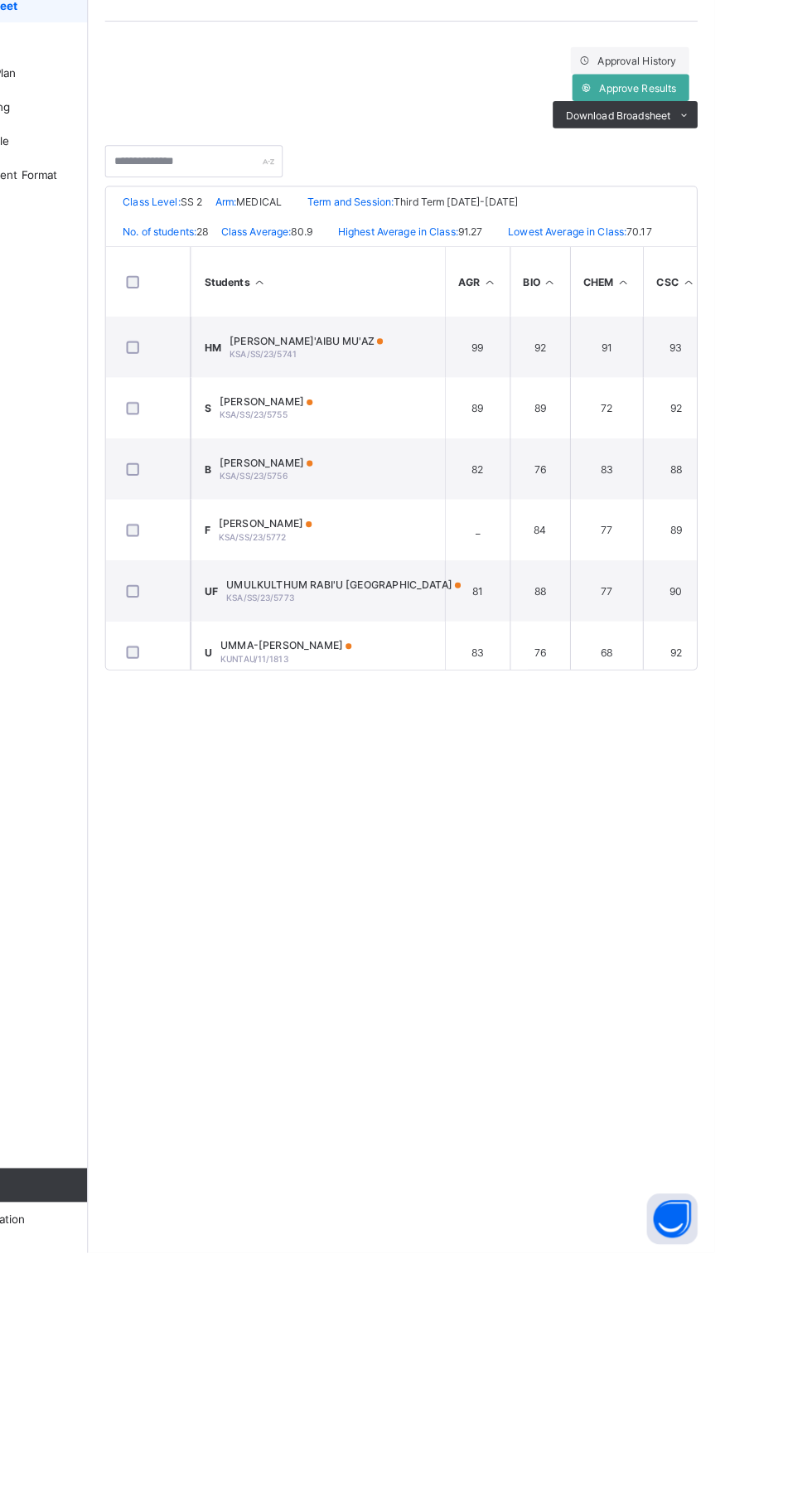
scroll to position [1, 0]
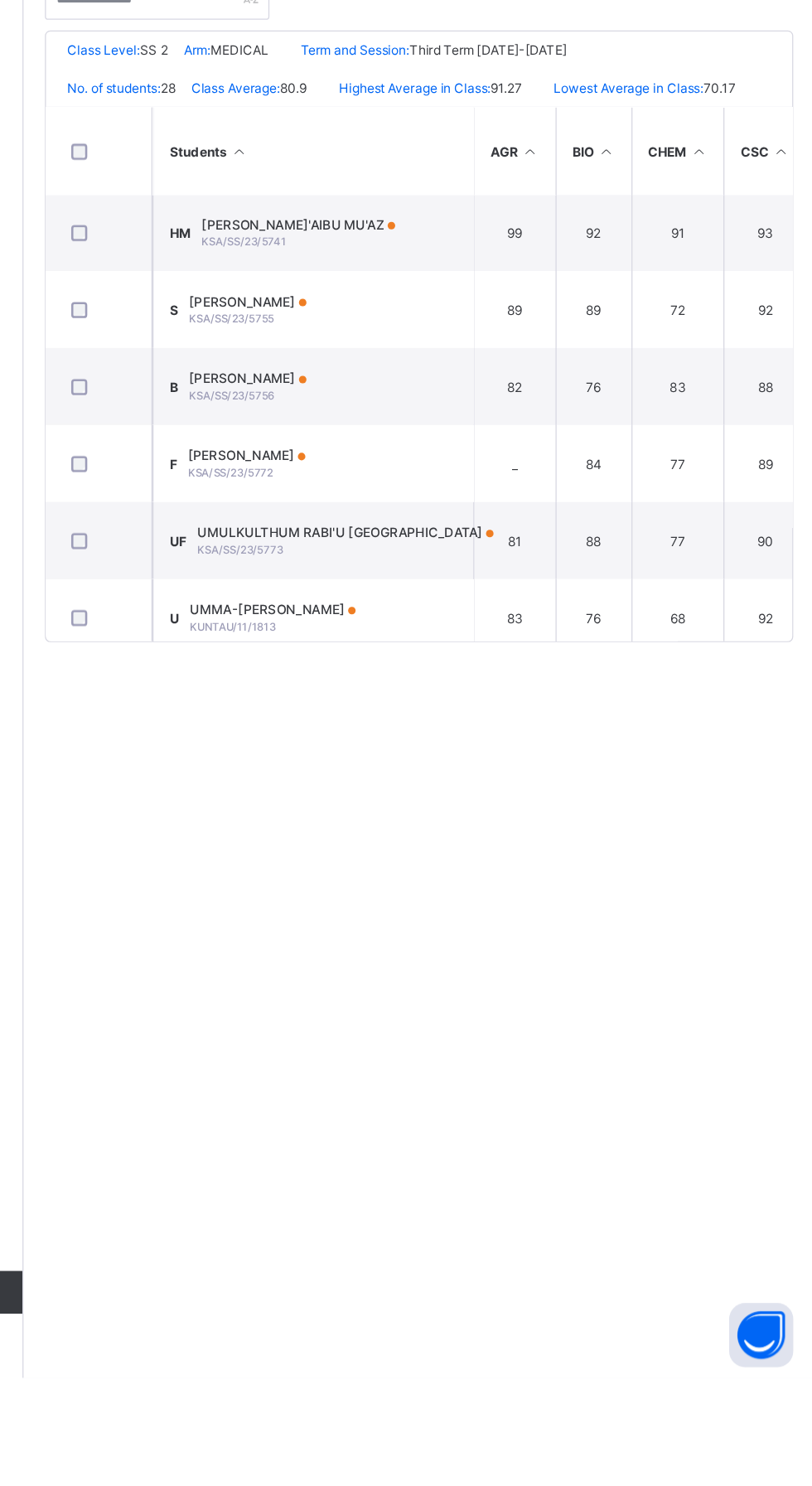
click at [653, 823] on td "88" at bounding box center [641, 837] width 59 height 60
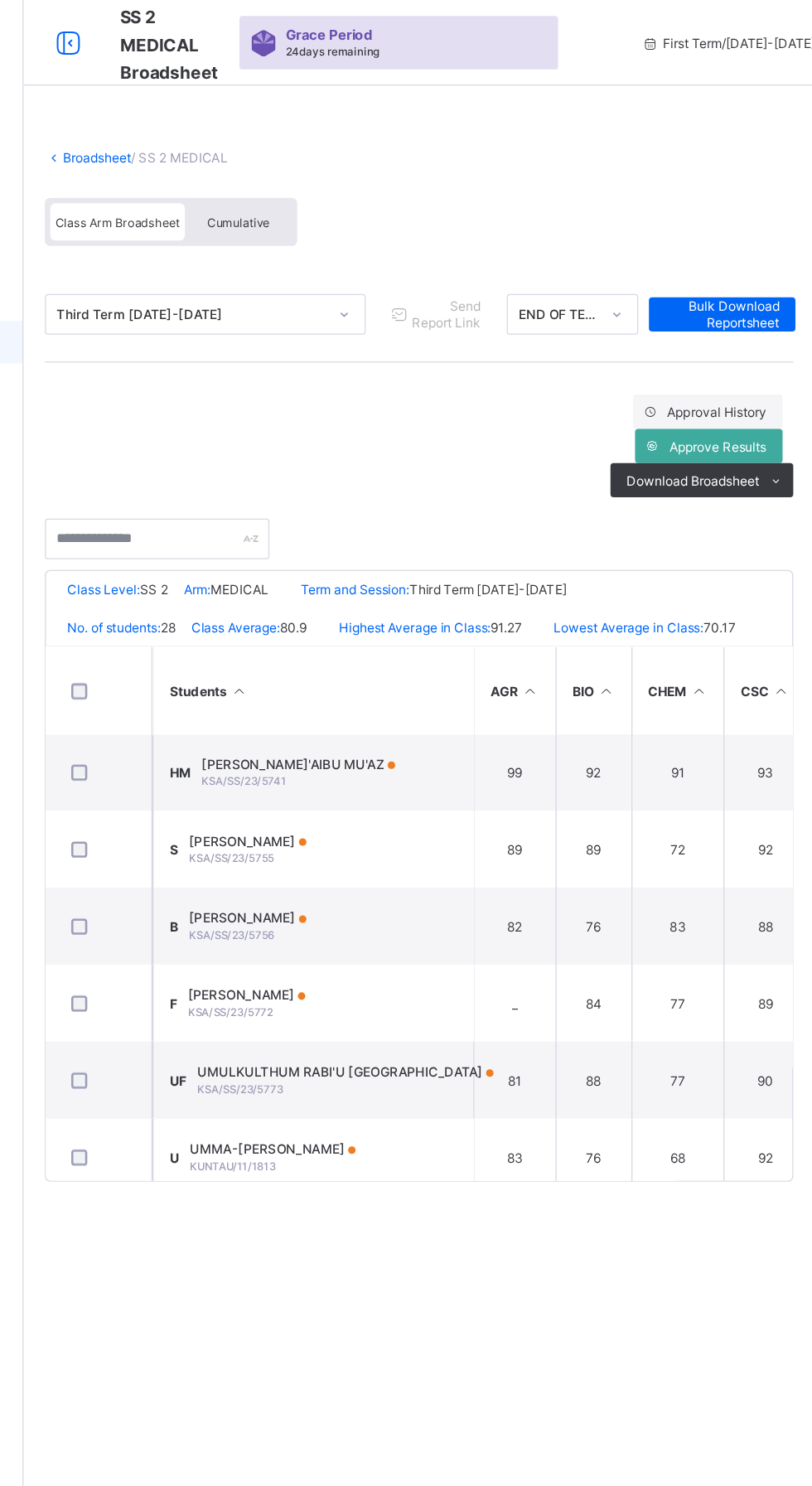
click at [391, 166] on div "Cumulative" at bounding box center [365, 172] width 83 height 29
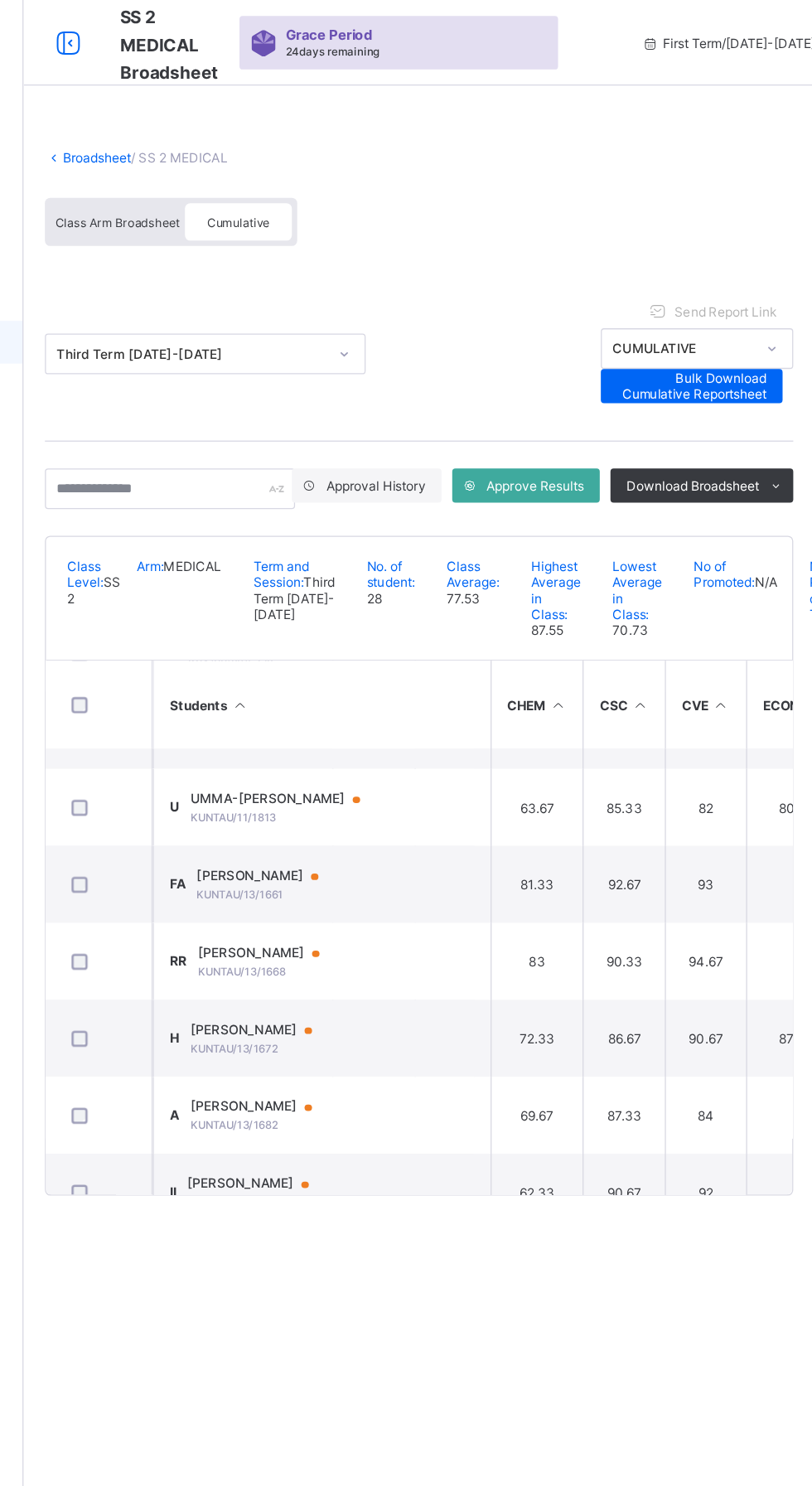
scroll to position [283, 106]
click at [437, 685] on span "[PERSON_NAME]" at bounding box center [388, 679] width 110 height 14
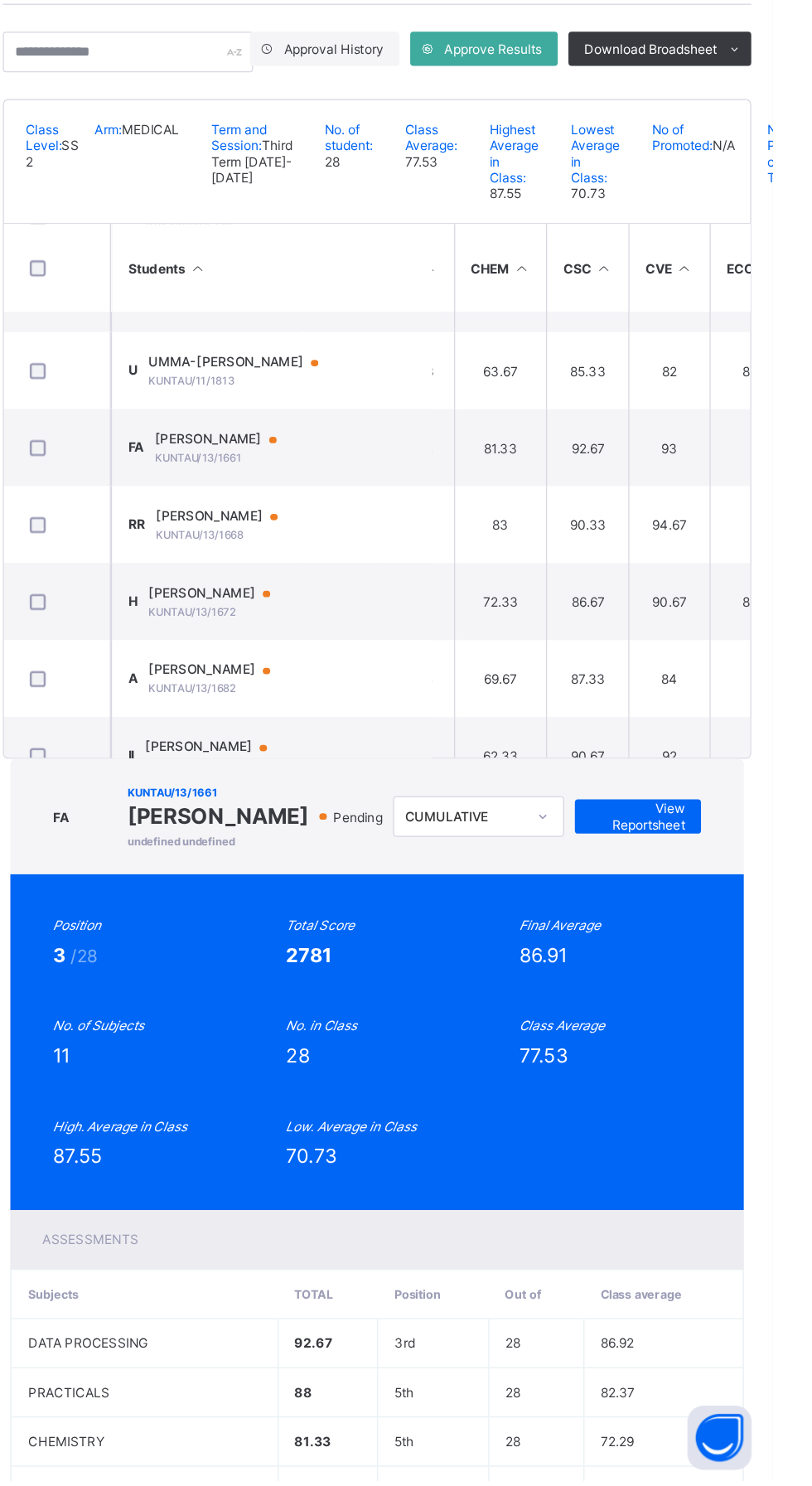
click at [744, 959] on span "View Reportsheet" at bounding box center [708, 971] width 73 height 25
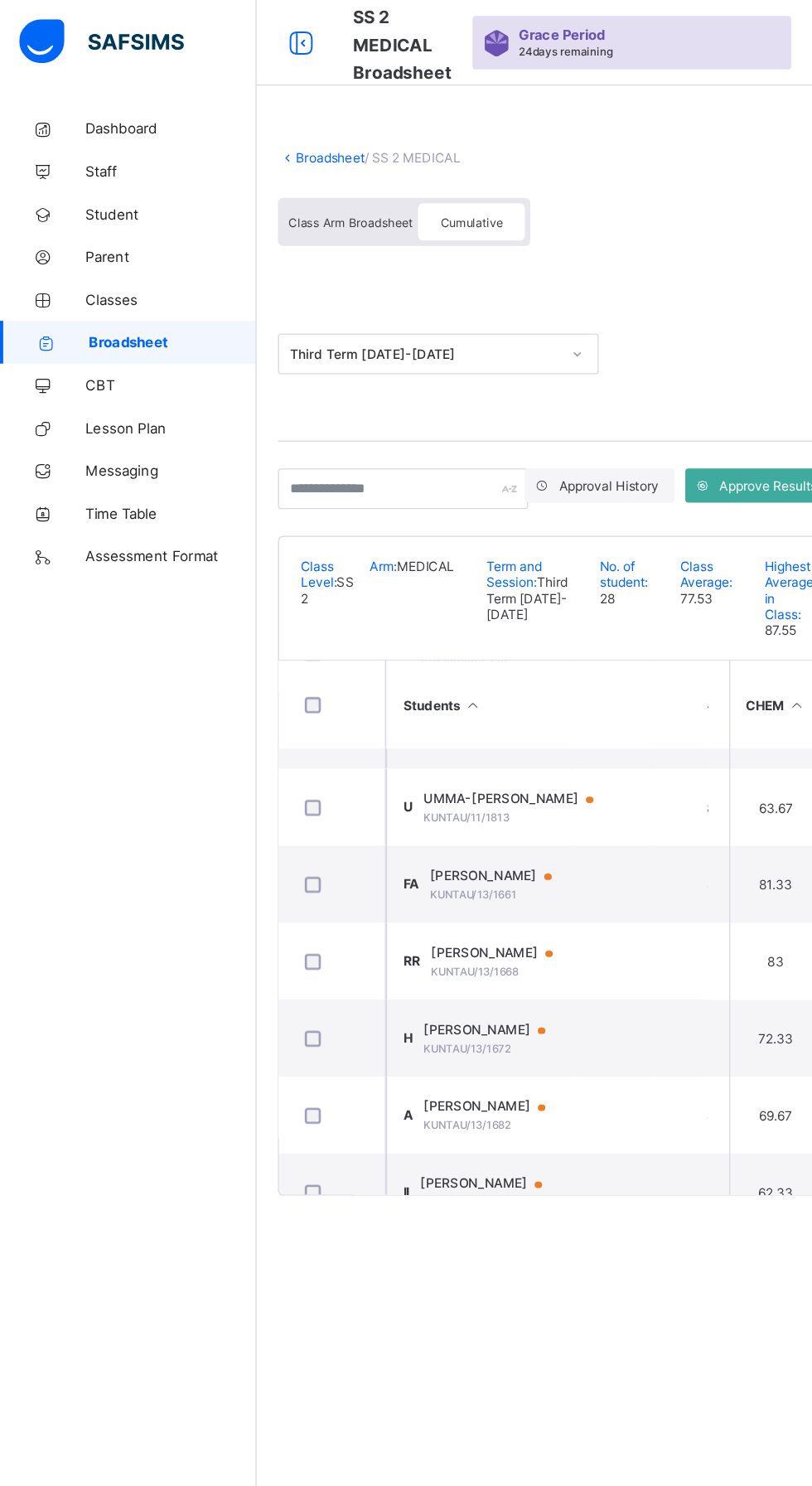
click at [241, 121] on link "Broadsheet" at bounding box center [256, 122] width 53 height 13
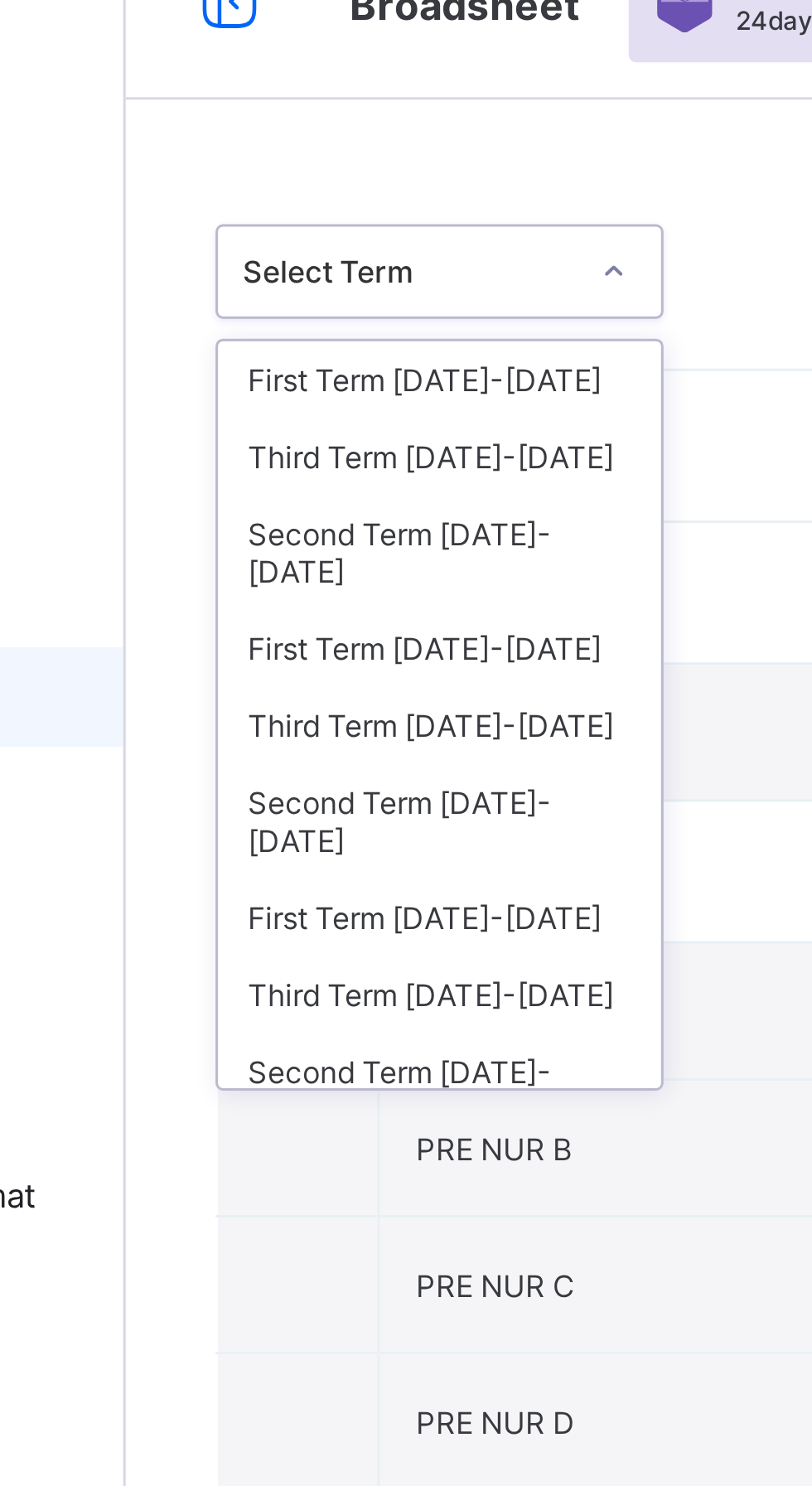
scroll to position [66, 0]
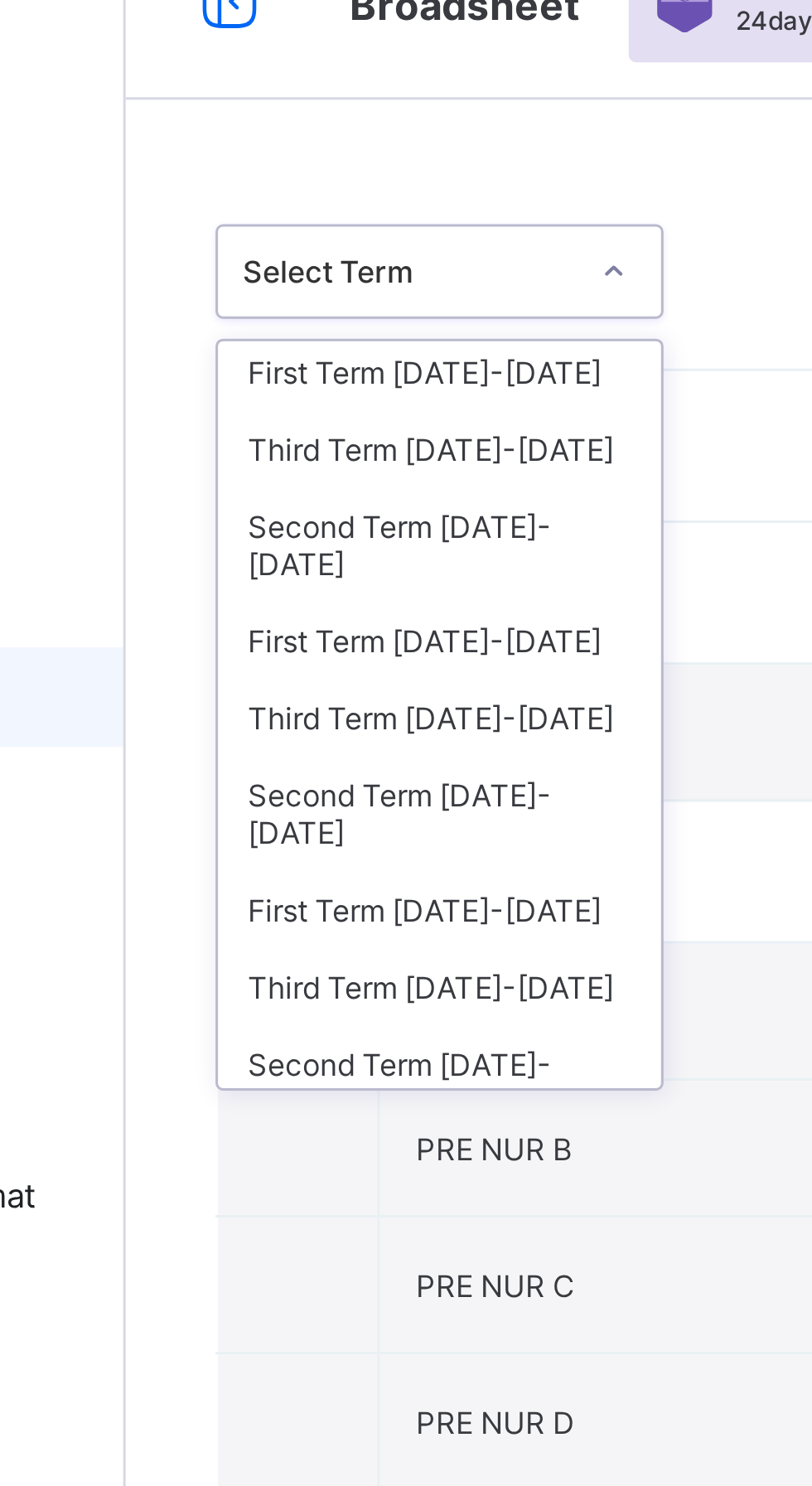
click at [277, 233] on div "First Term 2024-2025" at bounding box center [302, 246] width 147 height 26
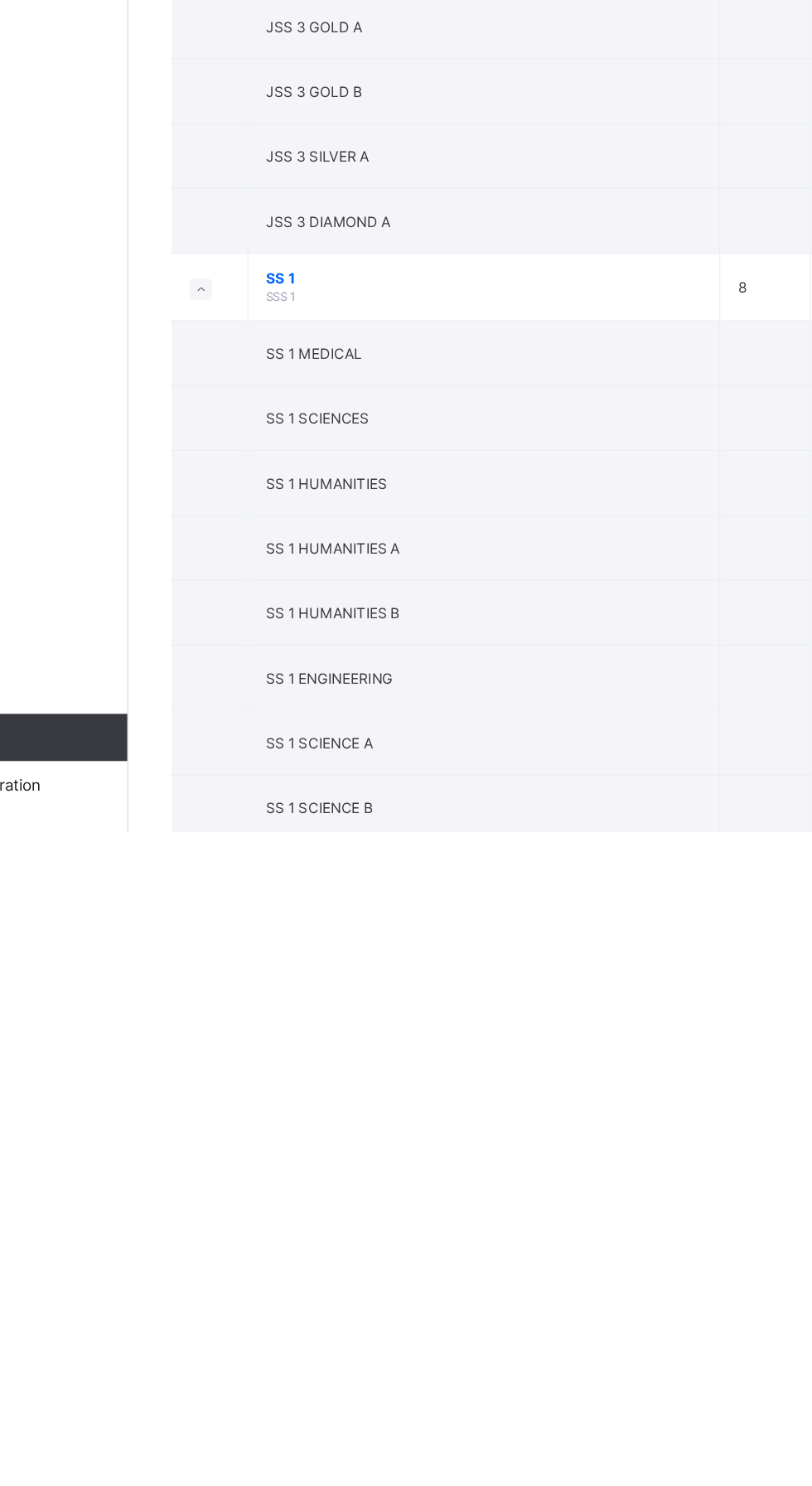
scroll to position [3857, 0]
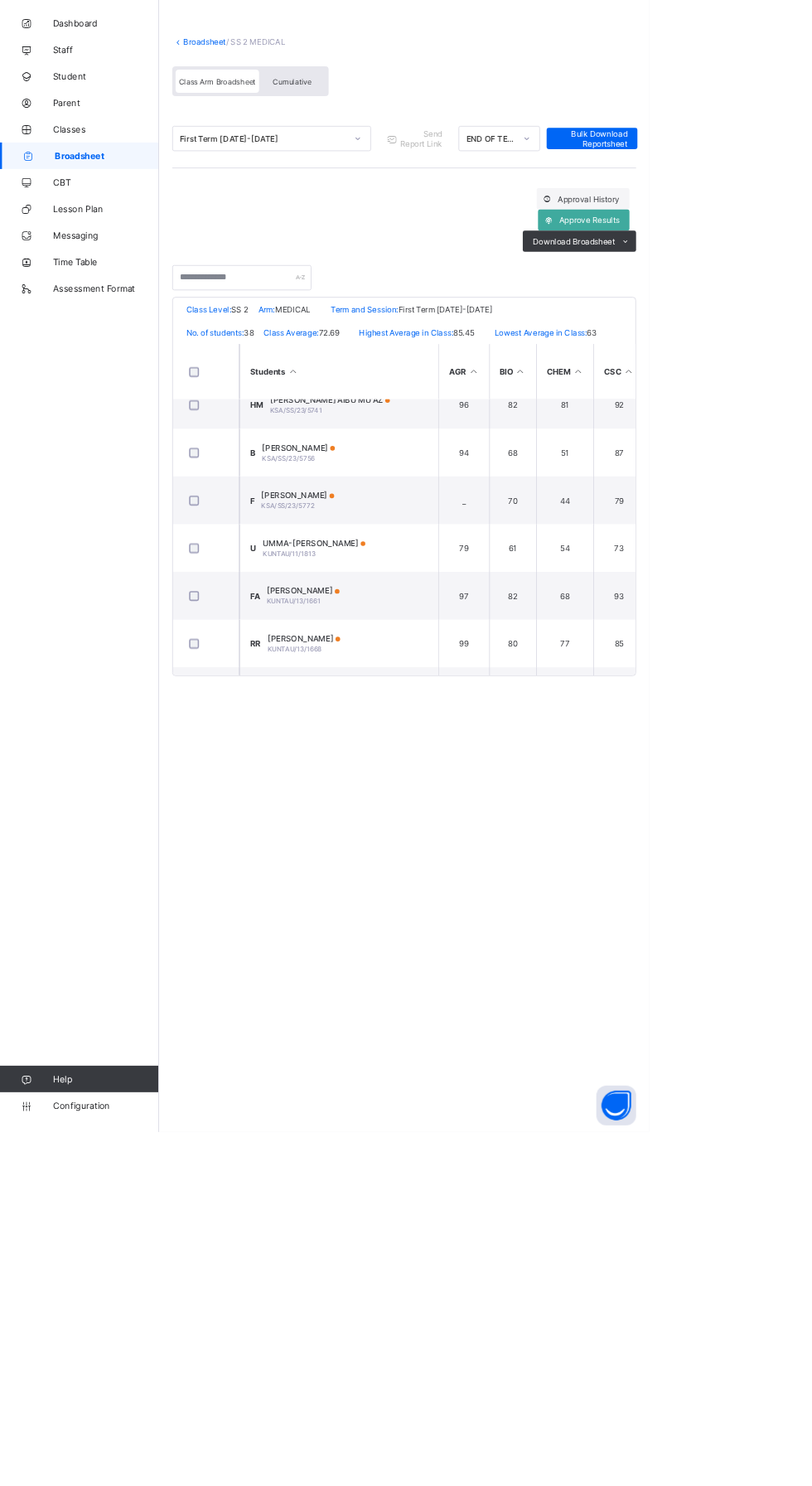
scroll to position [259, 0]
click at [424, 817] on span "[PERSON_NAME]" at bounding box center [378, 810] width 91 height 13
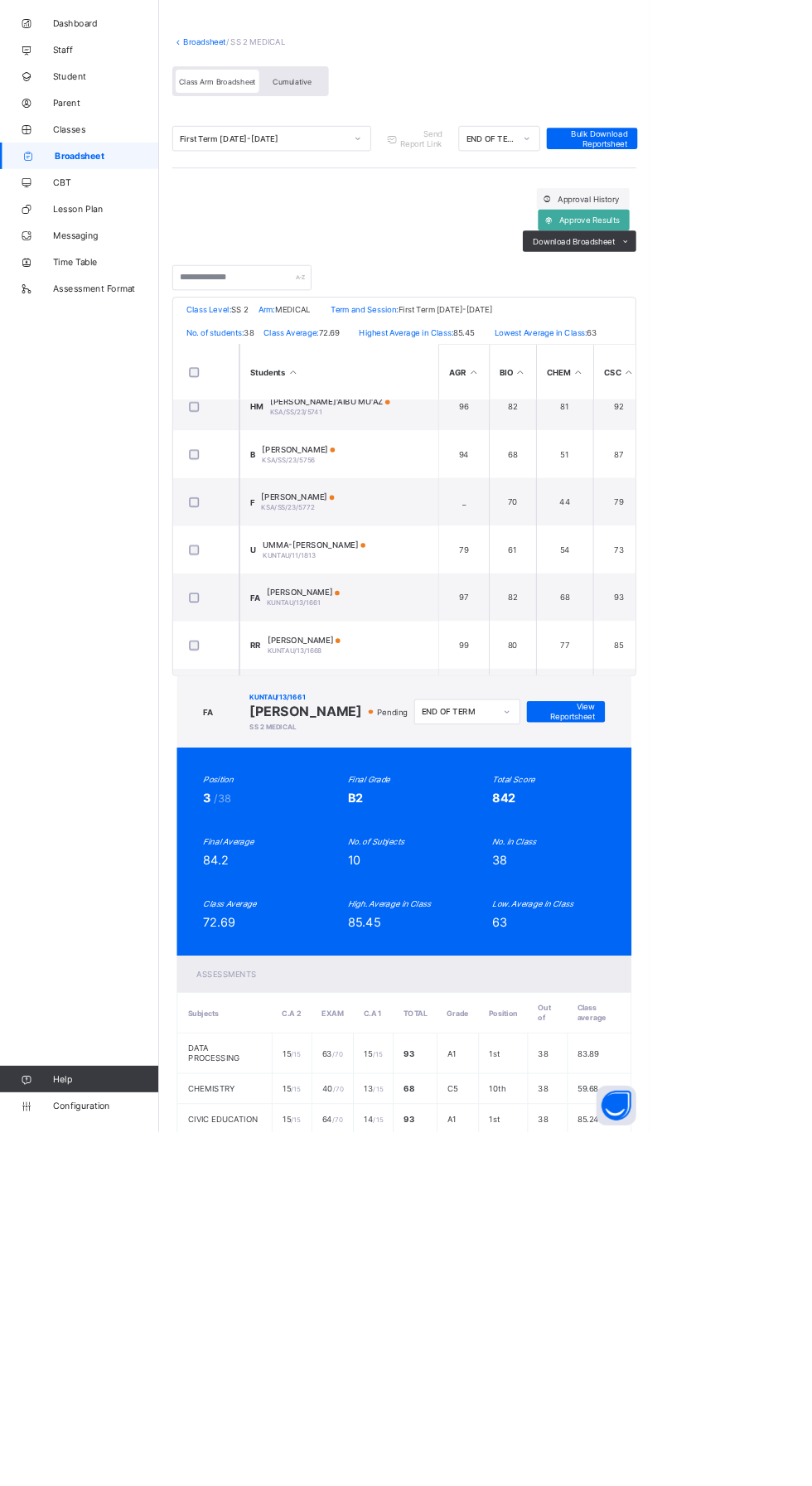
click at [744, 947] on span "View Reportsheet" at bounding box center [708, 959] width 73 height 25
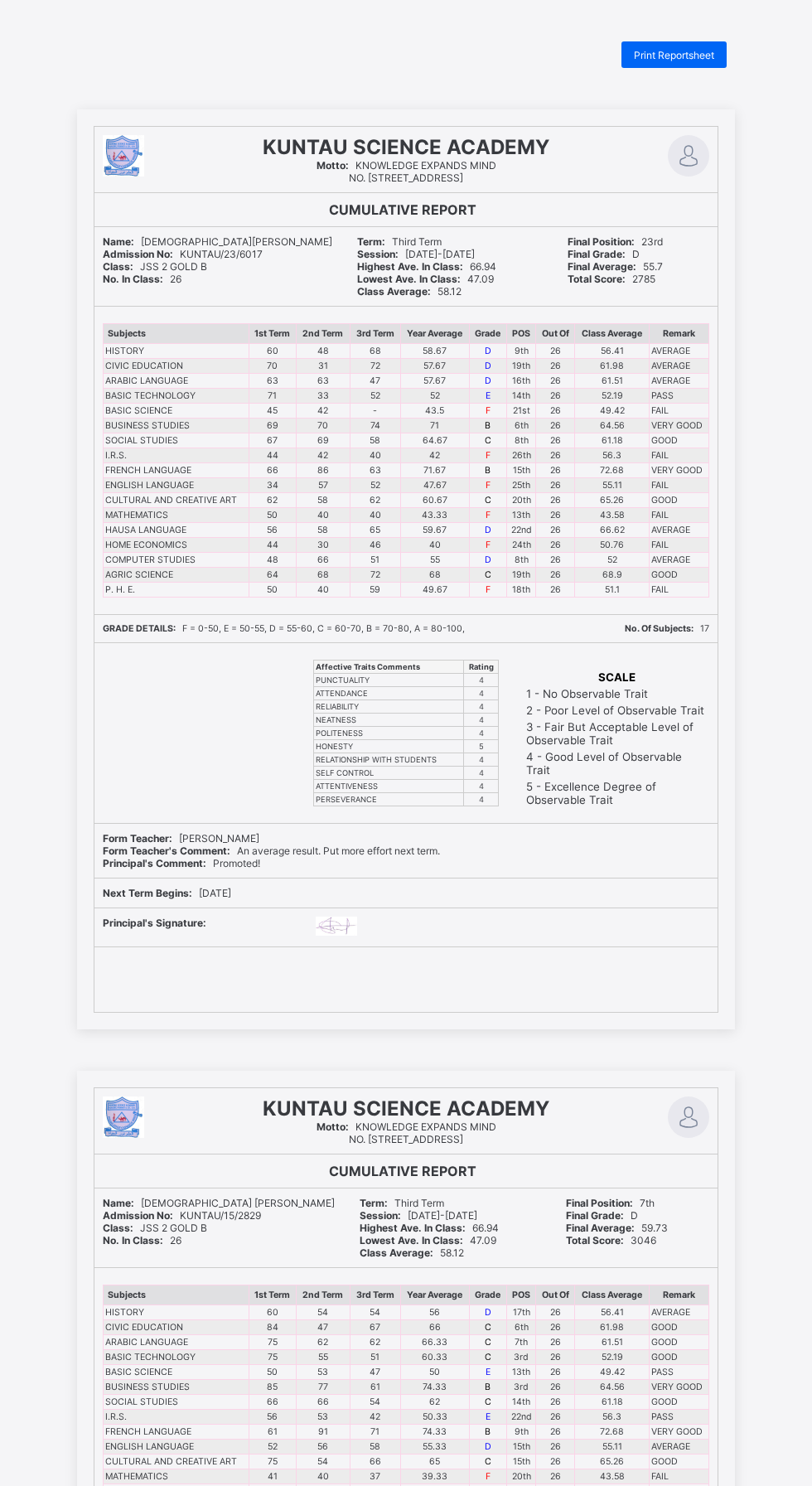
click at [656, 50] on span "Print Reportsheet" at bounding box center [674, 55] width 80 height 13
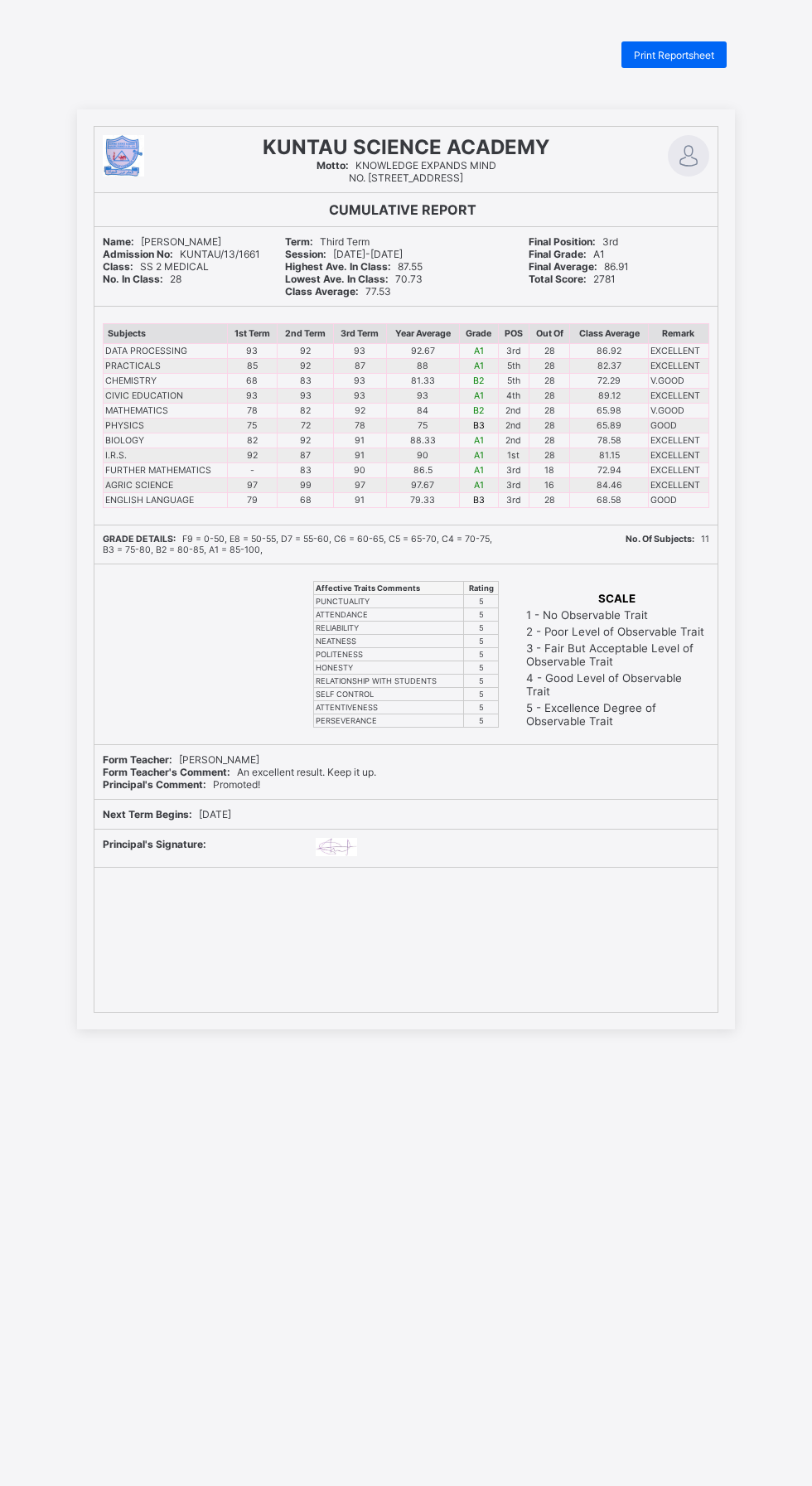
click at [723, 52] on div "Print Reportsheet" at bounding box center [674, 55] width 106 height 26
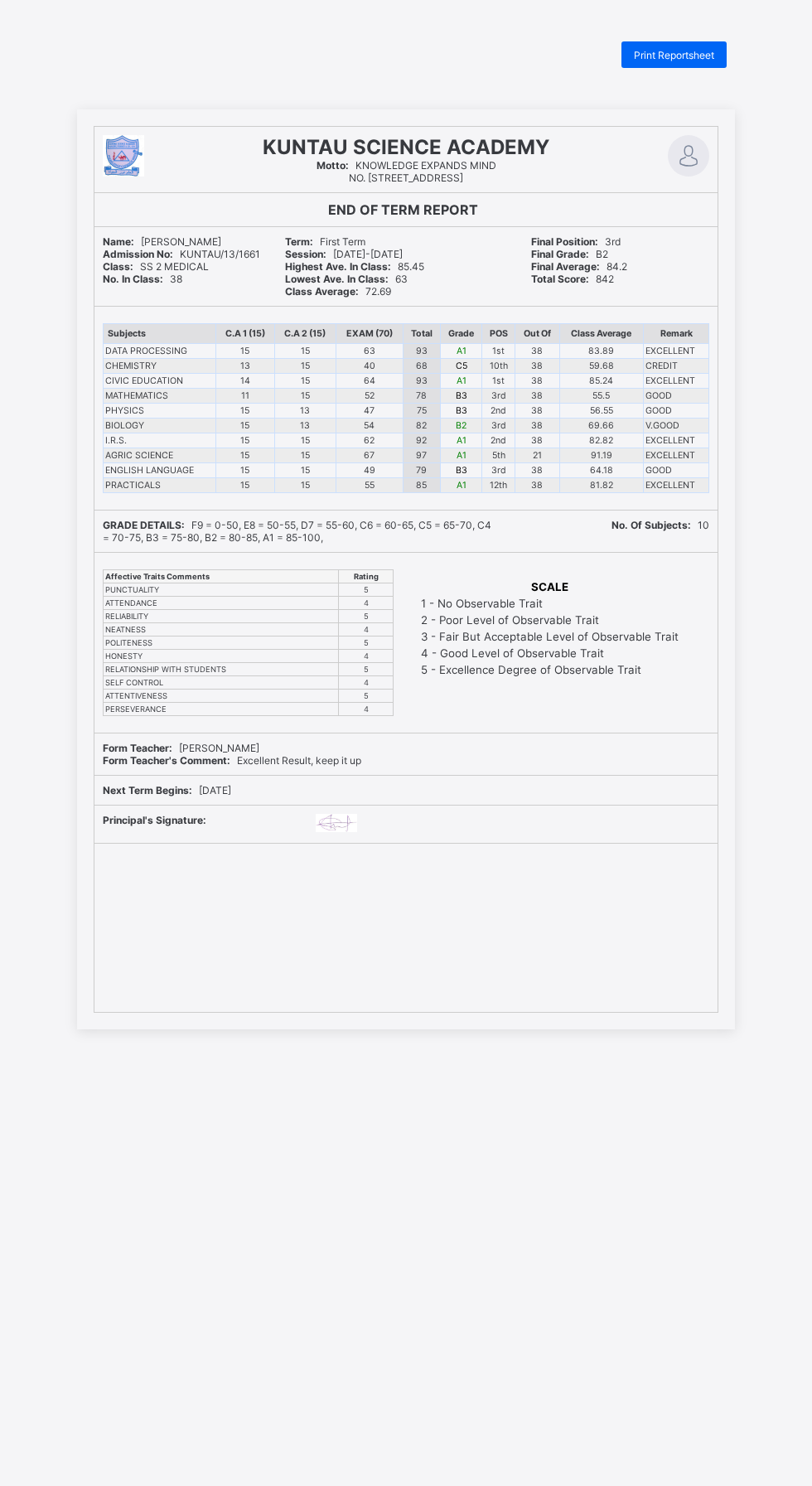
click at [693, 55] on span "Print Reportsheet" at bounding box center [674, 55] width 80 height 13
click at [784, 376] on div "KUNTAU SCIENCE ACADEMY Motto: KNOWLEDGE EXPANDS MIND NO. [STREET_ADDRESS] END O…" at bounding box center [406, 568] width 812 height 919
